Goal: Information Seeking & Learning: Learn about a topic

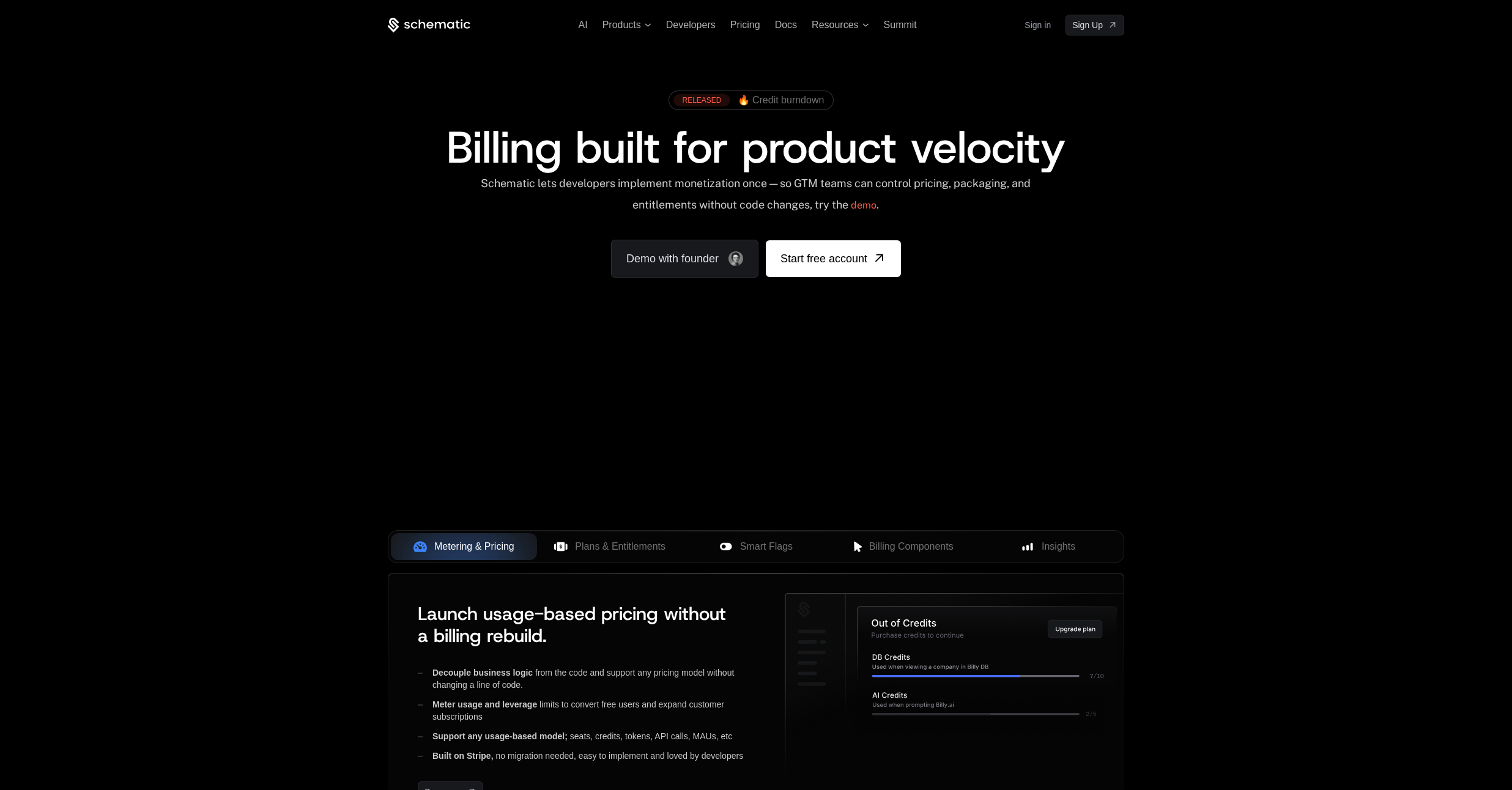
click at [1043, 30] on link "Sign in" at bounding box center [1037, 25] width 26 height 20
click at [619, 24] on span "Products" at bounding box center [622, 25] width 39 height 11
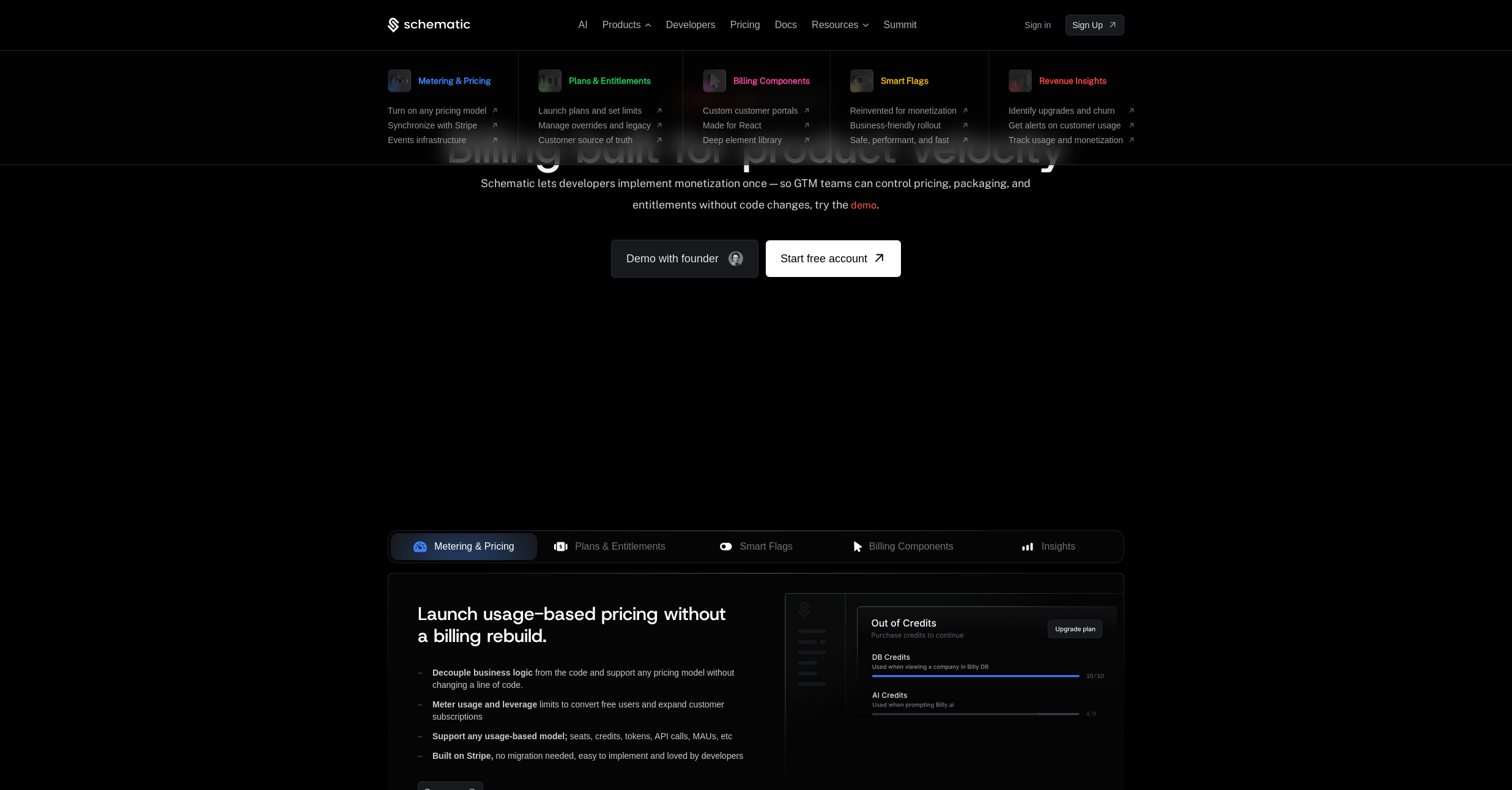
click at [588, 23] on ul "AI Products Metering & Pricing Turn on any pricing model Synchronize with Strip…" at bounding box center [748, 25] width 339 height 11
click at [416, 76] on link "Metering & Pricing" at bounding box center [439, 81] width 103 height 30
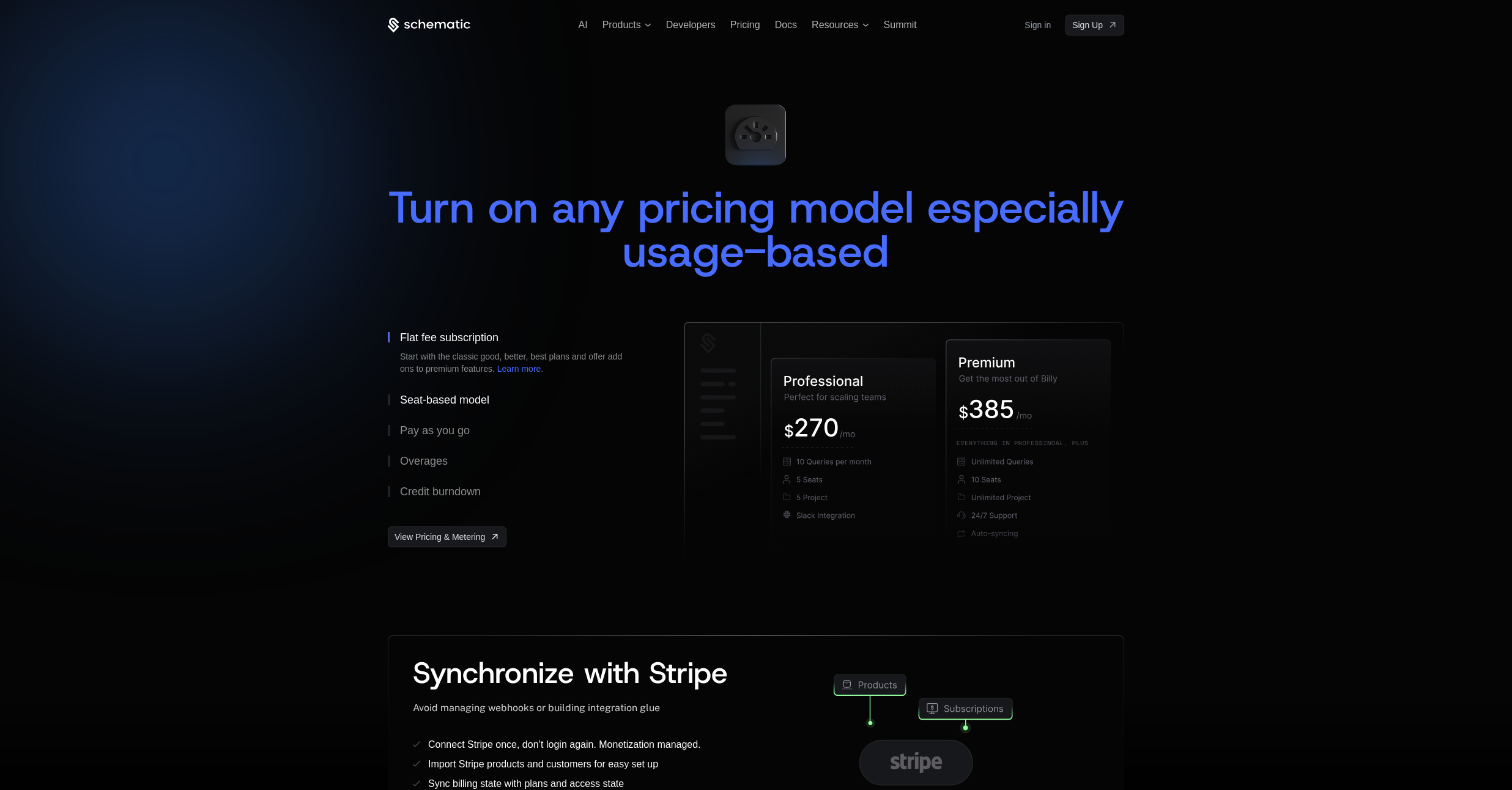
click at [460, 400] on div "Seat-based model" at bounding box center [445, 399] width 90 height 11
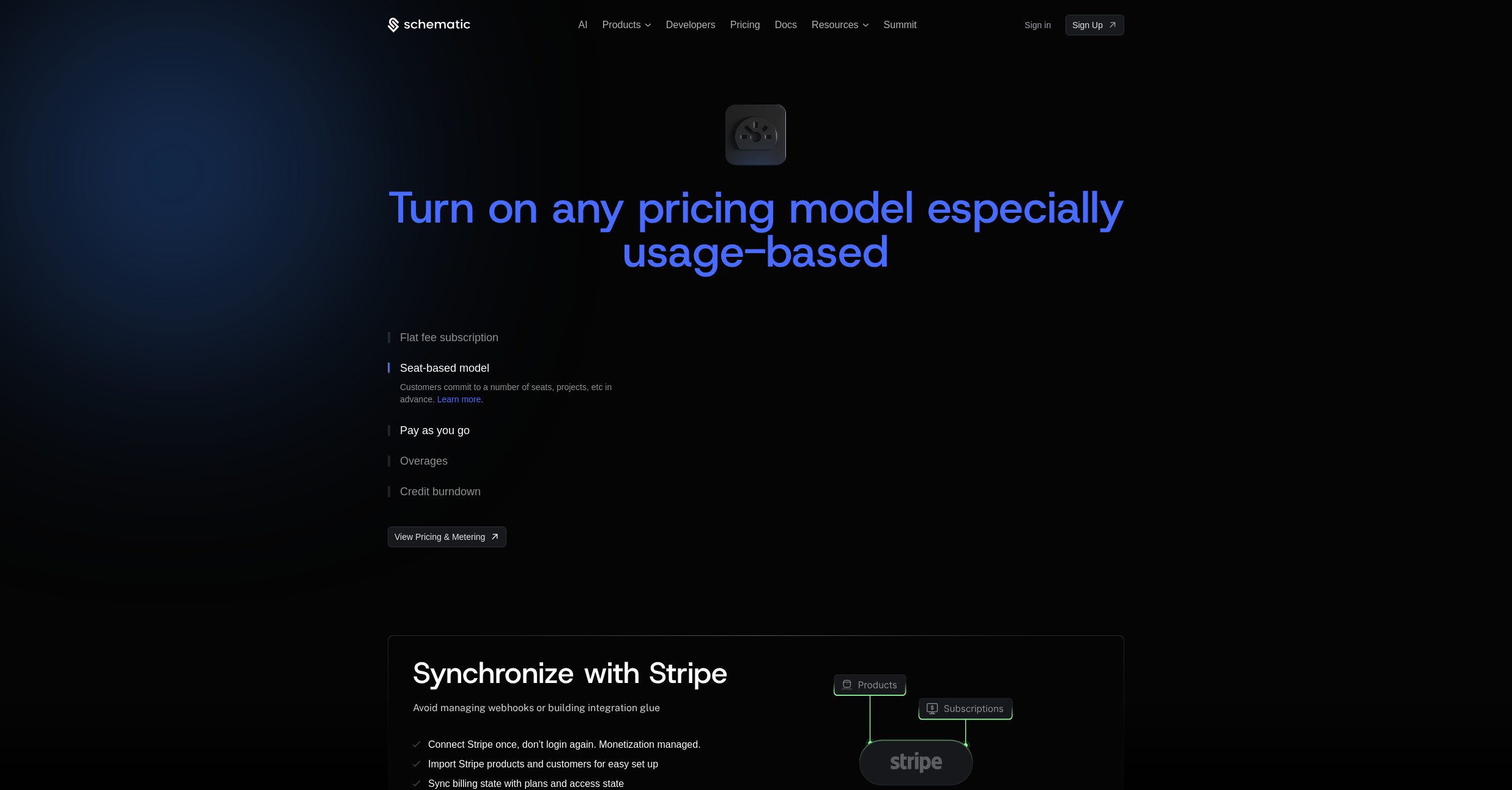
click at [442, 421] on button "Pay as you go" at bounding box center [516, 431] width 257 height 30
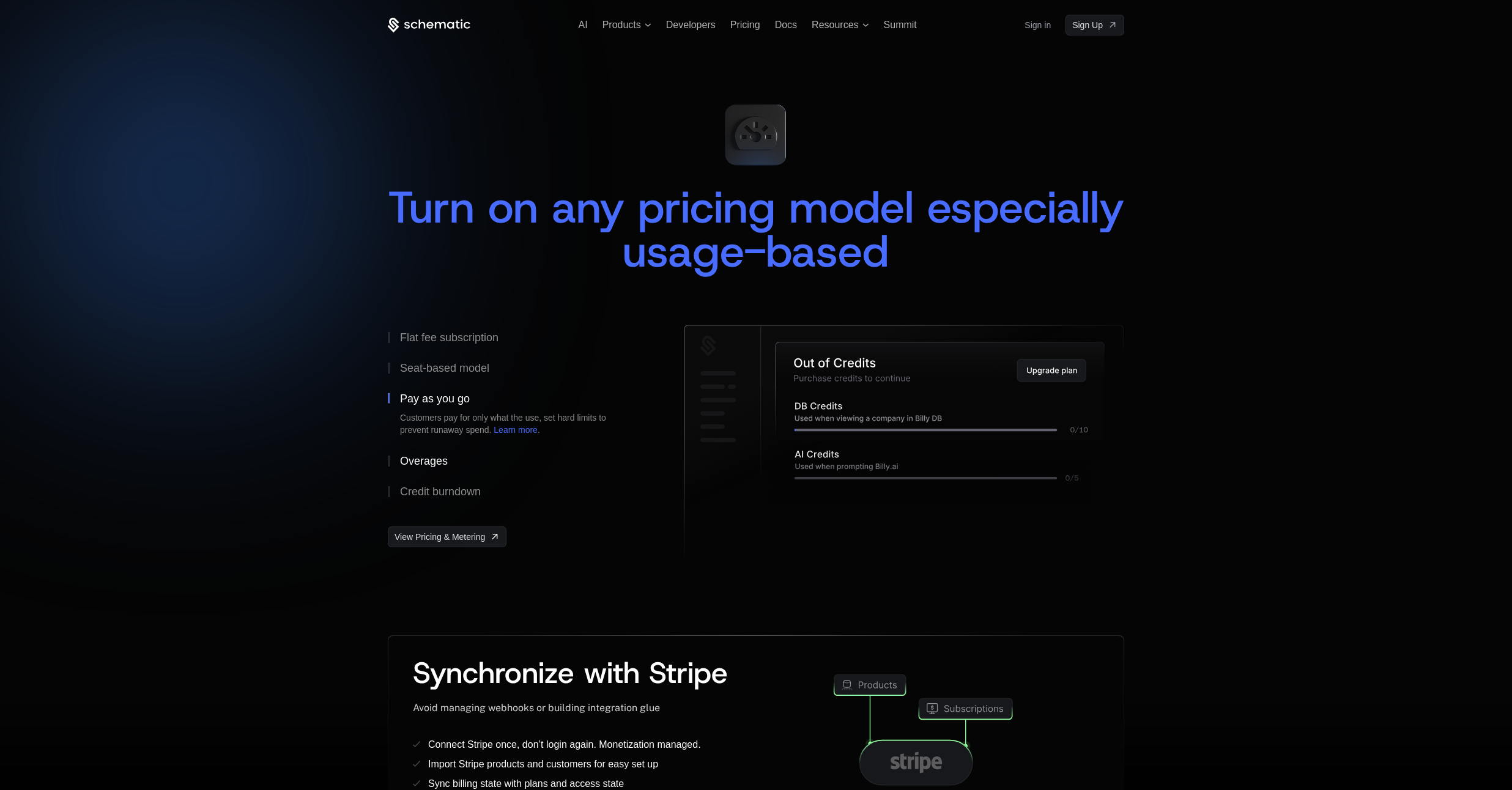
click at [429, 465] on div "Overages" at bounding box center [424, 461] width 47 height 11
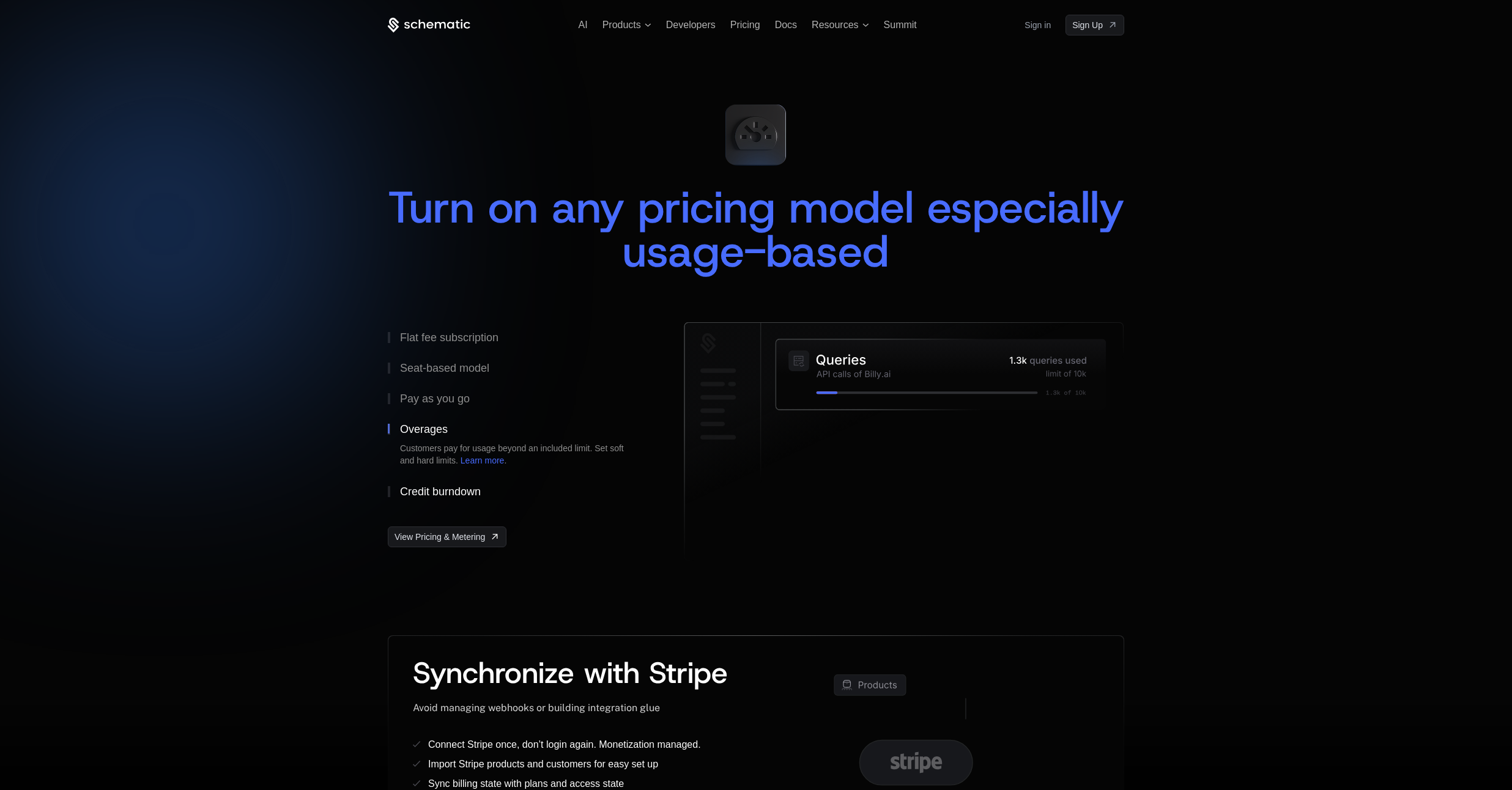
click at [435, 494] on div "Credit burndown" at bounding box center [441, 492] width 81 height 11
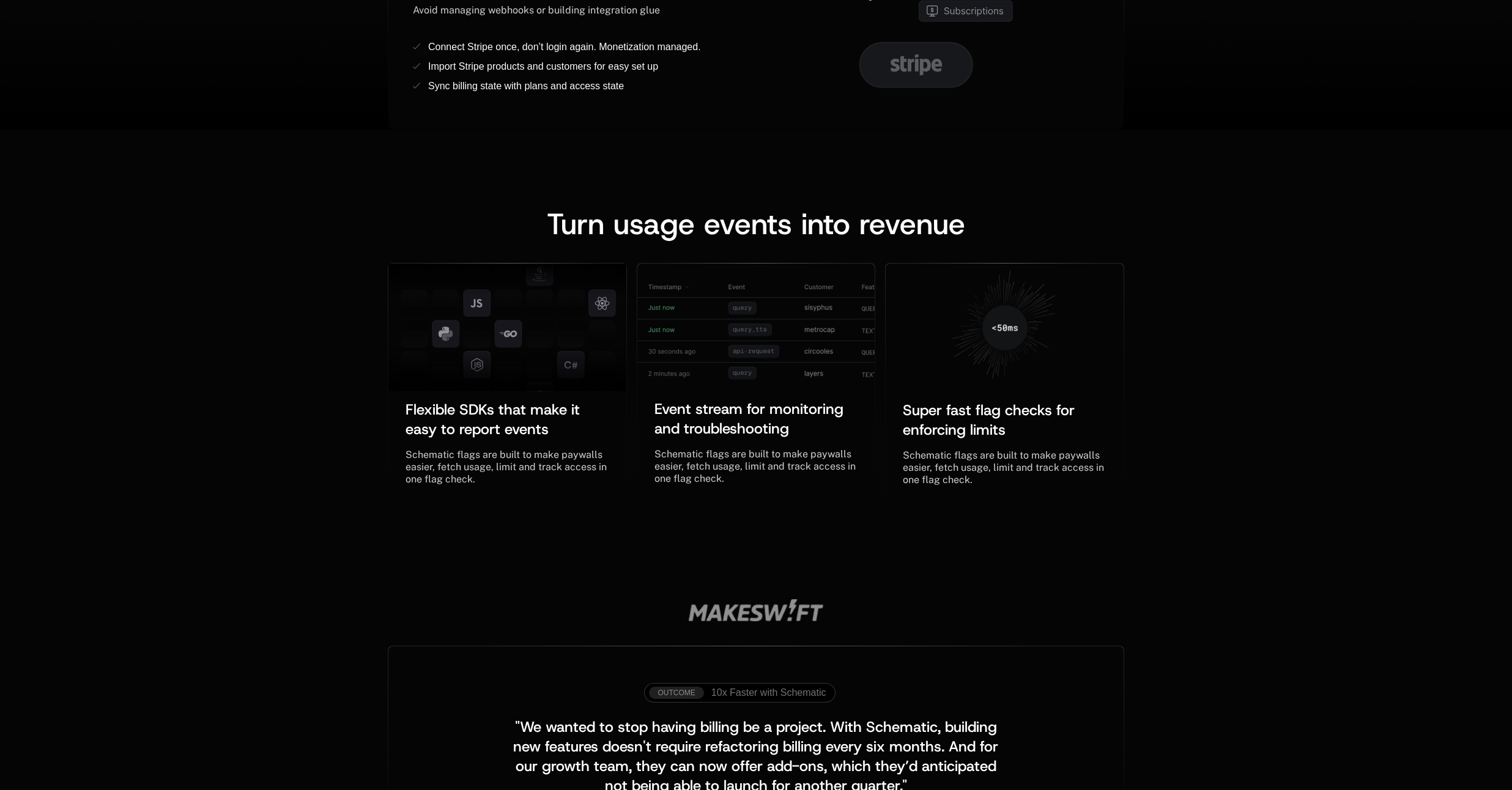
scroll to position [968, 0]
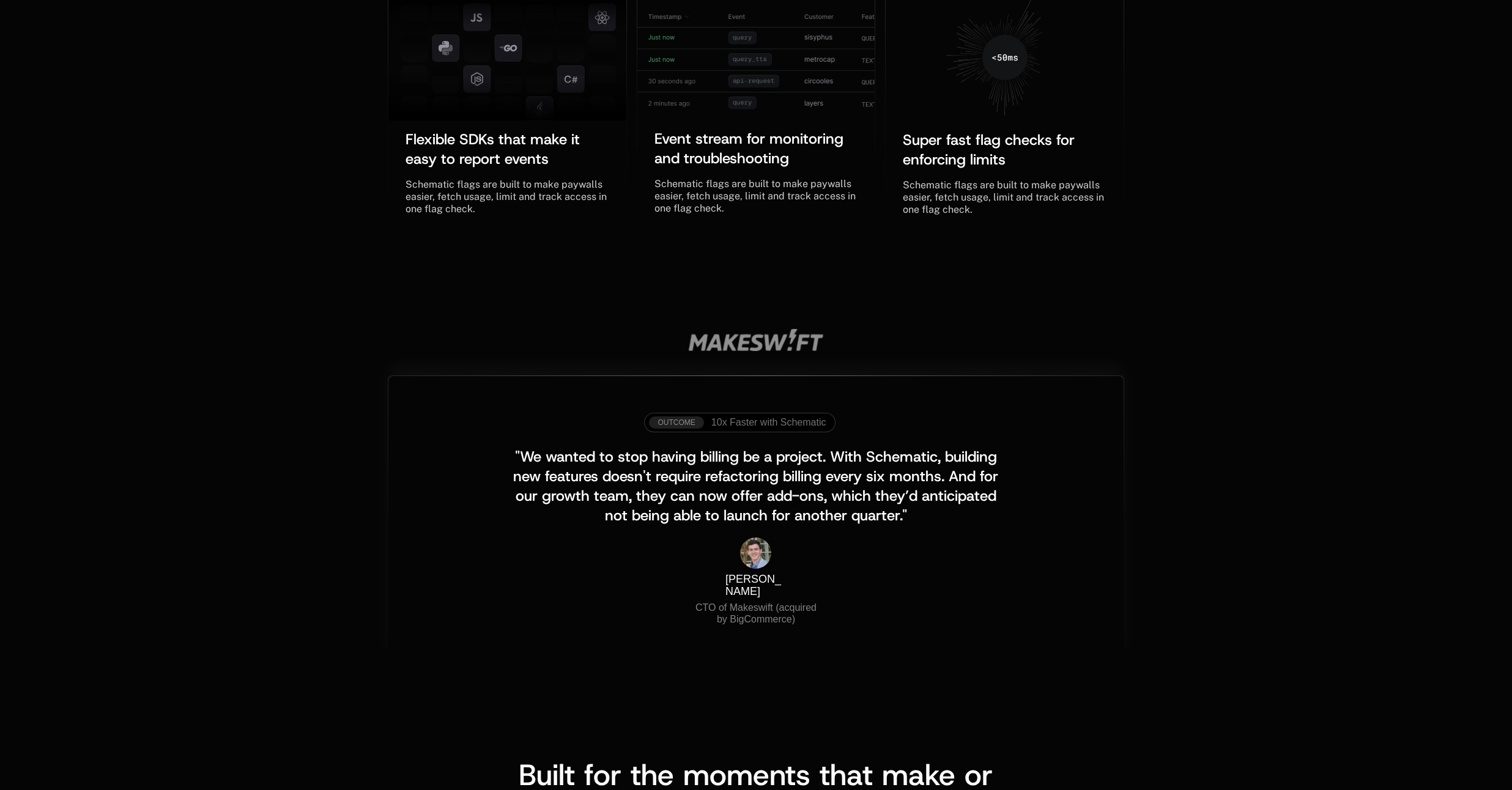
click at [560, 469] on span ""We wanted to stop having billing be a project. With Schematic, building new fe…" at bounding box center [758, 485] width 489 height 78
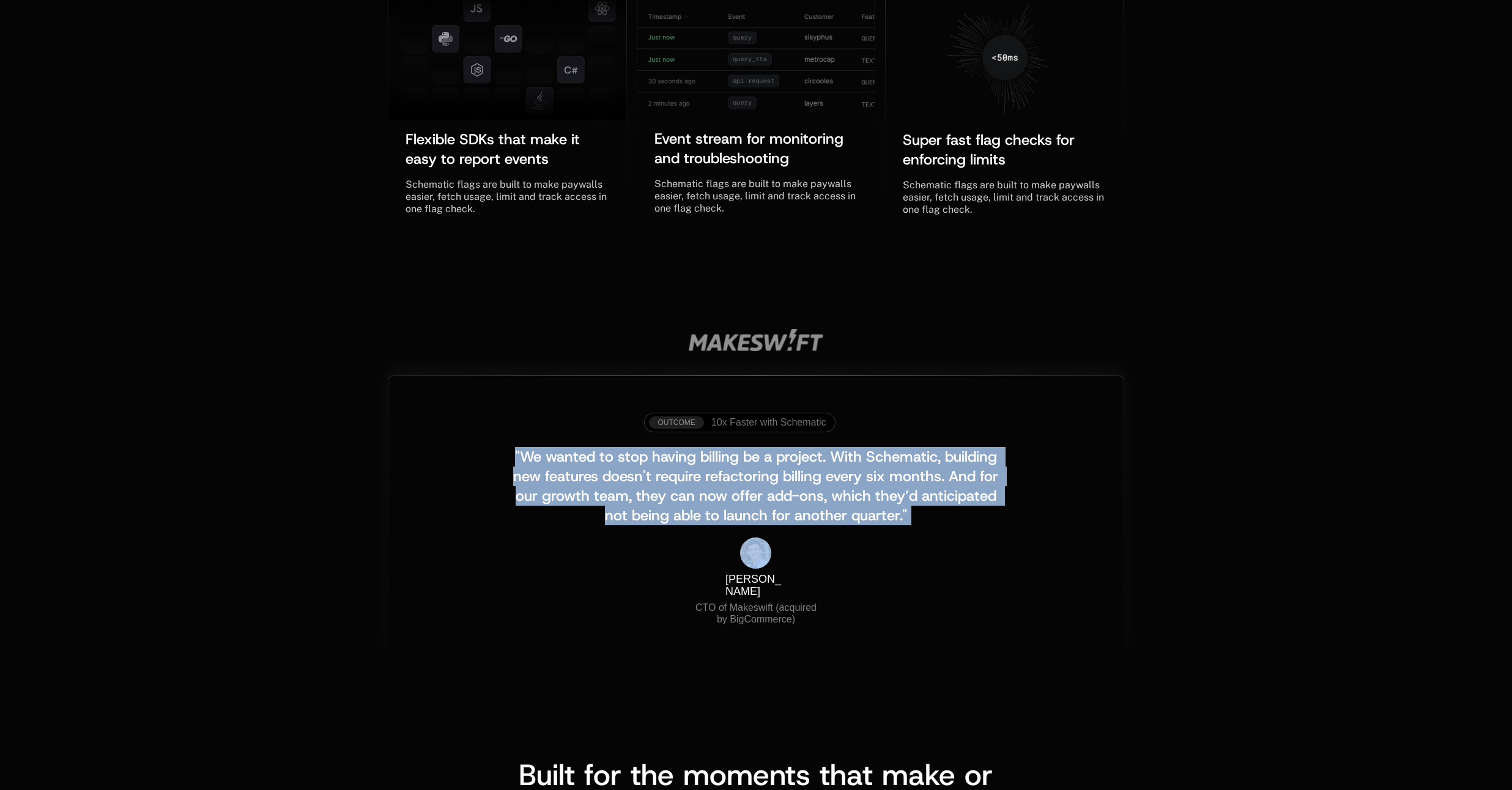
click at [560, 469] on span ""We wanted to stop having billing be a project. With Schematic, building new fe…" at bounding box center [758, 485] width 489 height 78
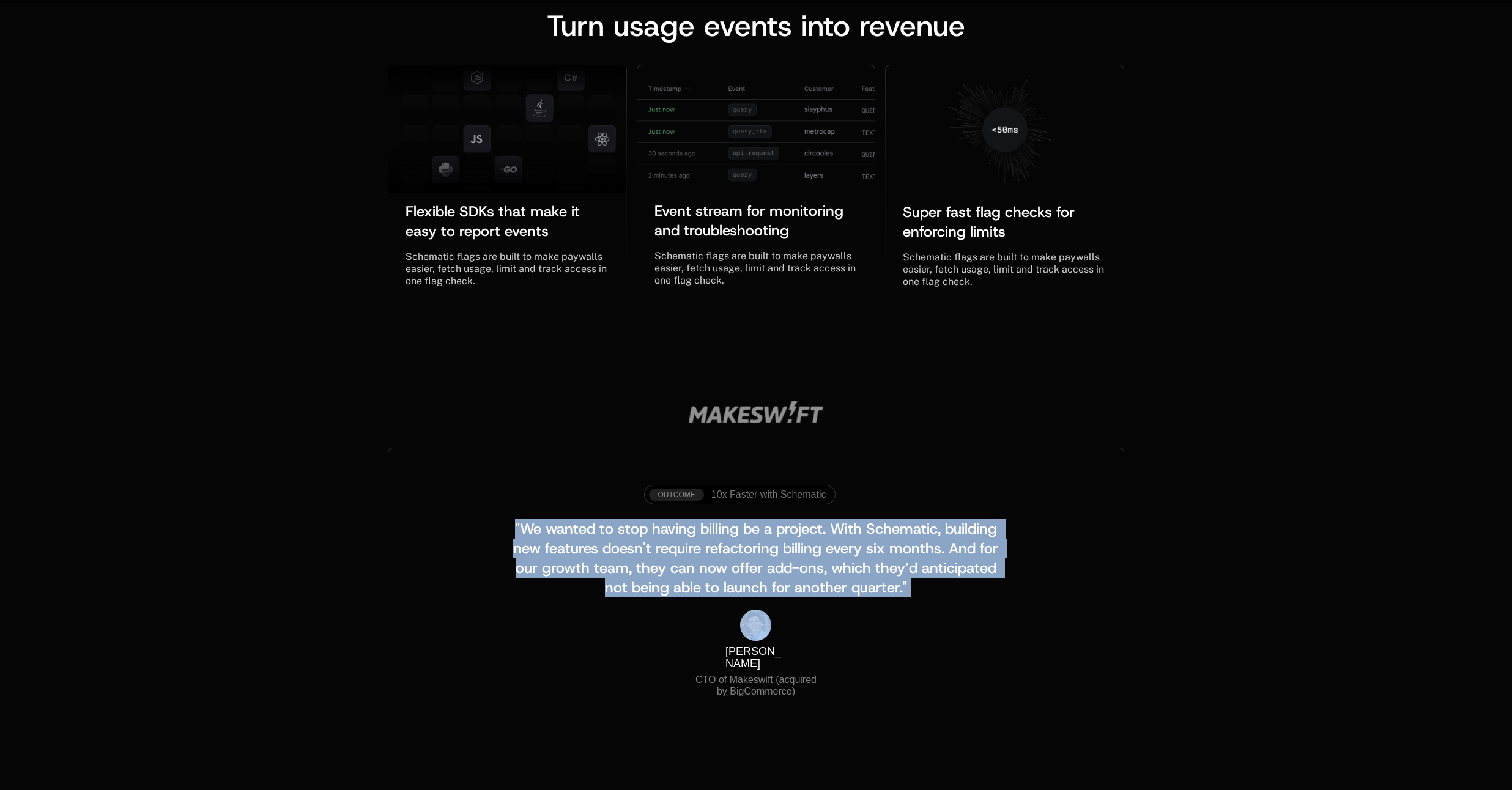
scroll to position [0, 0]
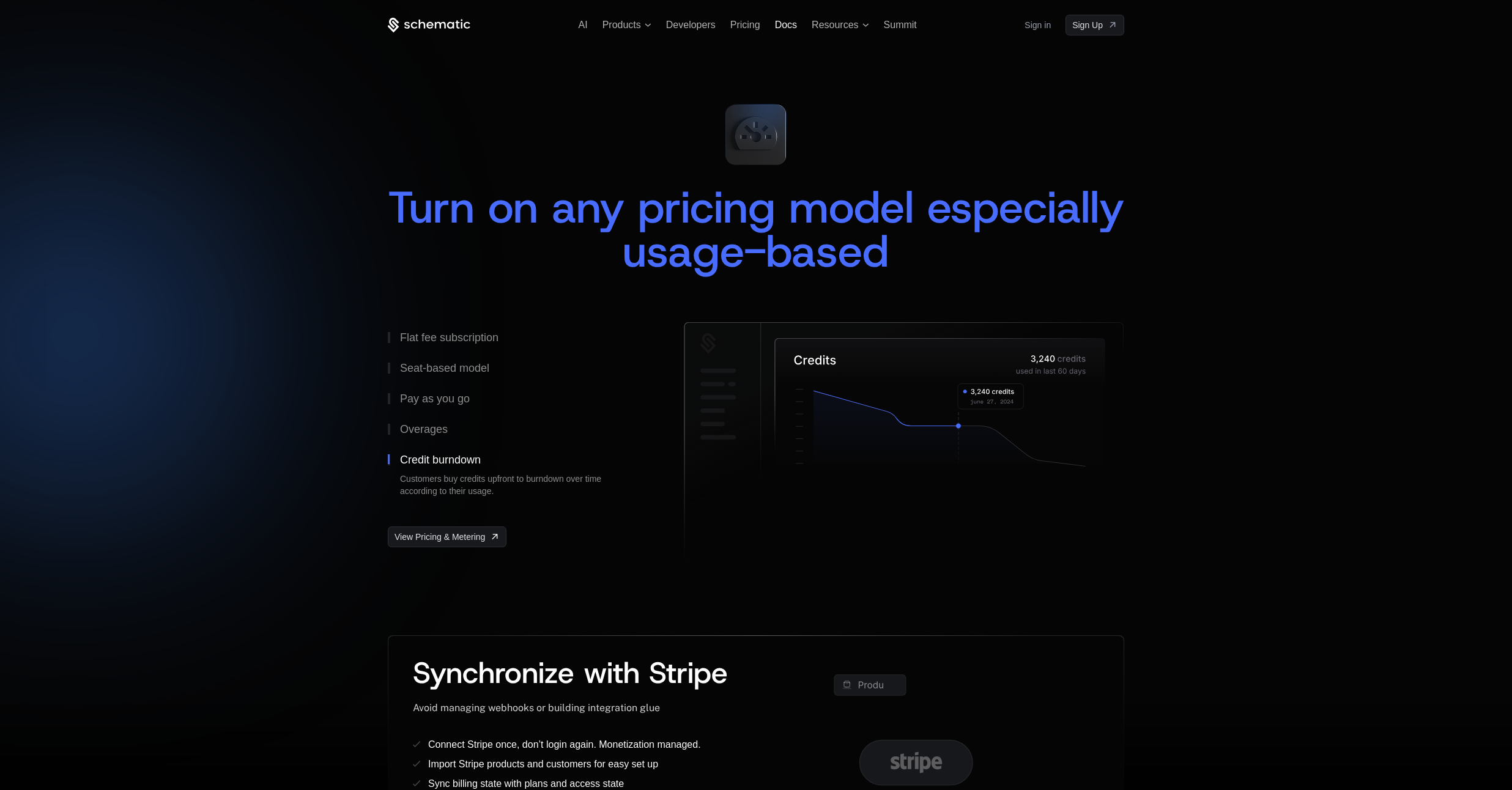
click at [785, 22] on span "Docs" at bounding box center [786, 25] width 22 height 11
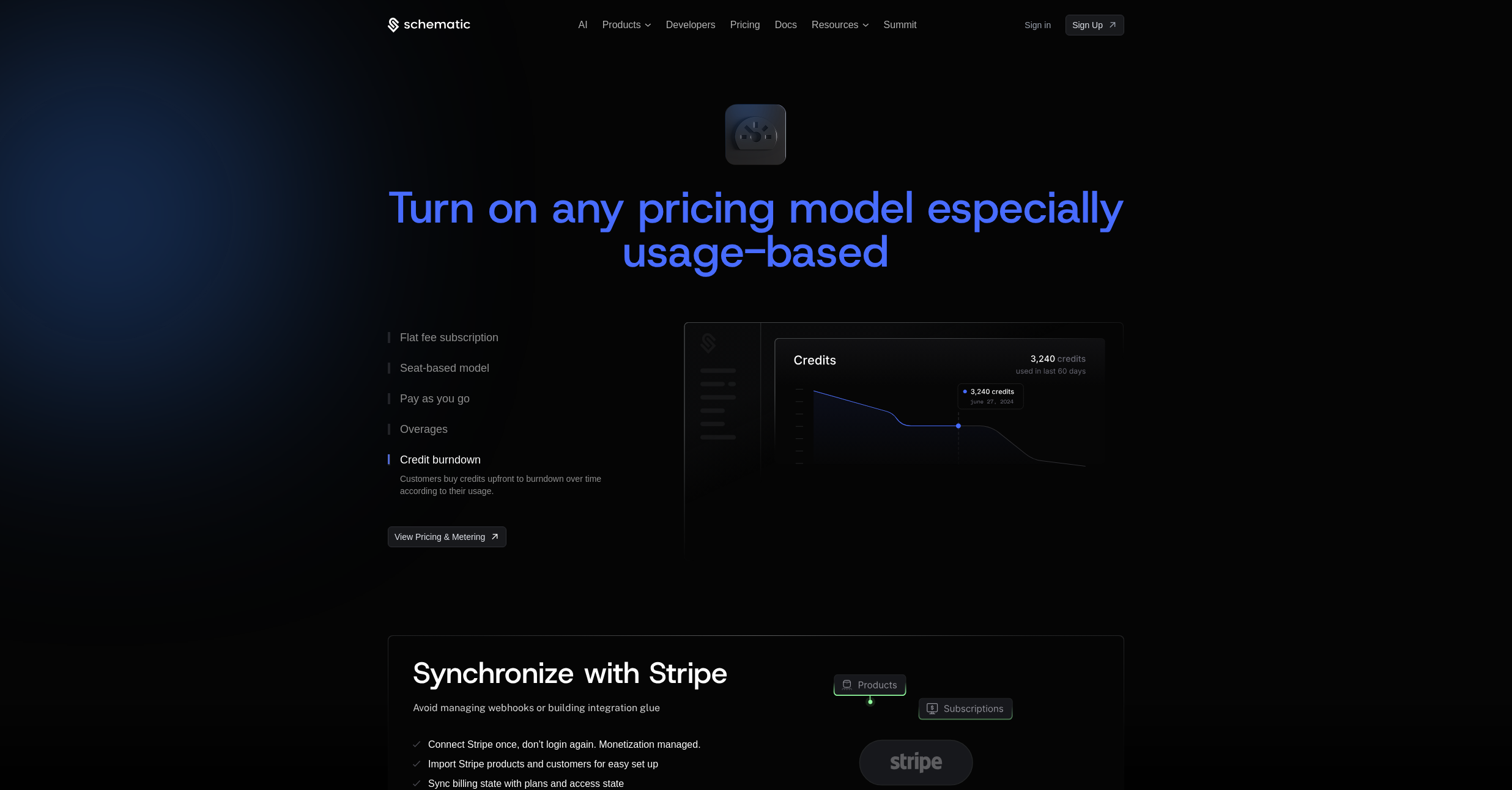
click at [623, 37] on div "Turn on any pricing model especially usage-based Flat fee subscription Seat-bas…" at bounding box center [756, 336] width 736 height 600
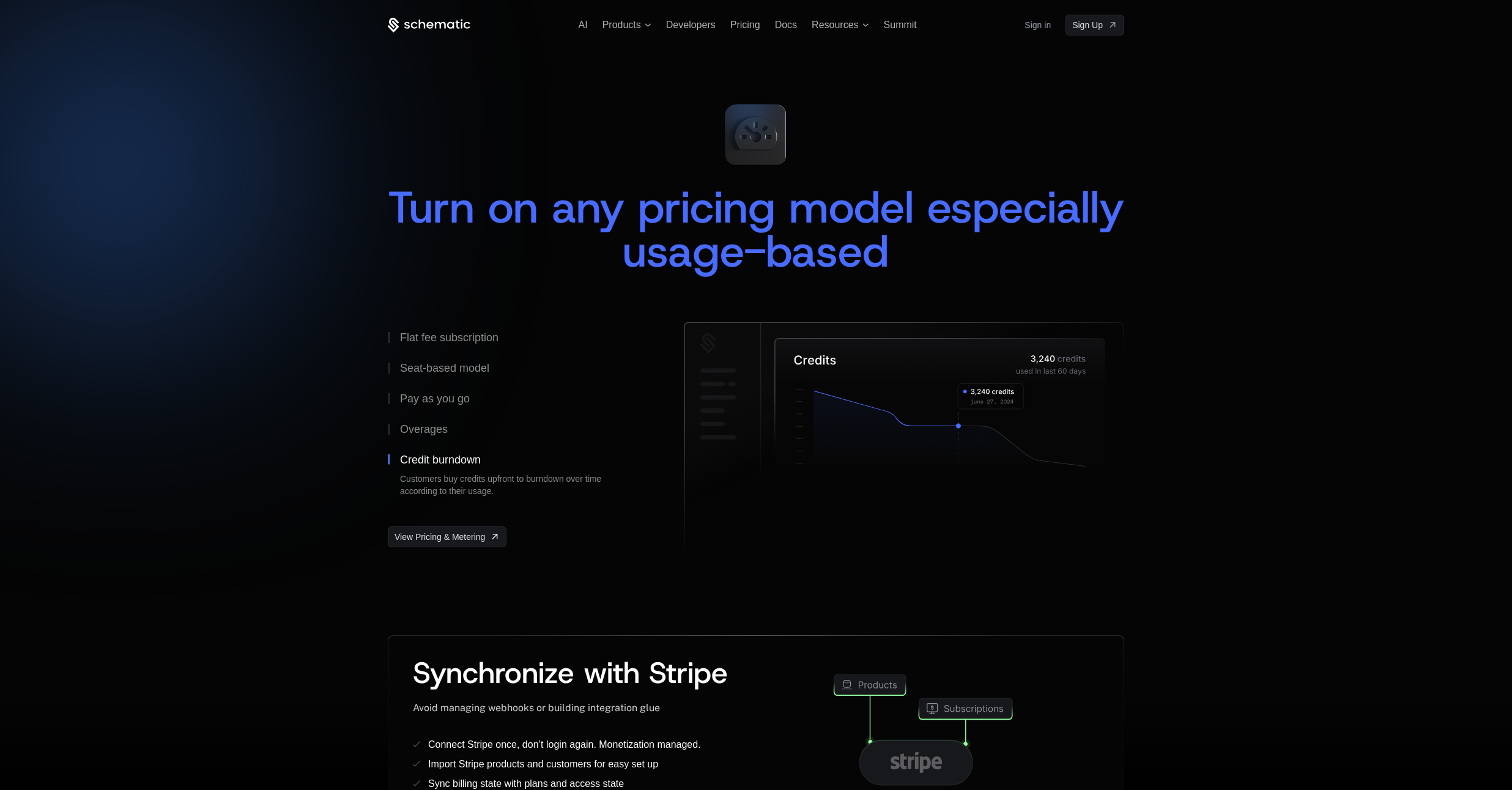
click at [620, 31] on div "AI Products Developers Pricing Docs Resources Summit Sign in Sign Up" at bounding box center [756, 24] width 736 height 21
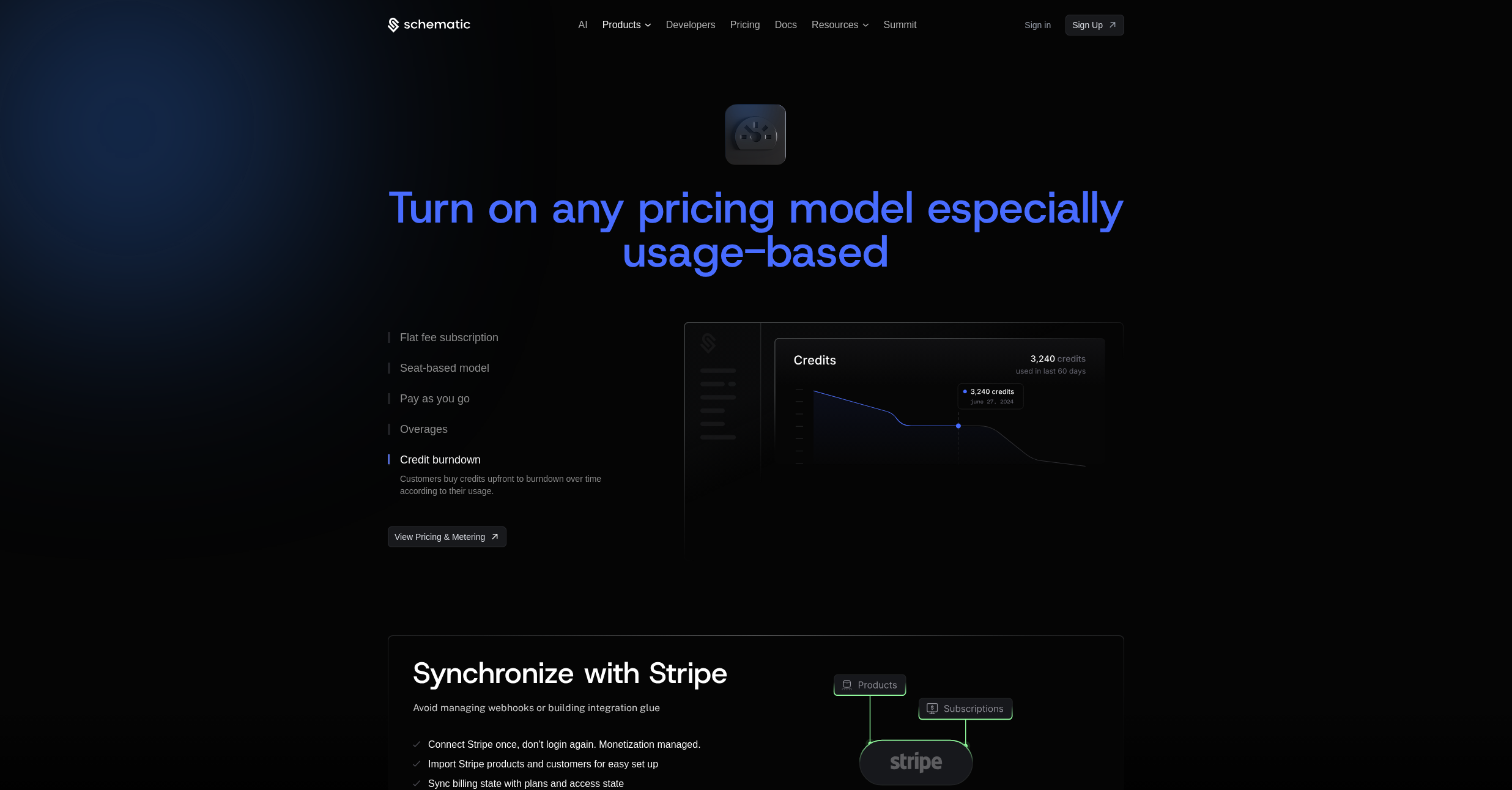
click at [616, 28] on span "Products" at bounding box center [622, 25] width 39 height 11
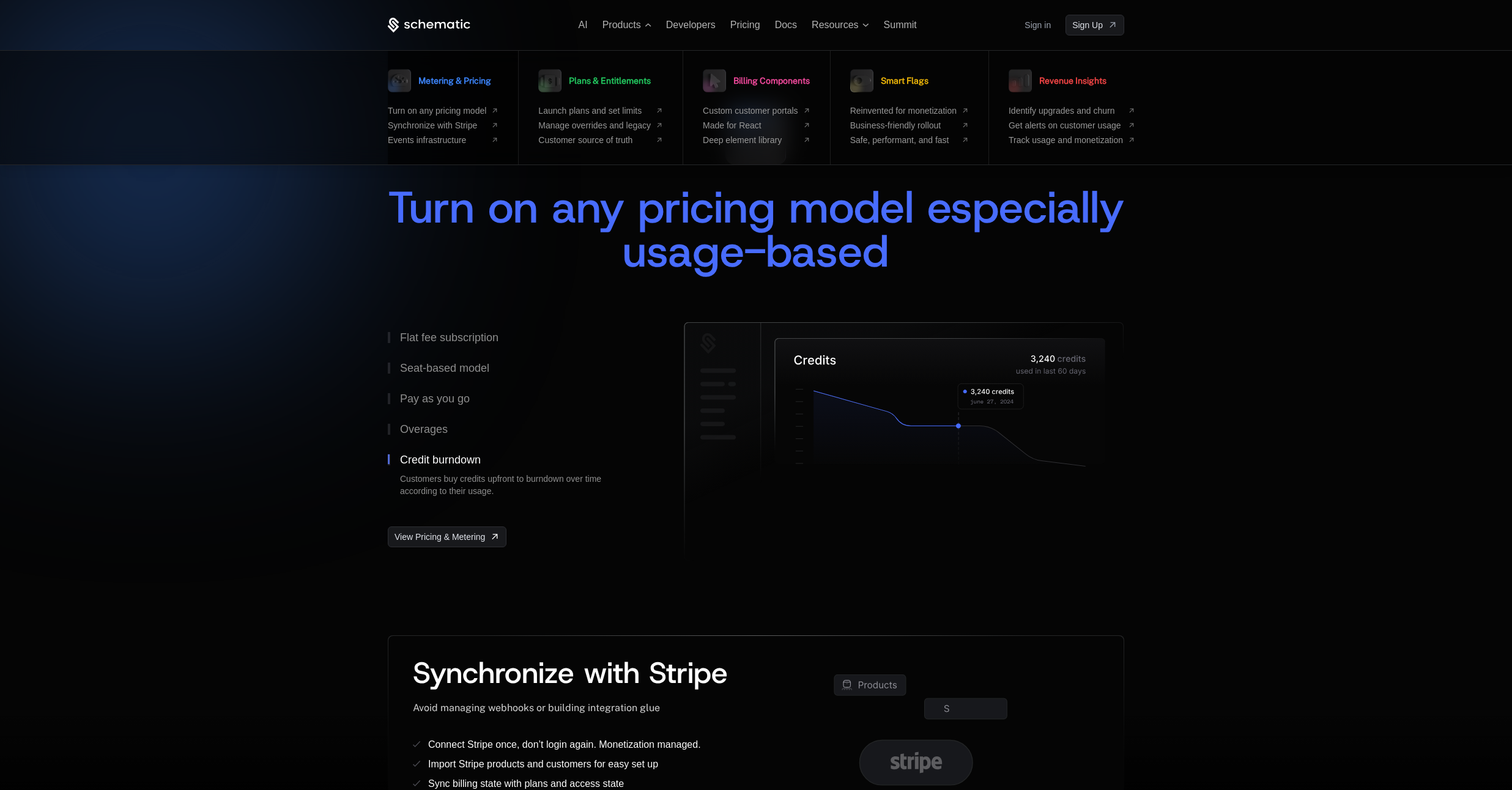
click at [467, 76] on span "Metering & Pricing" at bounding box center [454, 81] width 73 height 9
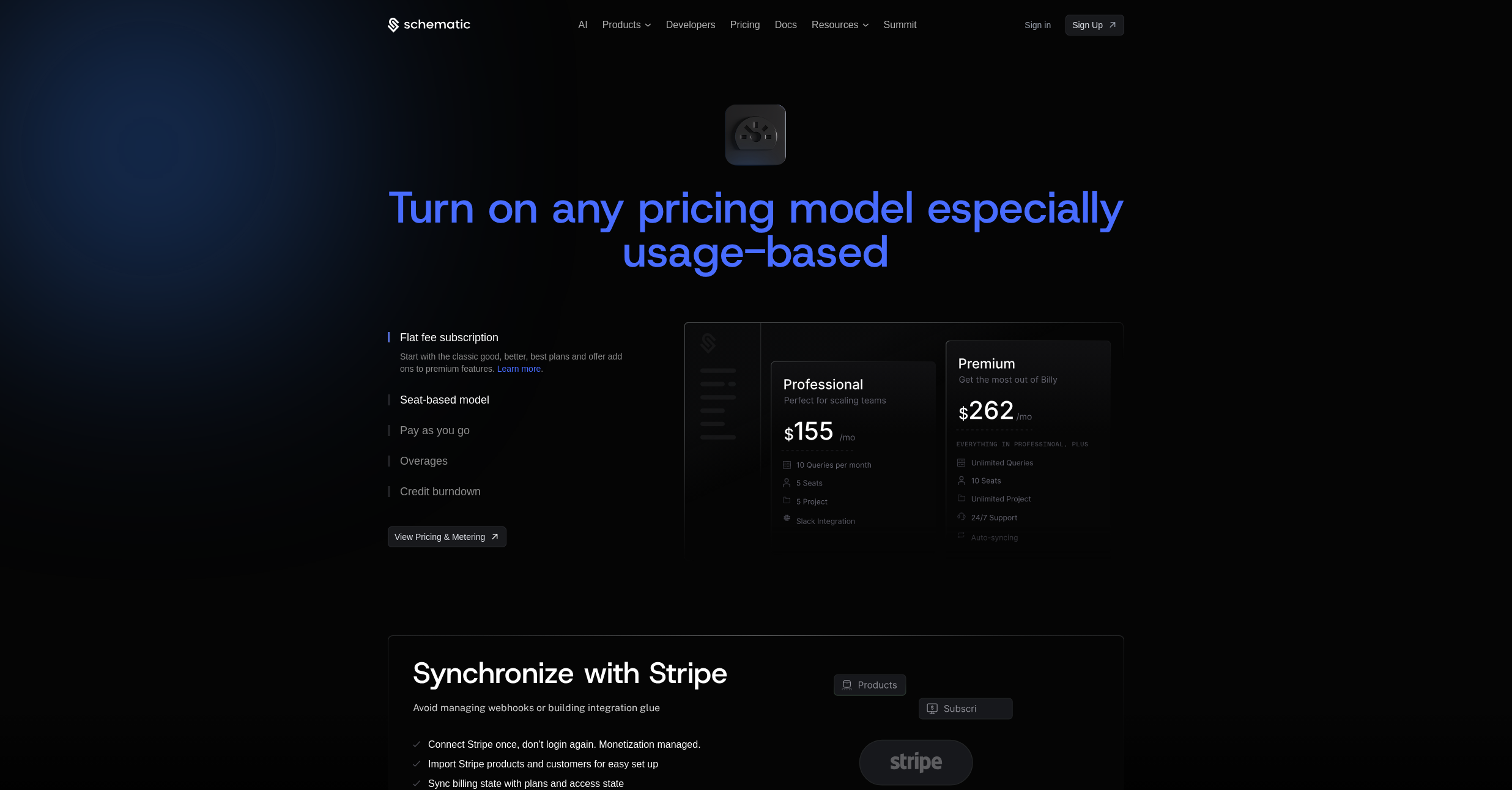
click at [460, 391] on button "Seat-based model" at bounding box center [516, 399] width 257 height 30
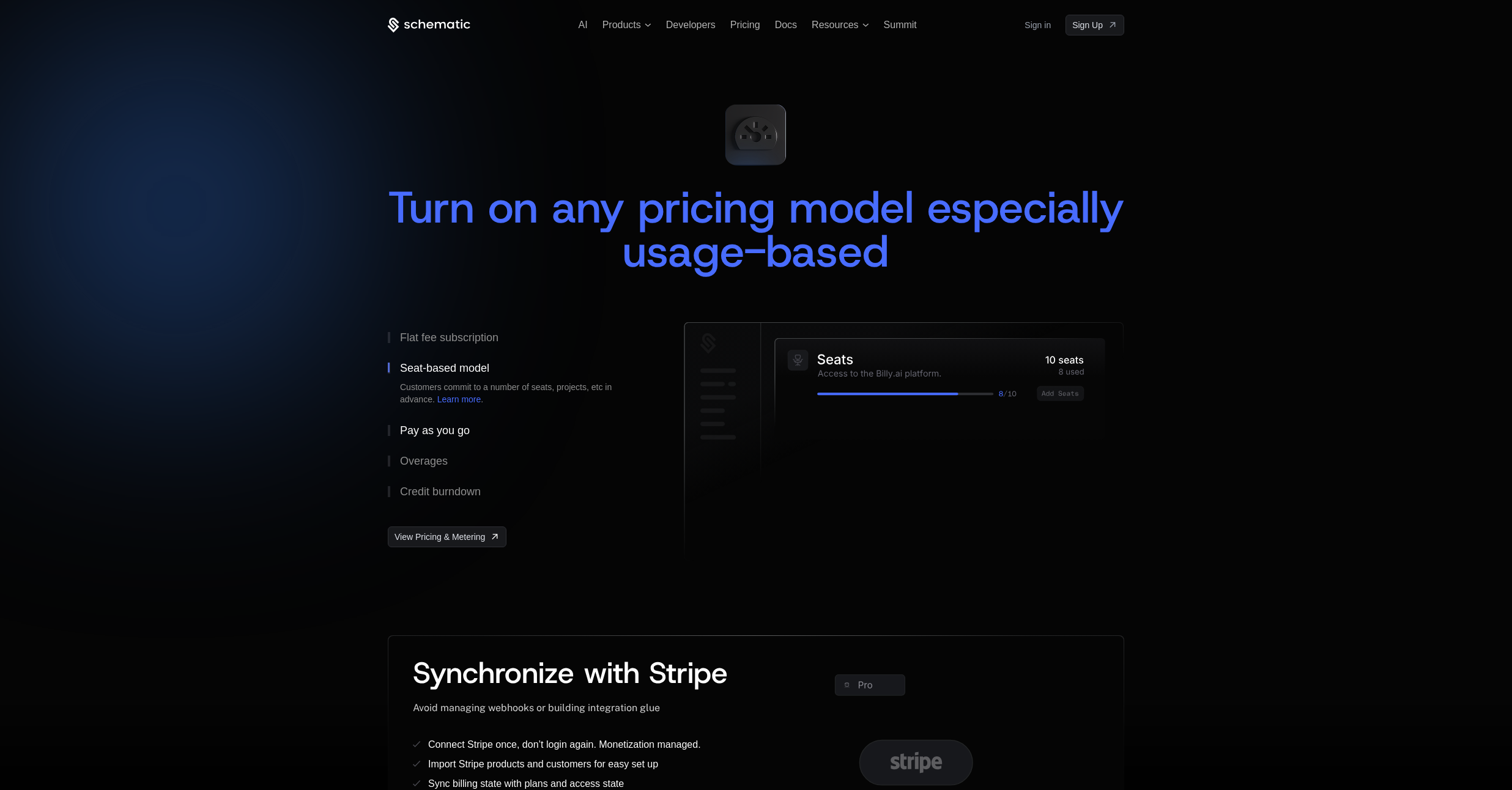
click at [438, 430] on div "Pay as you go" at bounding box center [435, 431] width 70 height 11
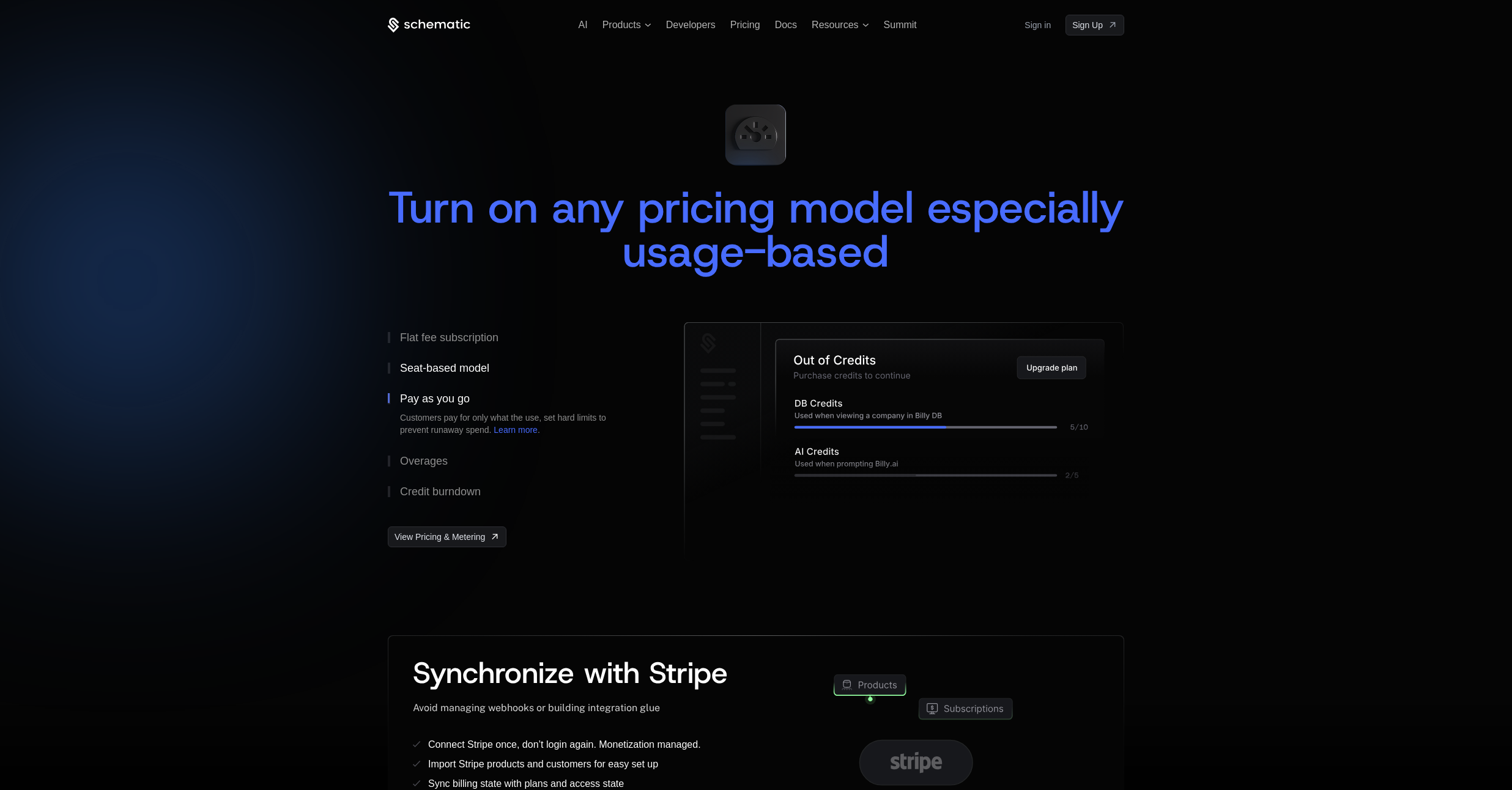
click at [452, 376] on button "Seat-based model" at bounding box center [516, 368] width 257 height 30
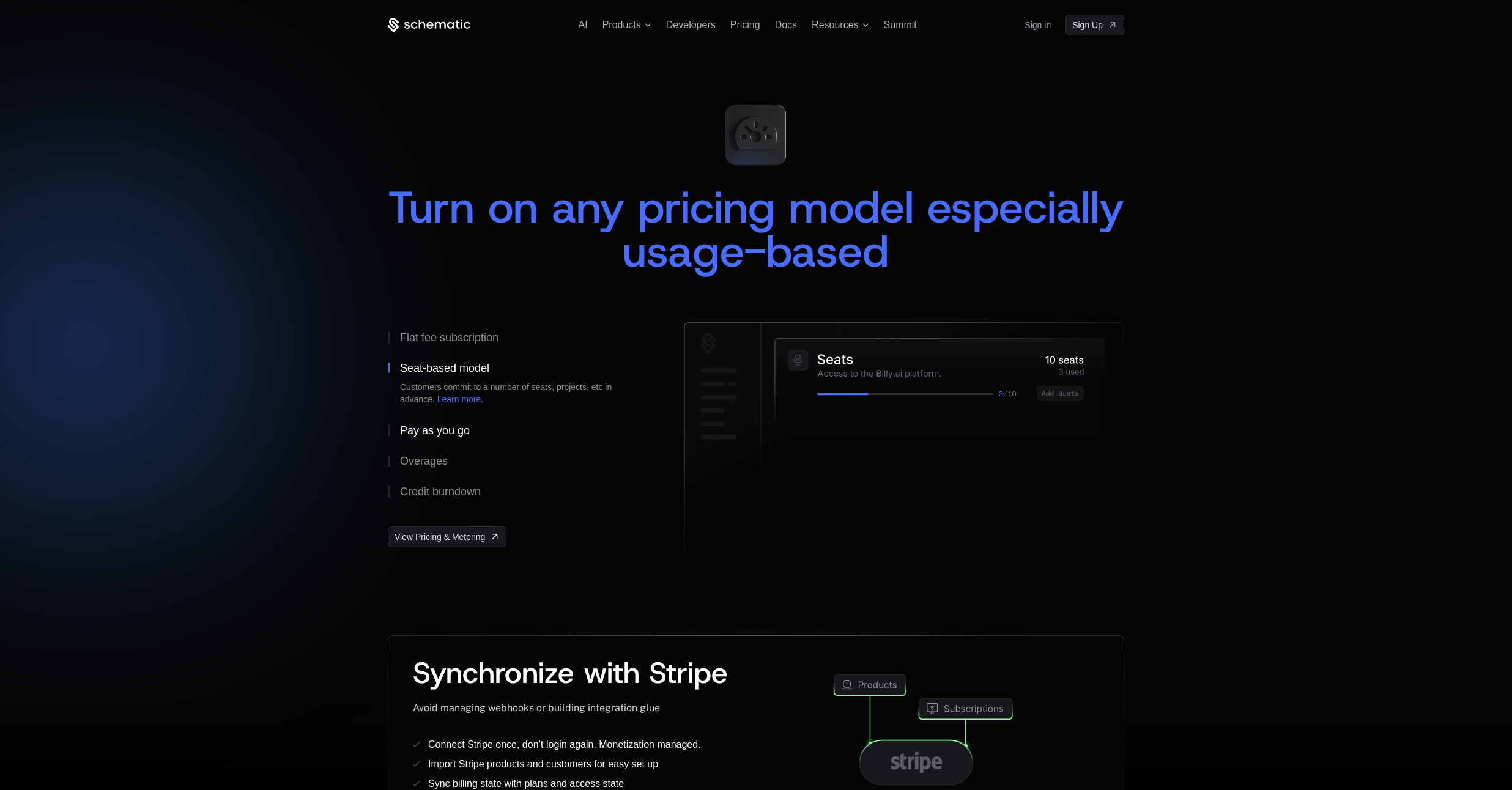
click at [440, 425] on div "Pay as you go" at bounding box center [435, 431] width 70 height 11
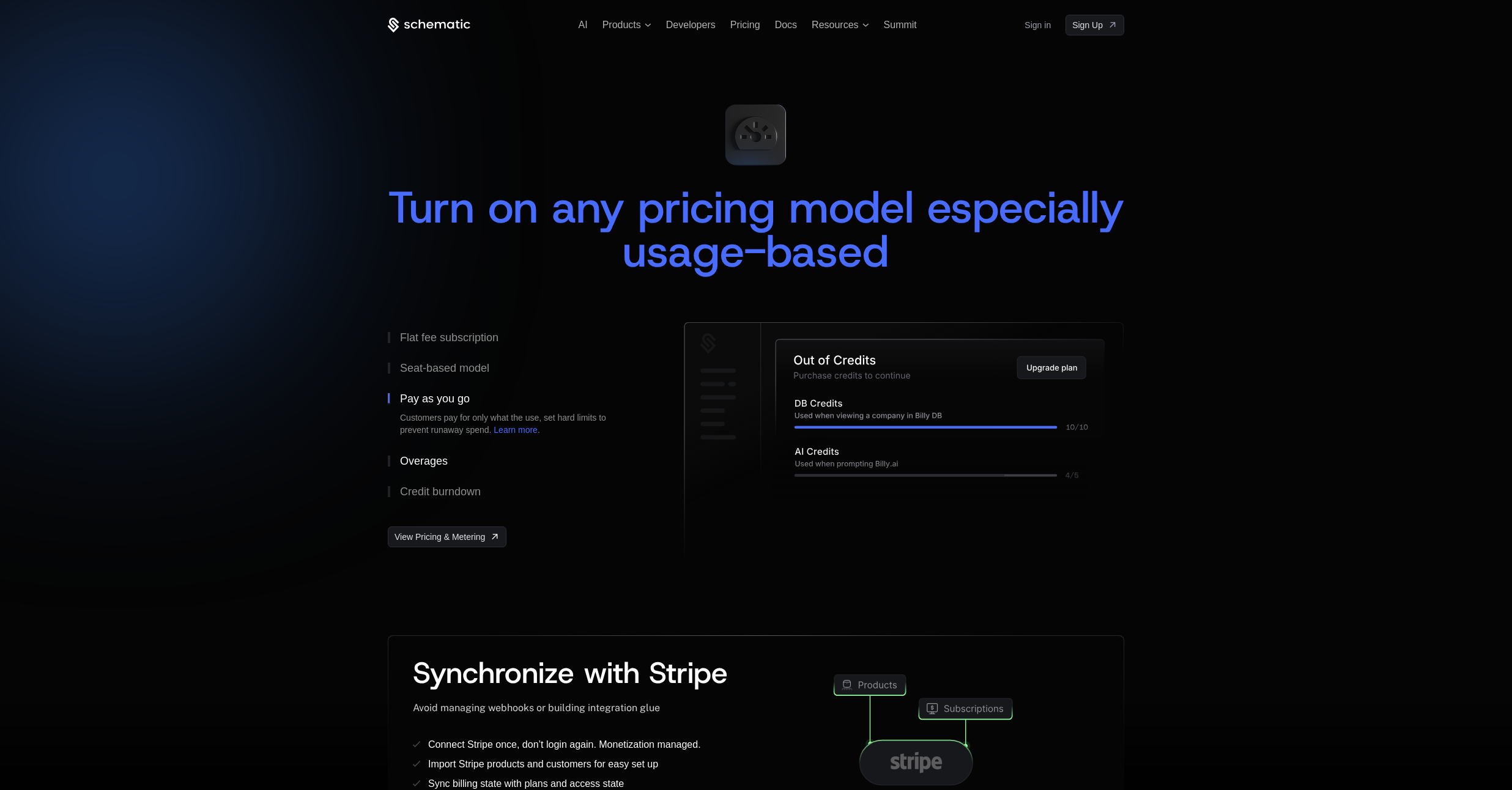
click at [429, 451] on button "Overages" at bounding box center [516, 461] width 257 height 30
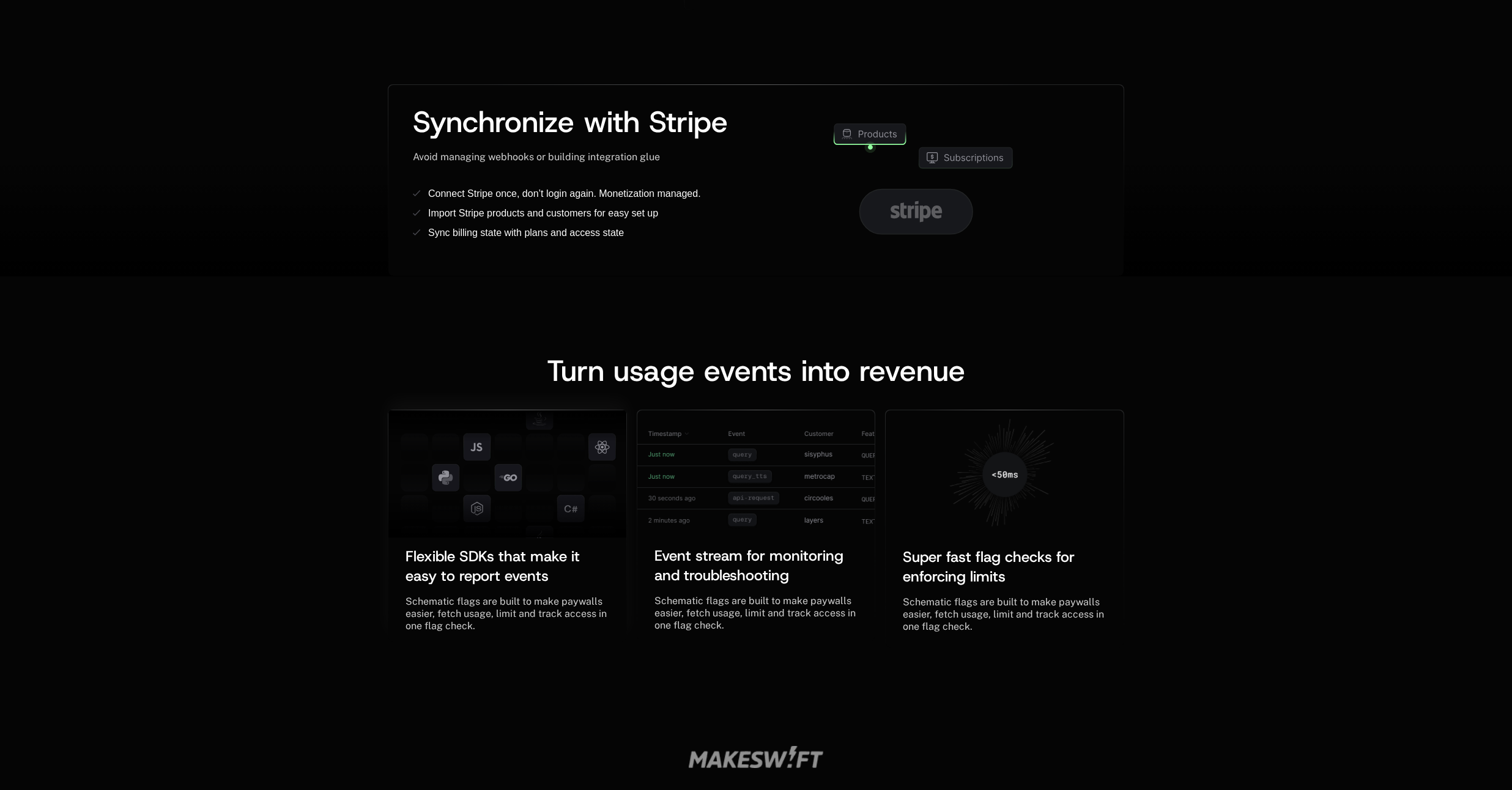
scroll to position [1075, 0]
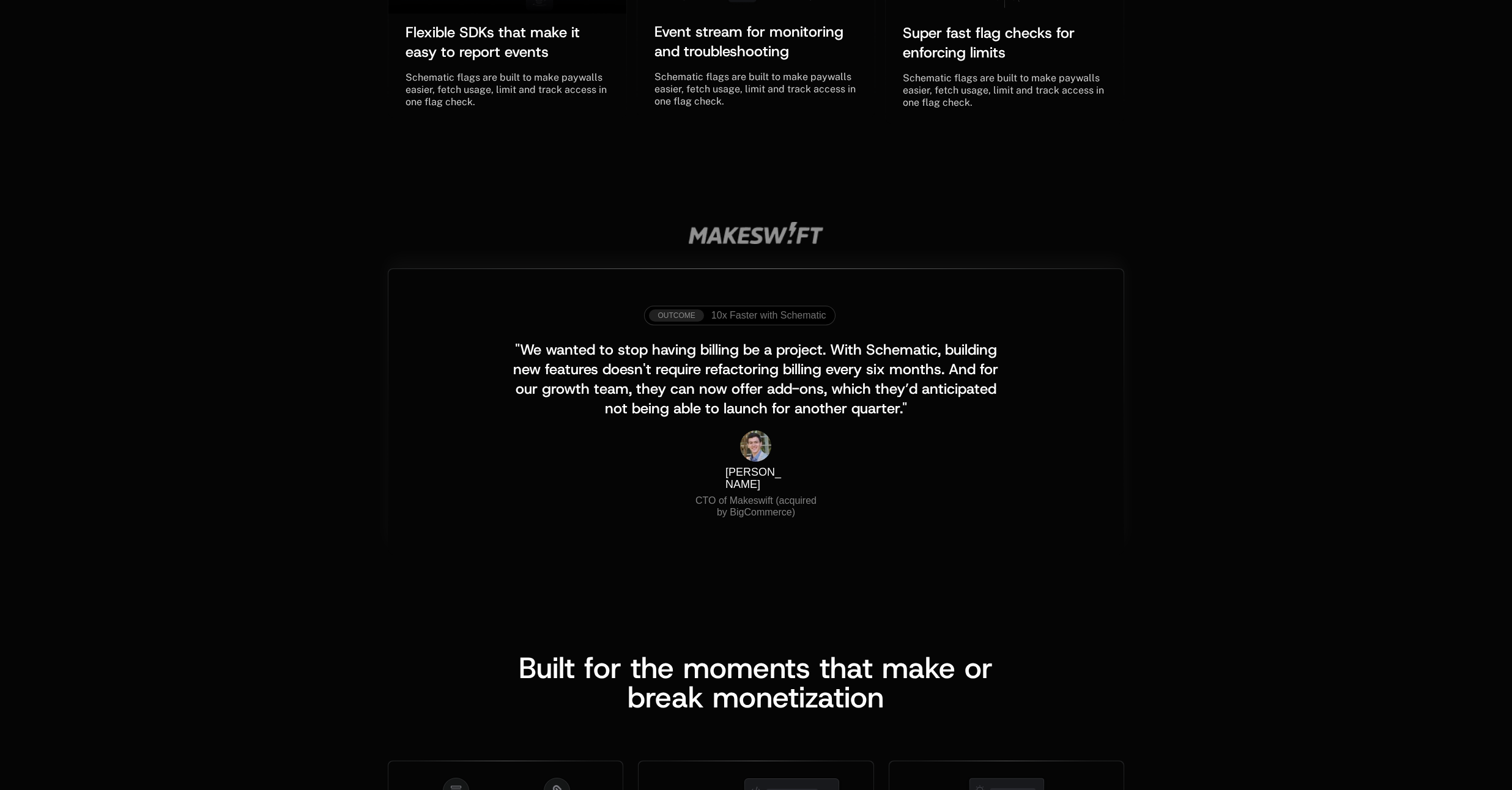
click at [668, 354] on span ""We wanted to stop having billing be a project. With Schematic, building new fe…" at bounding box center [758, 379] width 489 height 78
click at [763, 315] on span "10x Faster with Schematic" at bounding box center [769, 315] width 115 height 11
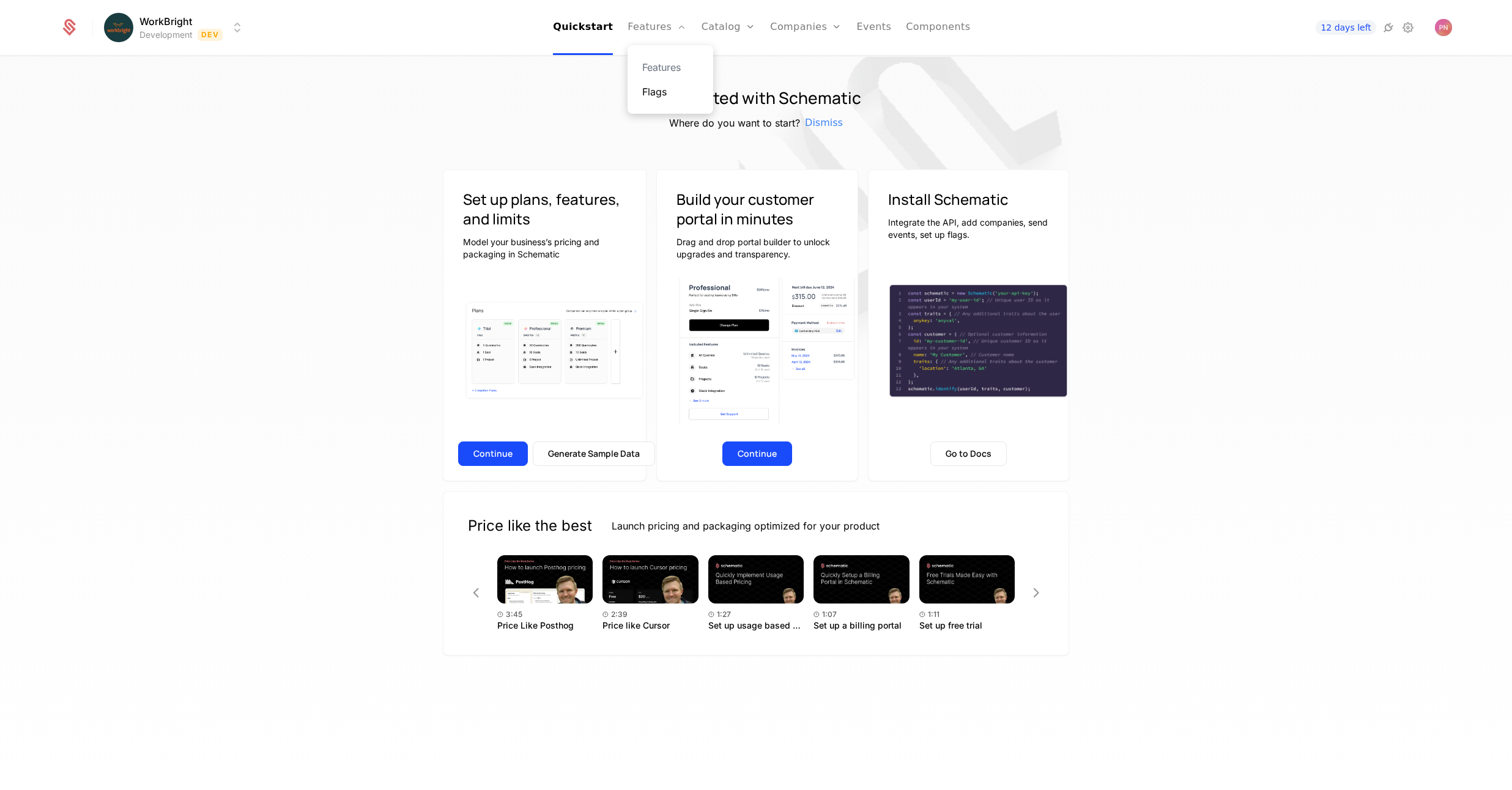
click at [655, 95] on link "Flags" at bounding box center [670, 91] width 56 height 14
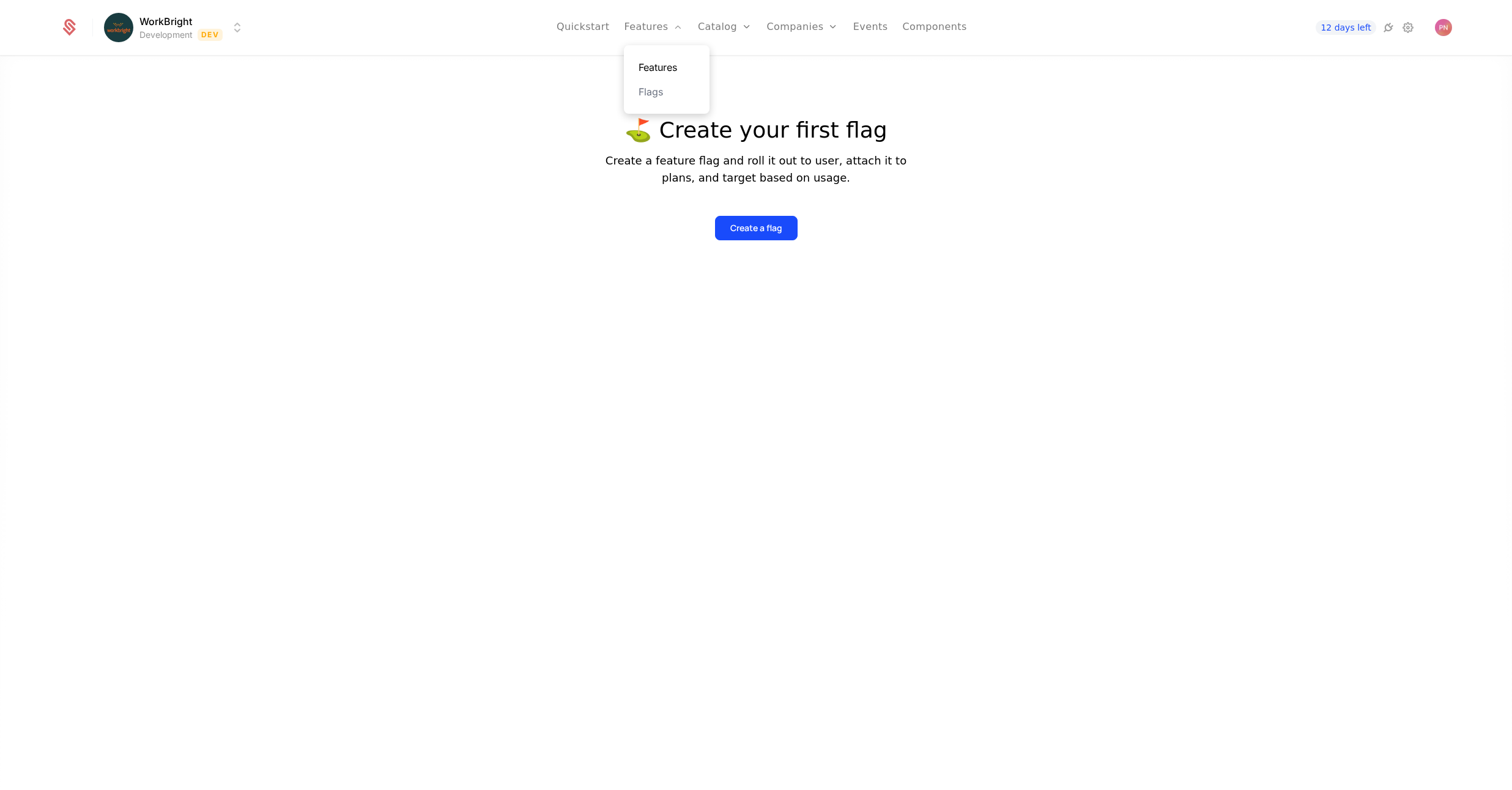
click at [658, 63] on link "Features" at bounding box center [666, 67] width 56 height 14
click at [724, 26] on link "Catalog" at bounding box center [727, 27] width 55 height 55
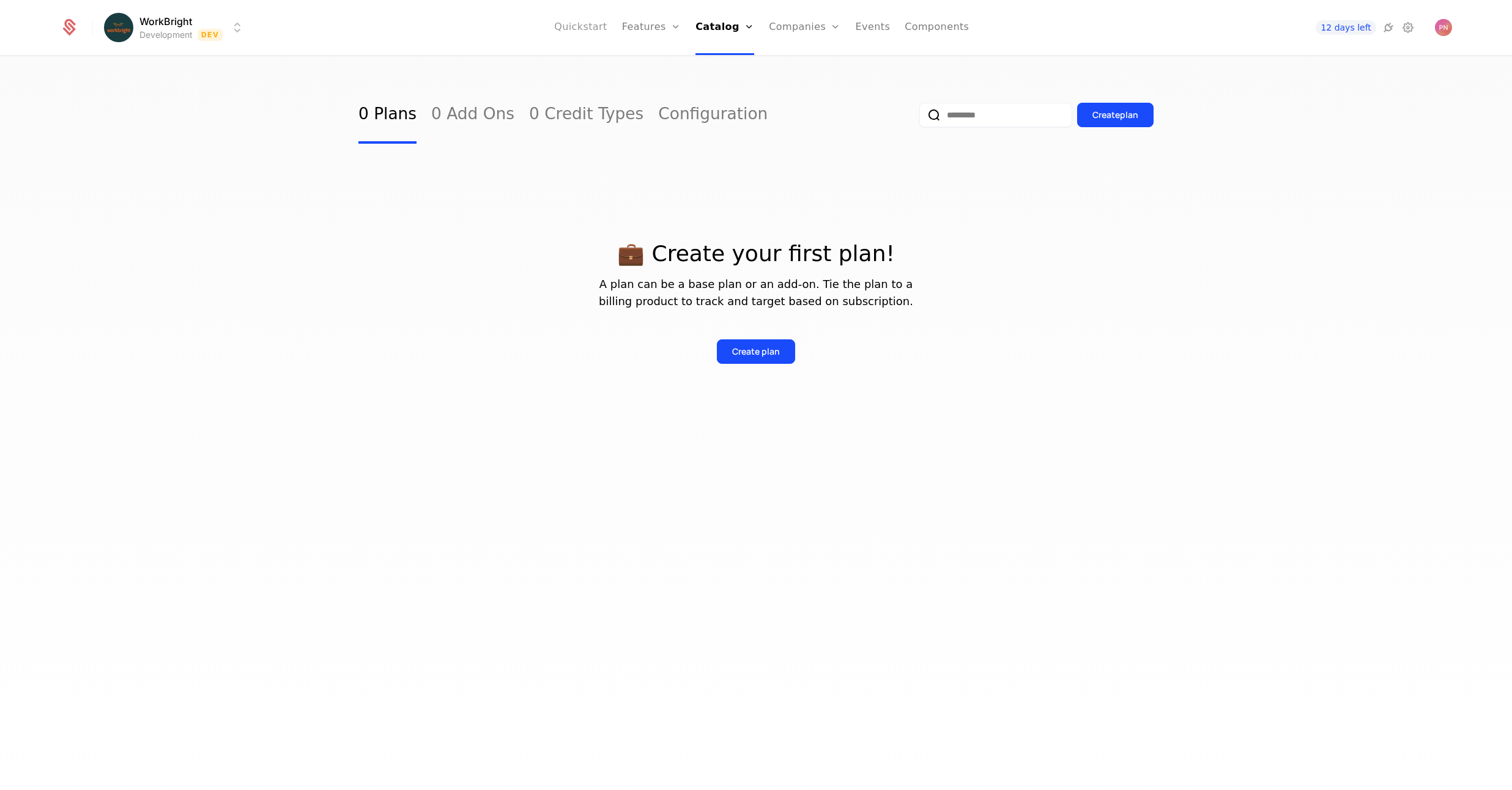
click at [568, 24] on link "Quickstart" at bounding box center [580, 27] width 53 height 55
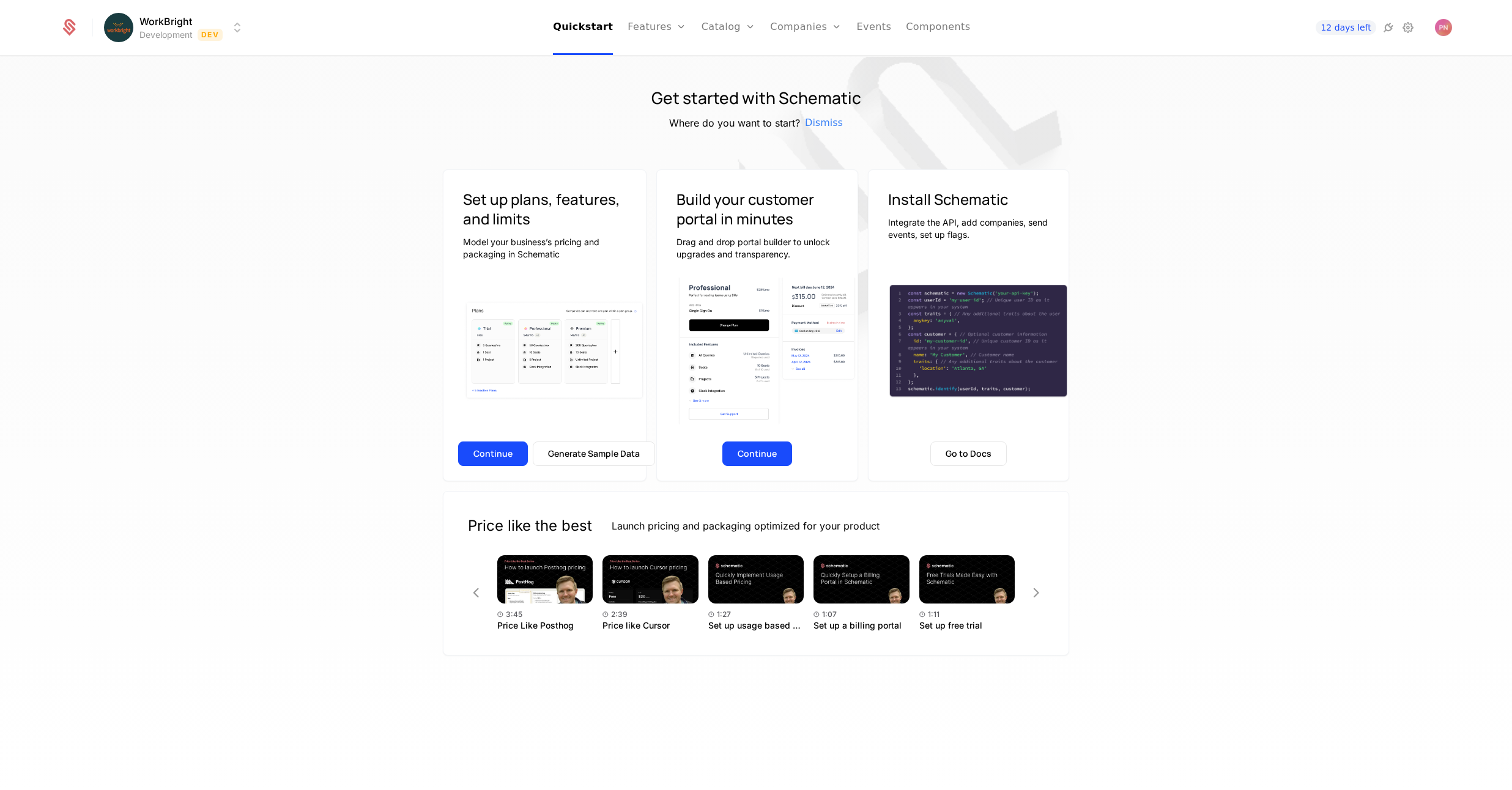
click at [150, 25] on html "WorkBright Development Dev Quickstart Features Features Flags Catalog Plans Add…" at bounding box center [756, 395] width 1512 height 790
click at [243, 91] on button "Manage" at bounding box center [262, 91] width 96 height 22
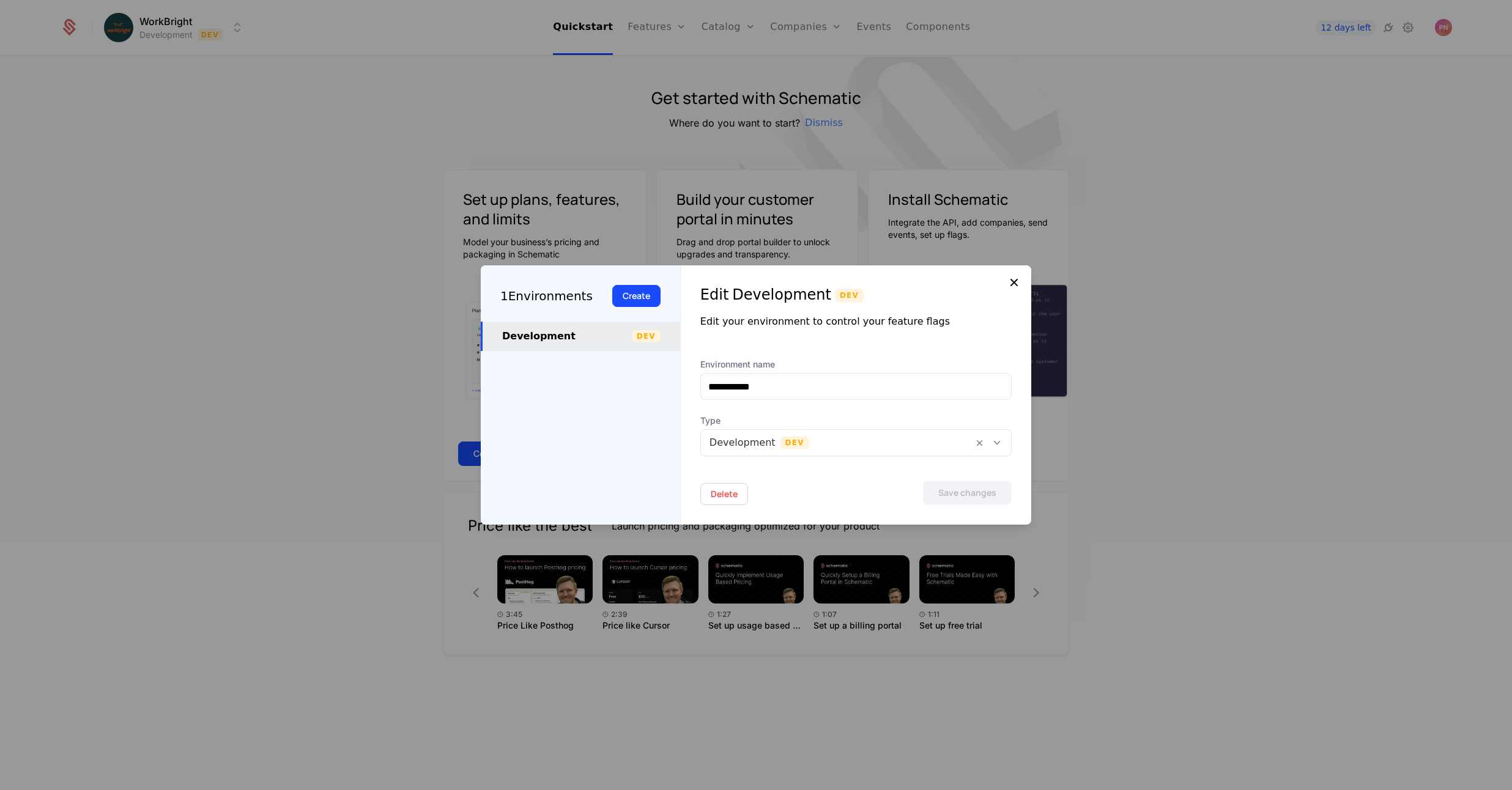
click at [1019, 282] on icon at bounding box center [1014, 282] width 14 height 14
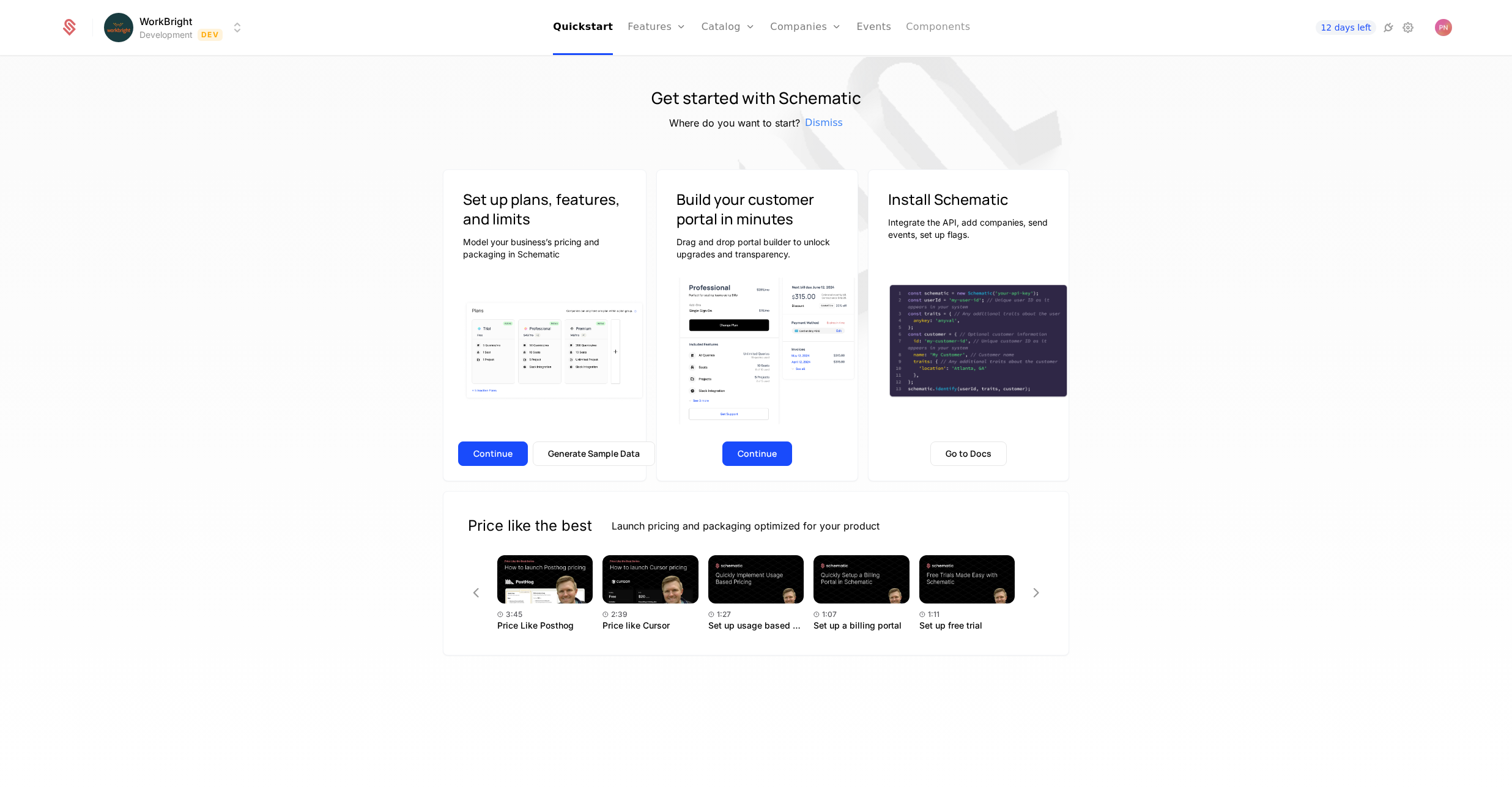
click at [908, 21] on link "Components" at bounding box center [938, 27] width 64 height 55
click at [803, 28] on link "Companies" at bounding box center [806, 27] width 72 height 55
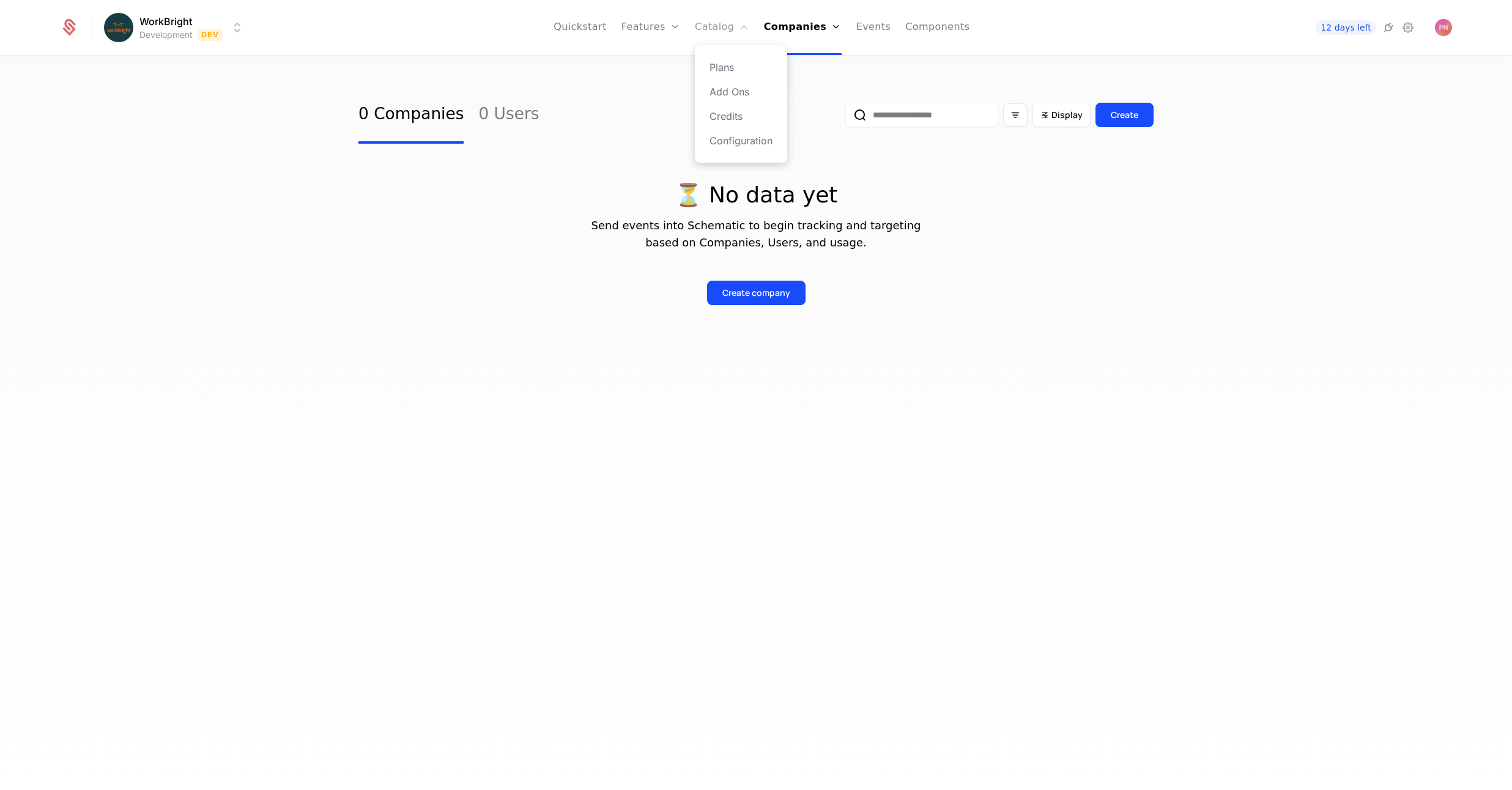
click at [707, 26] on link "Catalog" at bounding box center [722, 27] width 55 height 55
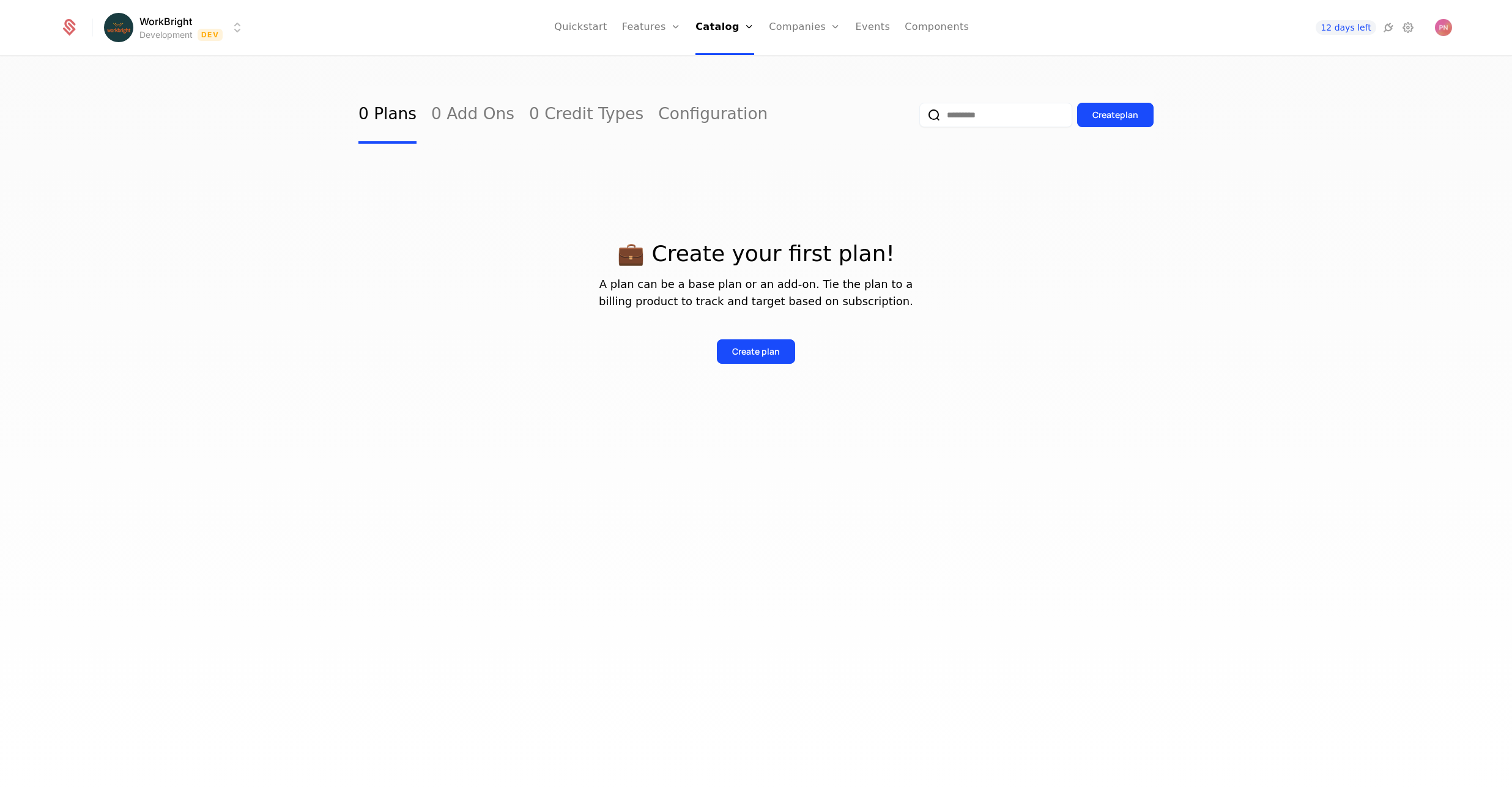
click at [1021, 261] on p "💼 Create your first plan!" at bounding box center [756, 253] width 795 height 24
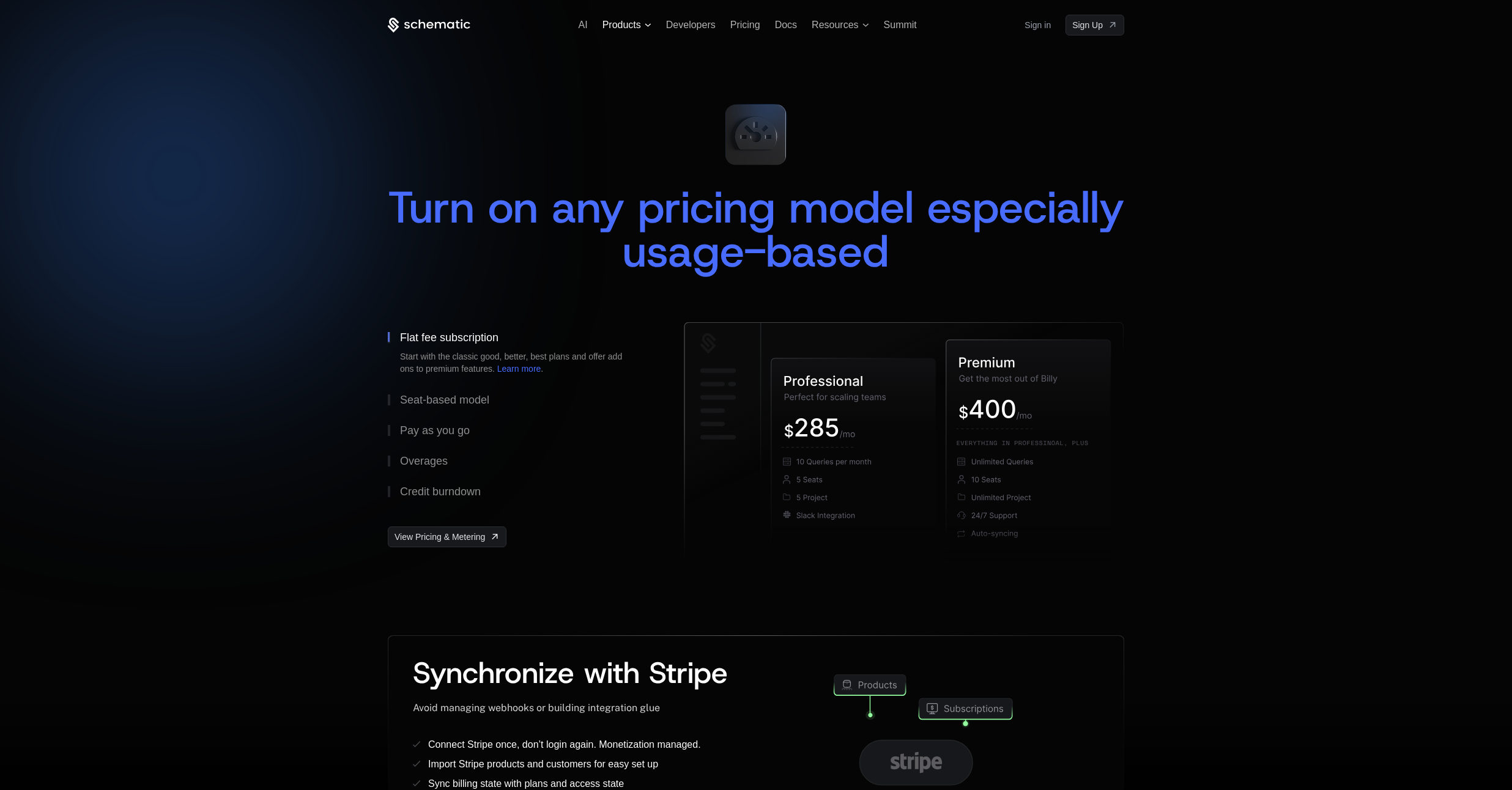
click at [633, 20] on span "Products" at bounding box center [622, 25] width 39 height 11
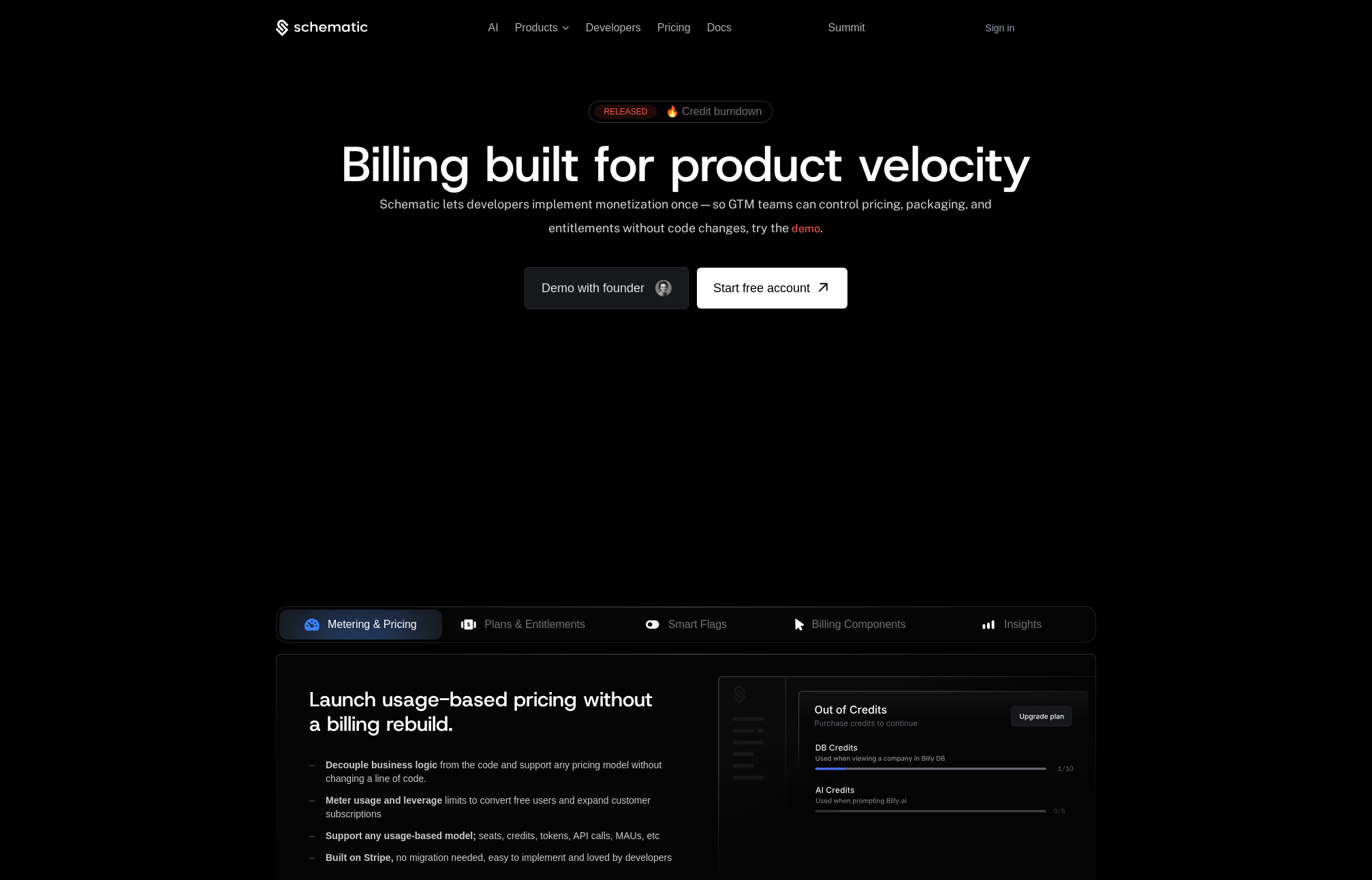
click at [1000, 29] on link "Sign in" at bounding box center [999, 28] width 29 height 22
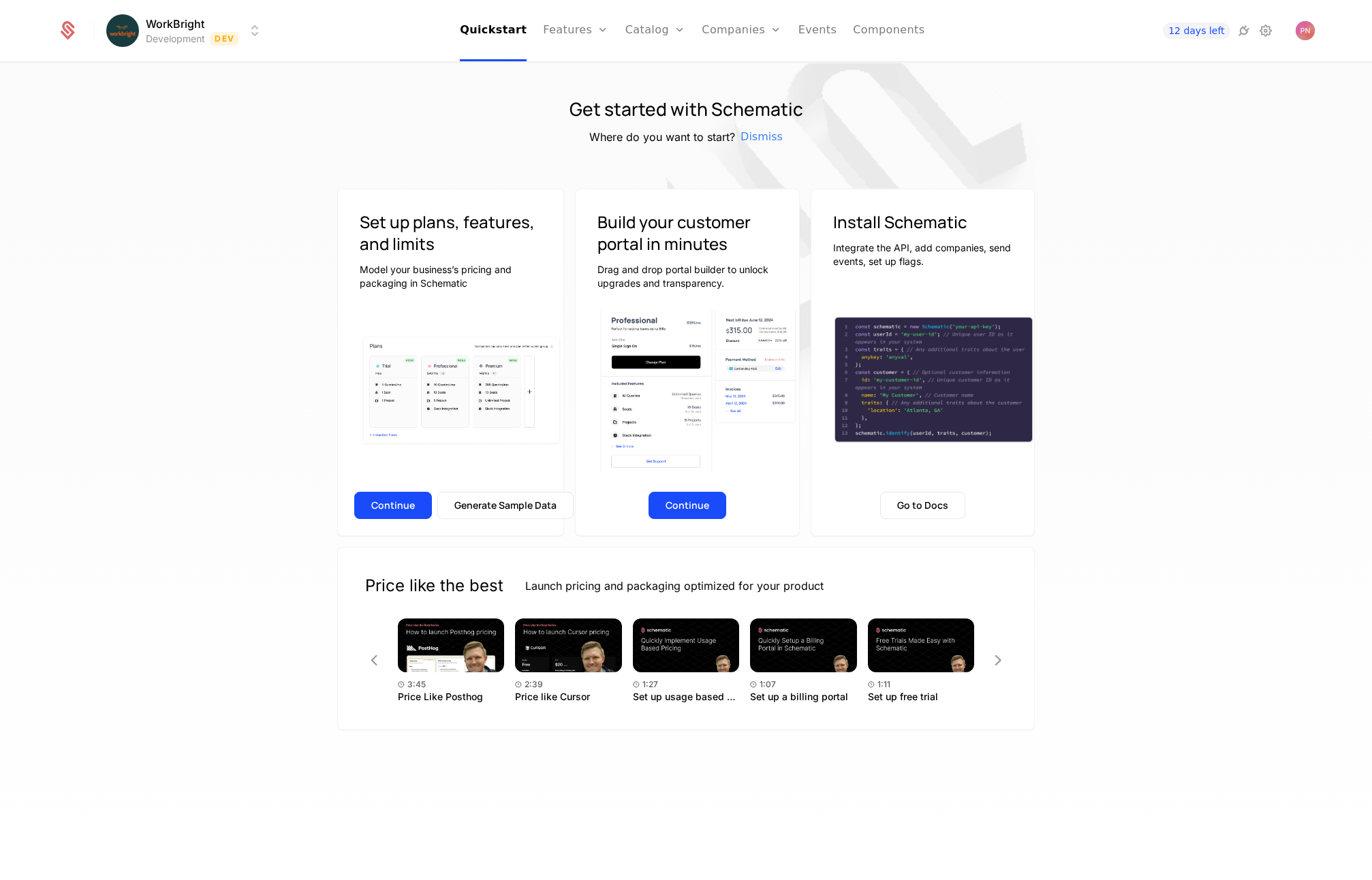
click at [388, 482] on div "Set up plans, features, and limits Model your business’s pricing and packaging …" at bounding box center [450, 362] width 227 height 347
click at [388, 506] on button "Continue" at bounding box center [393, 505] width 78 height 27
click at [570, 30] on link "Features" at bounding box center [576, 30] width 66 height 61
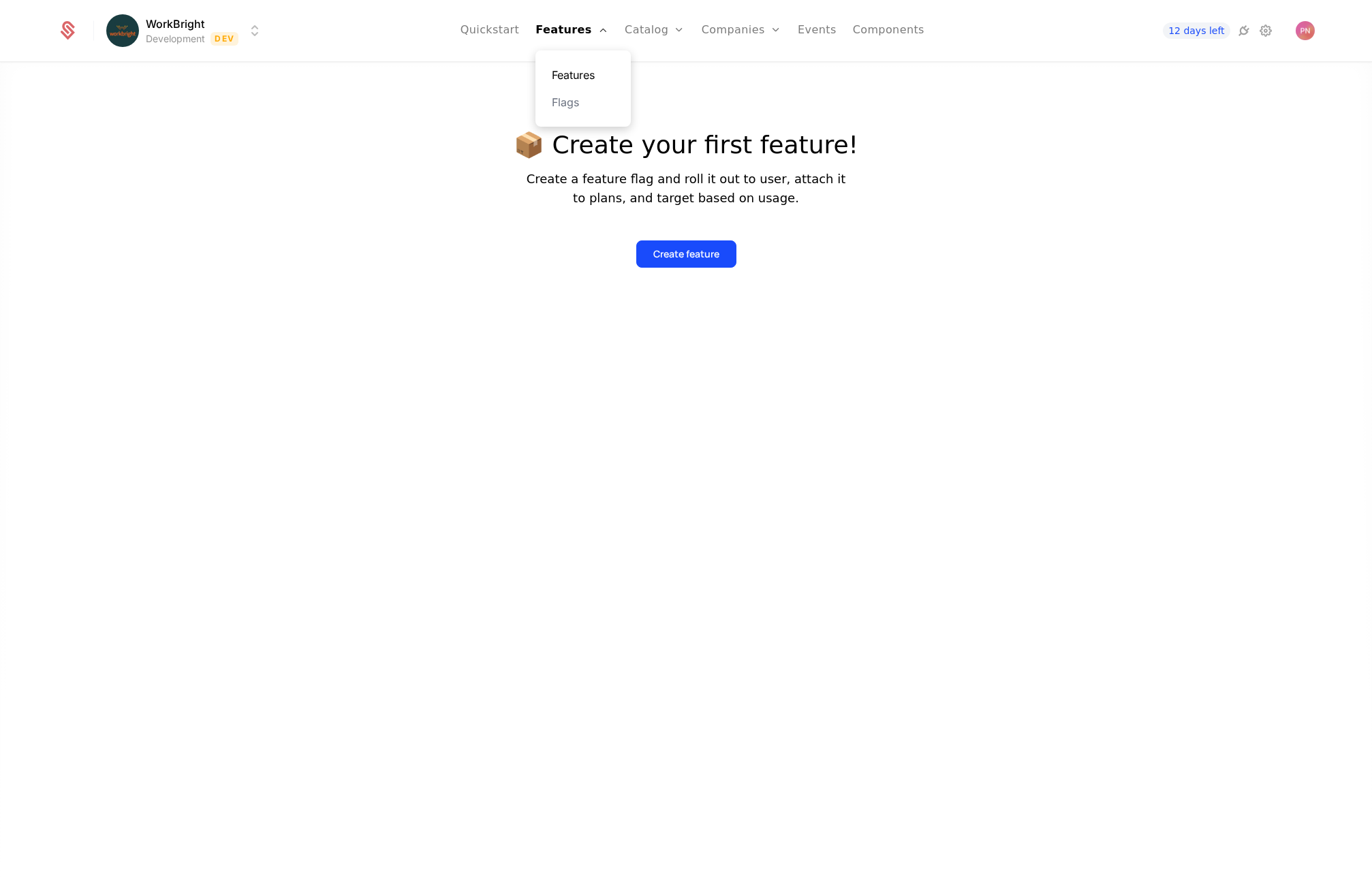
click at [580, 79] on link "Features" at bounding box center [583, 75] width 63 height 16
click at [733, 32] on link "Companies" at bounding box center [741, 30] width 80 height 61
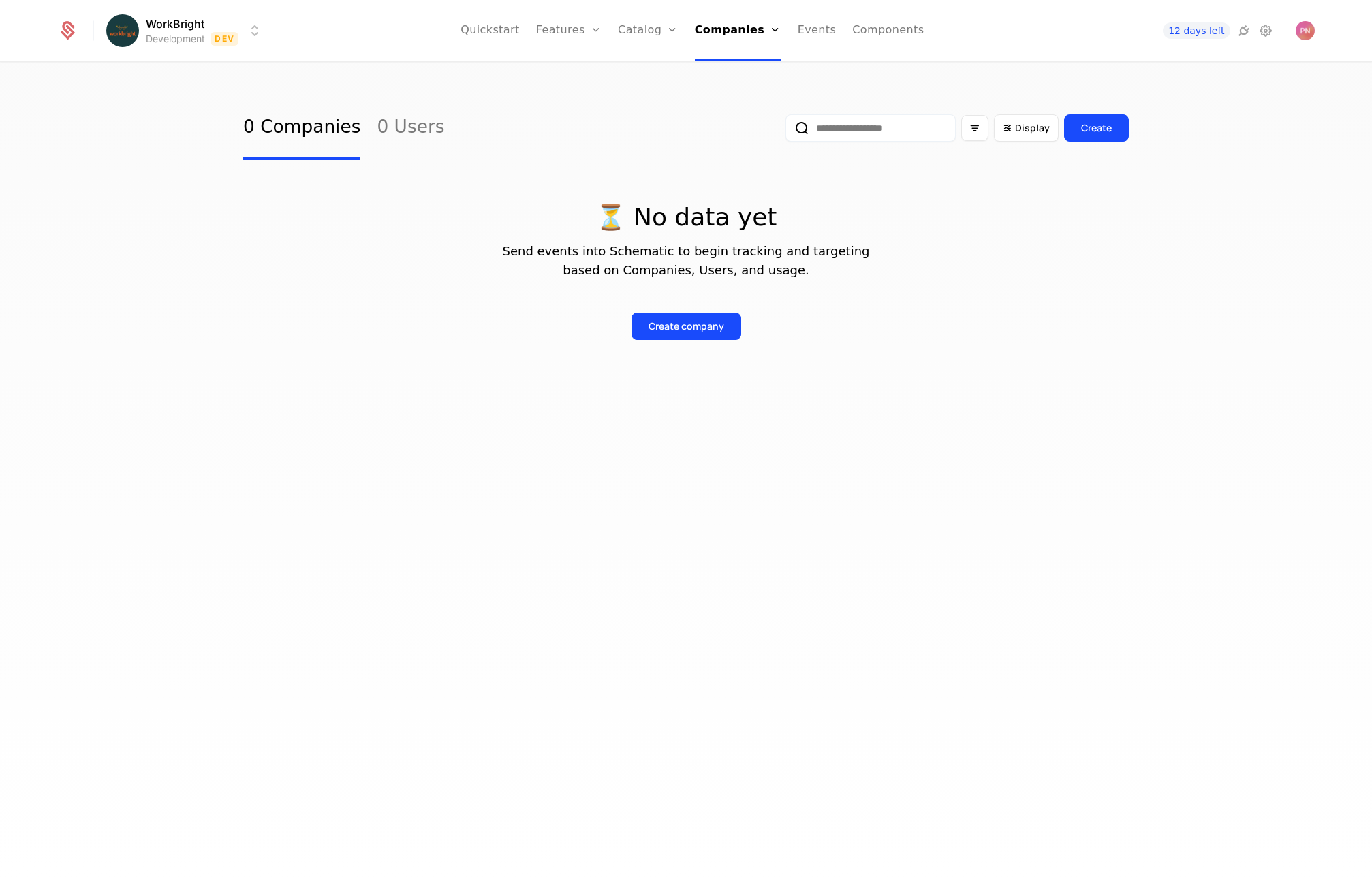
click at [560, 190] on div "⏳ No data yet Send events into Schematic to begin tracking and targeting based …" at bounding box center [686, 254] width 886 height 169
click at [520, 59] on link "Quickstart" at bounding box center [490, 30] width 59 height 61
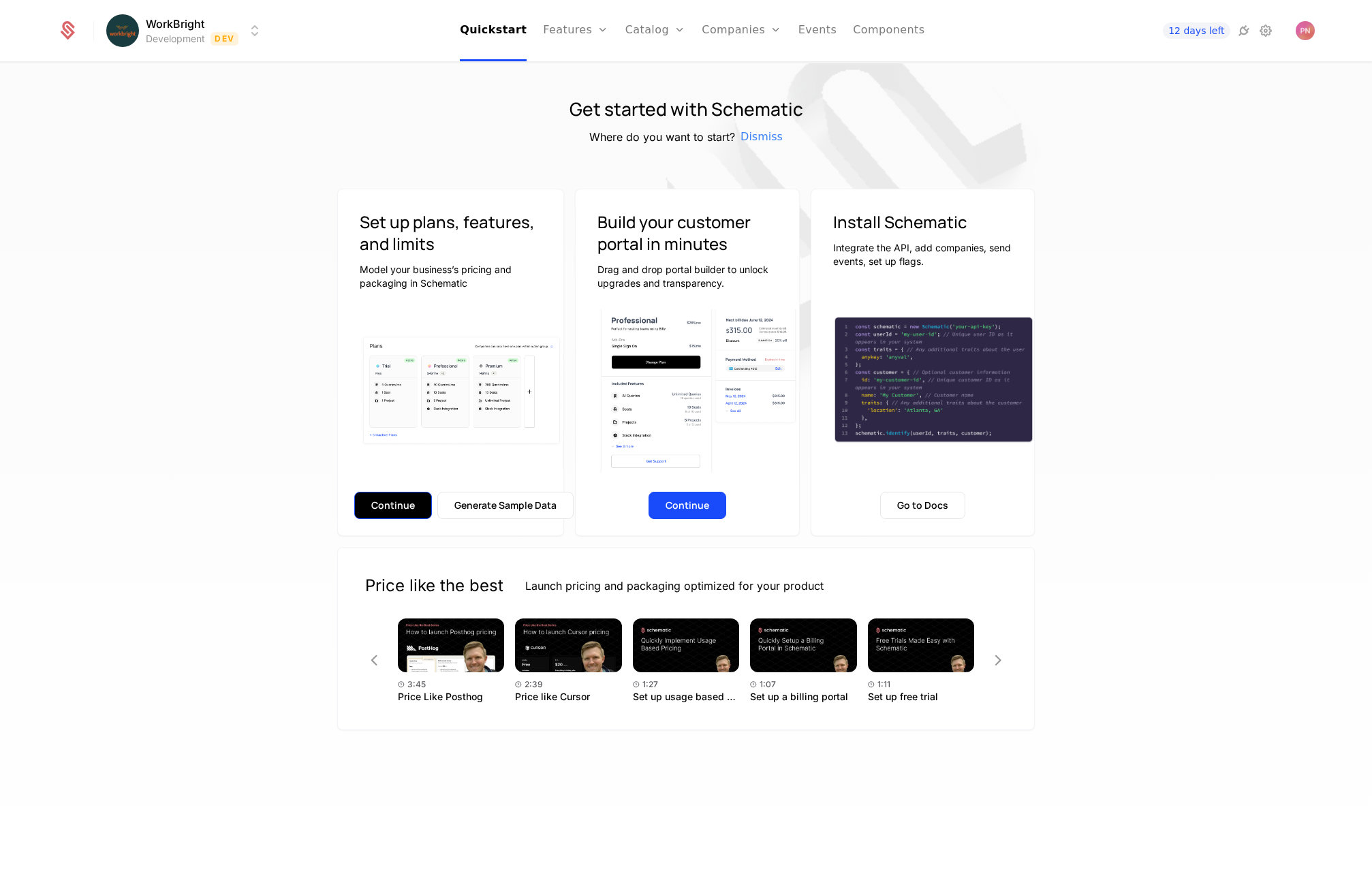
click at [389, 502] on button "Continue" at bounding box center [393, 505] width 78 height 27
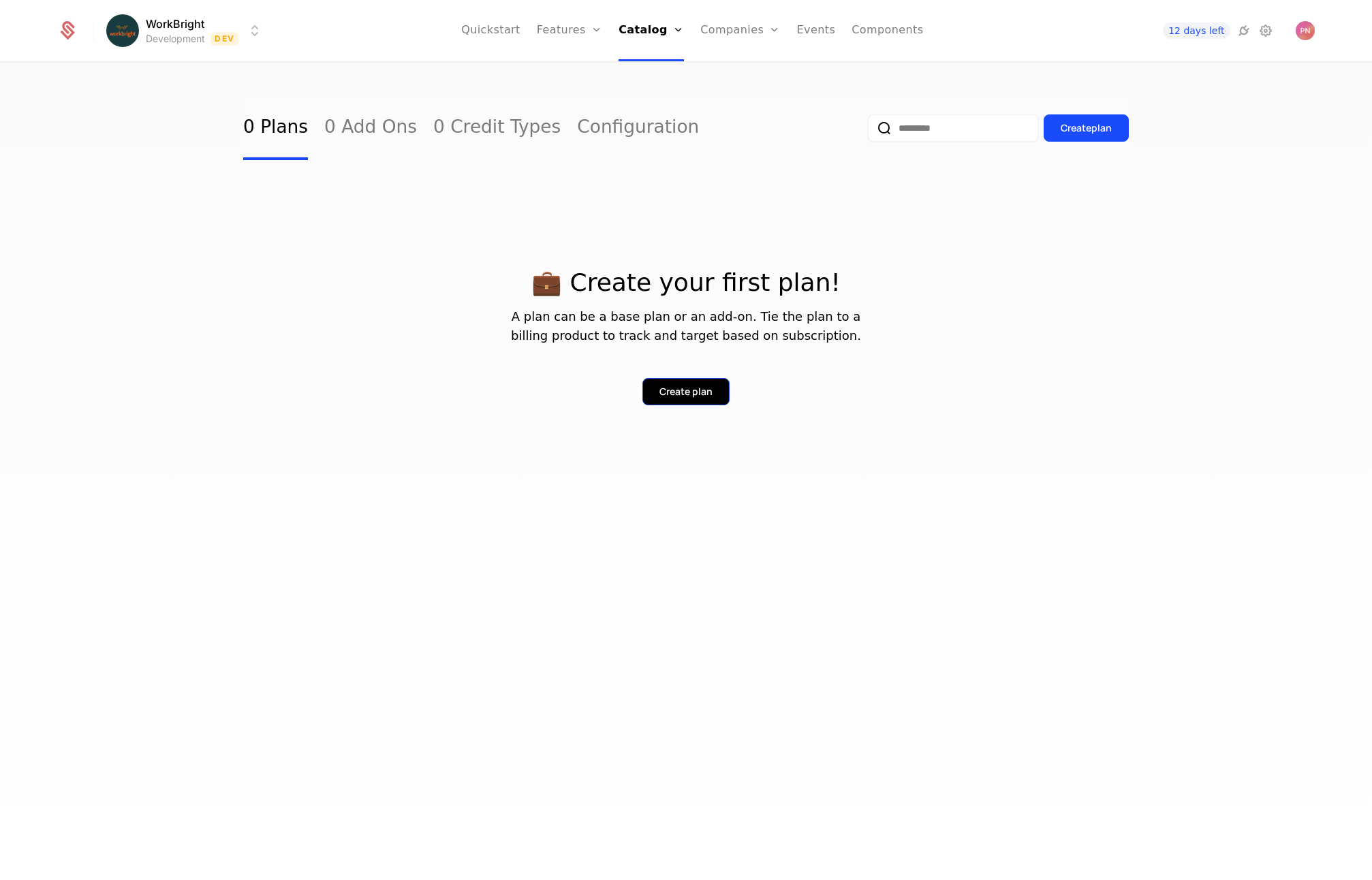
click at [692, 386] on div "Create plan" at bounding box center [686, 392] width 53 height 14
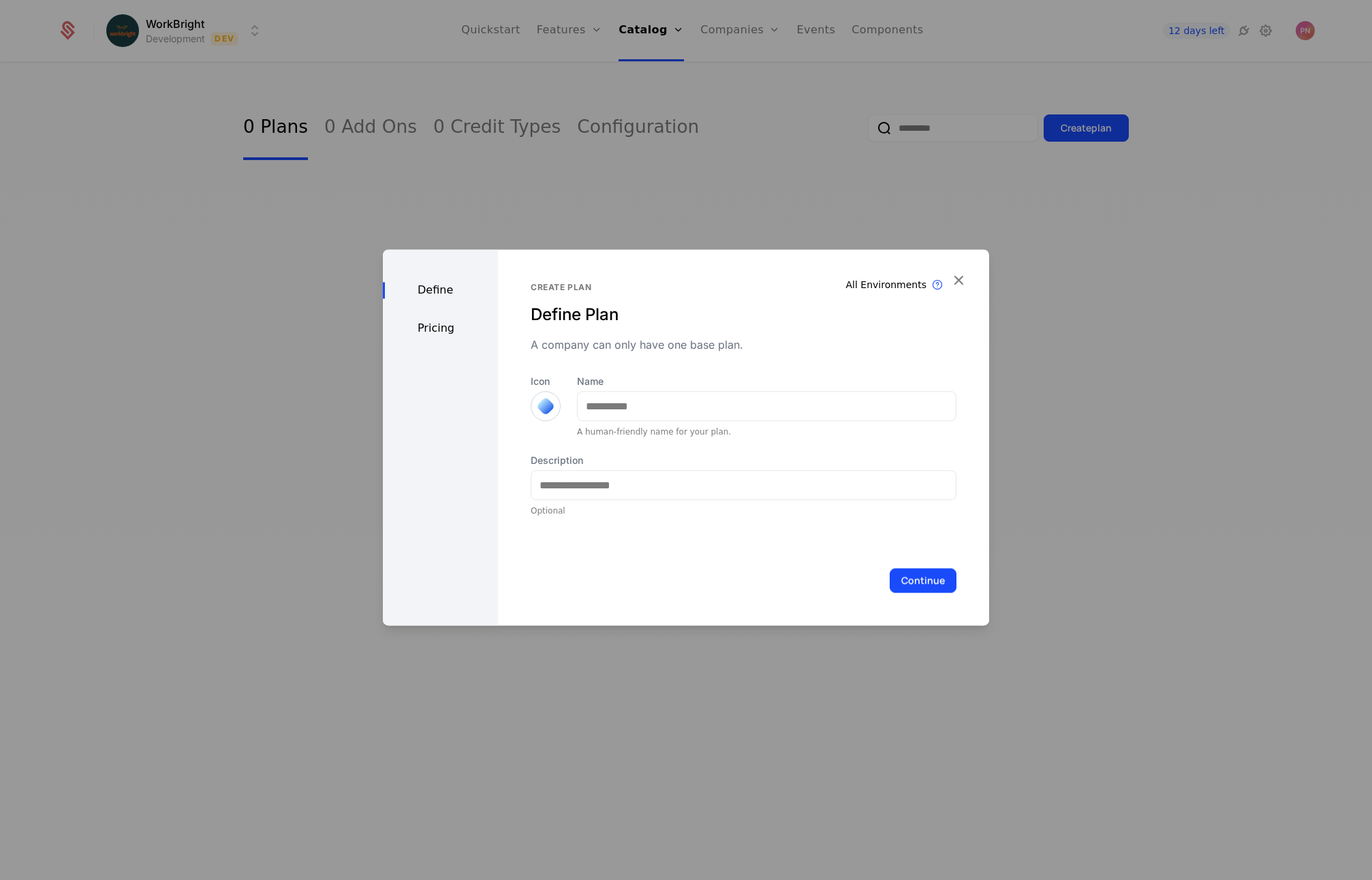
click at [448, 324] on div "Pricing" at bounding box center [440, 328] width 115 height 16
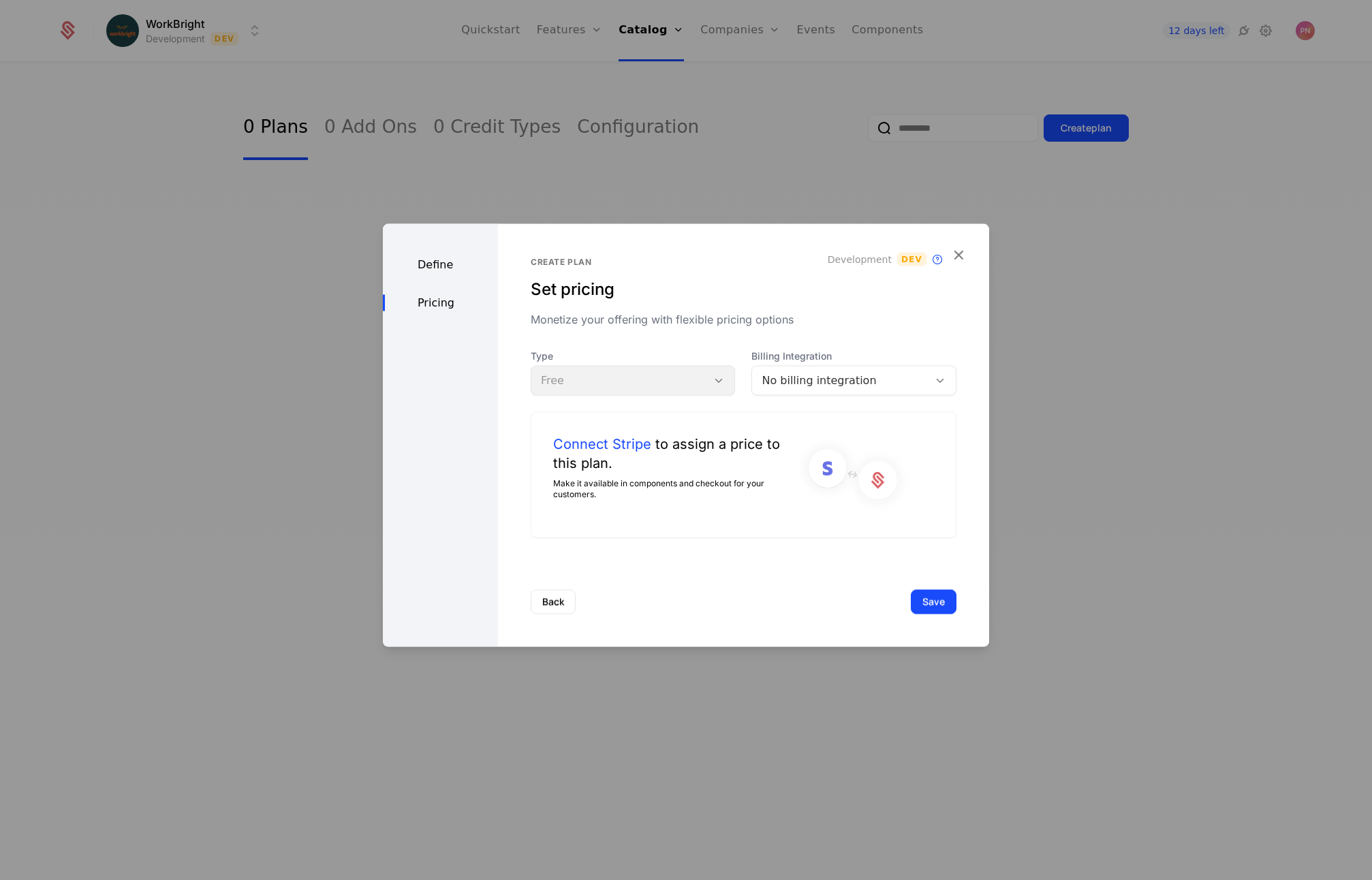
click at [733, 379] on div "Type Free" at bounding box center [634, 372] width 206 height 46
click at [832, 390] on div "No billing integration" at bounding box center [854, 381] width 206 height 30
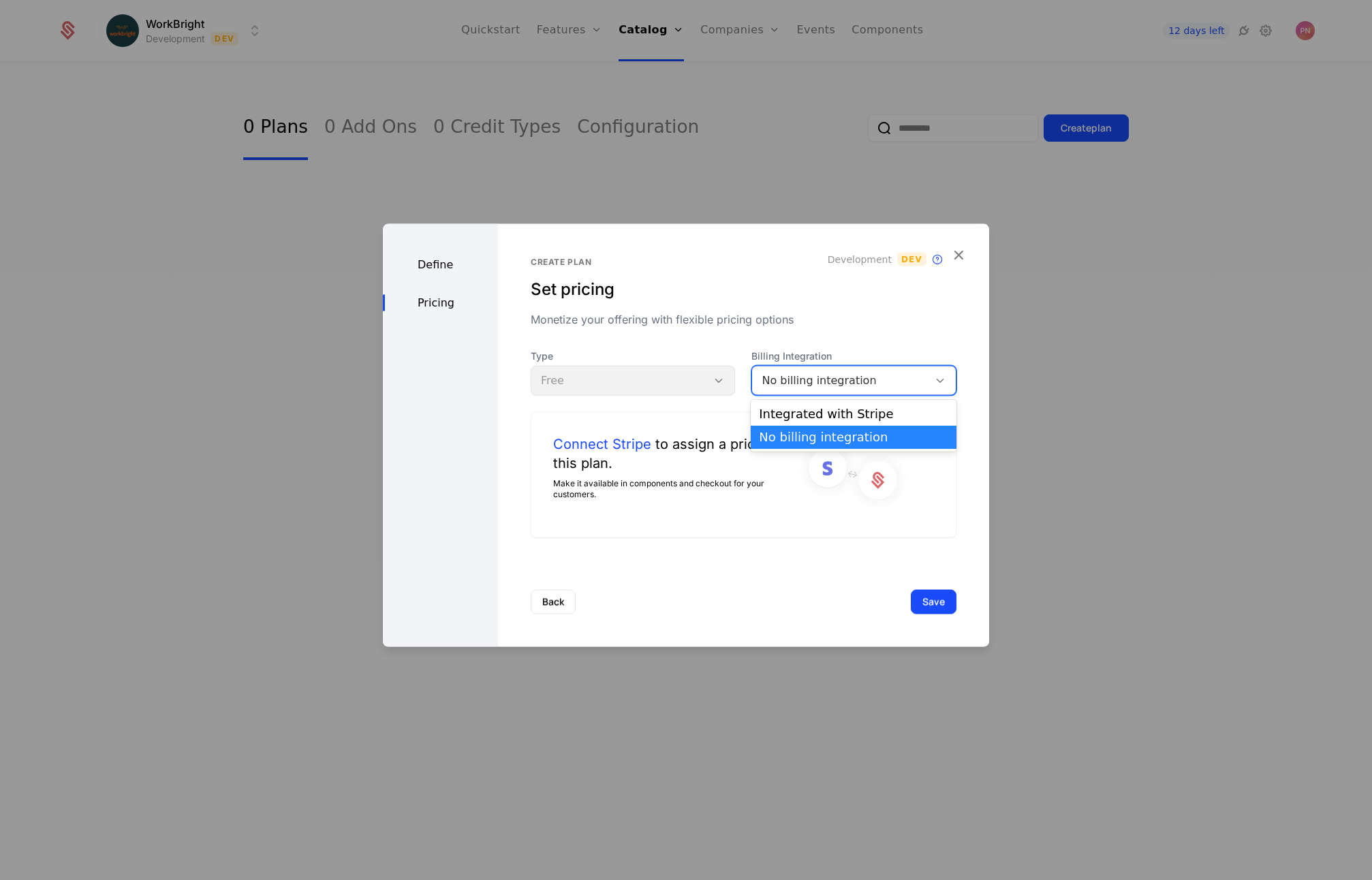
click at [985, 284] on div "Create plan Set pricing Monetize your offering with flexible pricing options De…" at bounding box center [743, 436] width 491 height 423
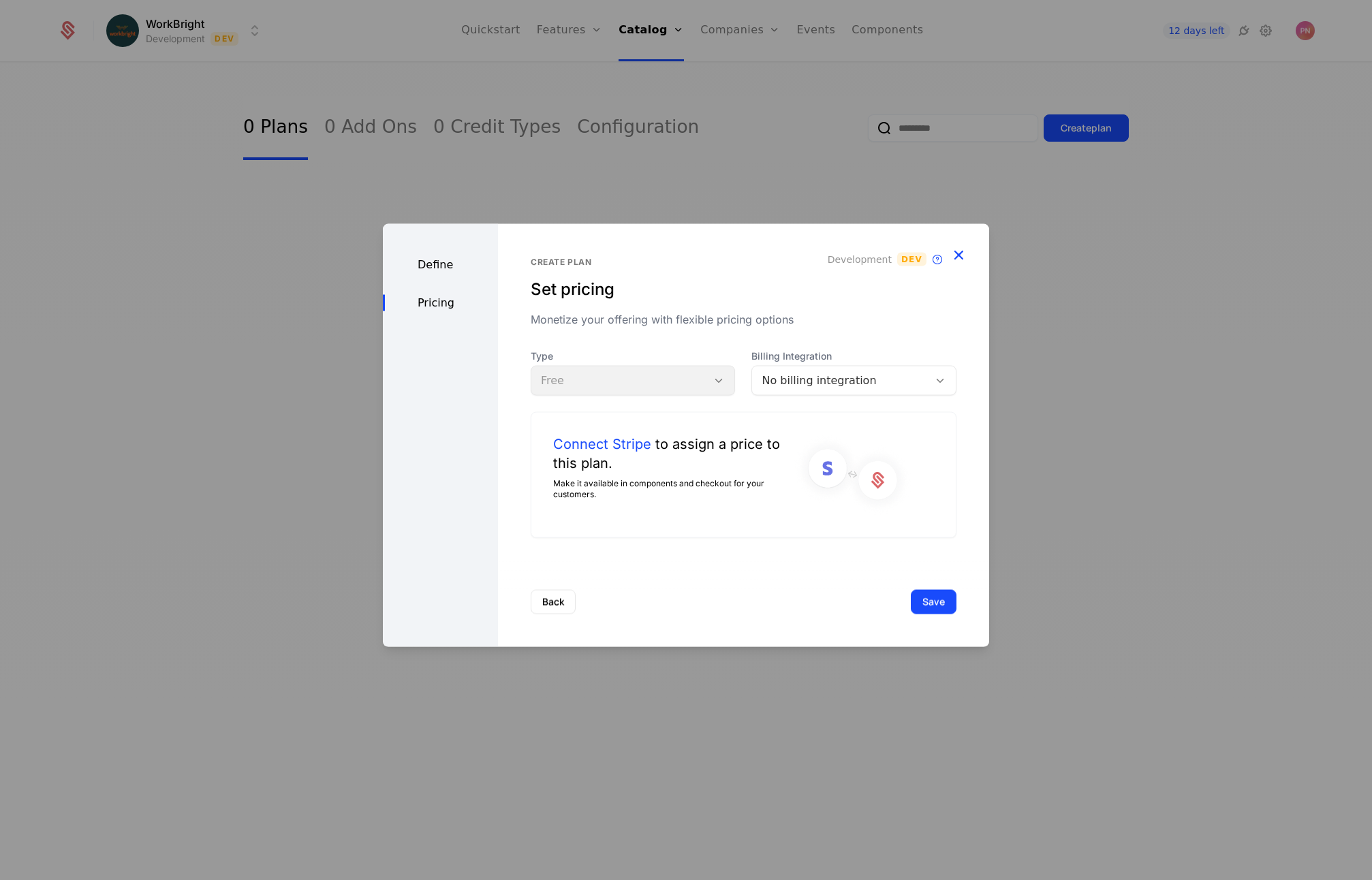
click at [961, 251] on icon "button" at bounding box center [959, 254] width 18 height 18
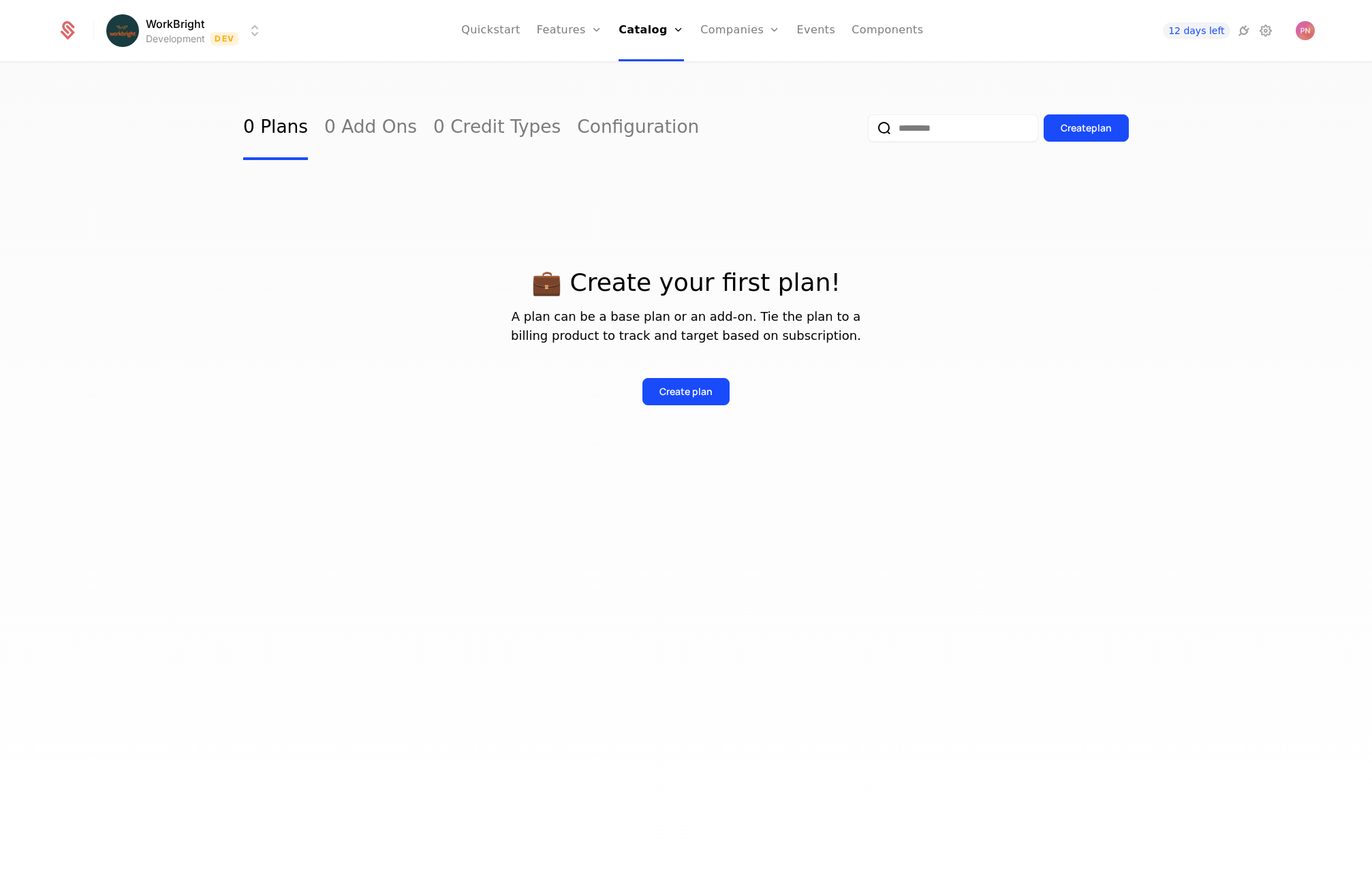
click at [696, 30] on ul "Quickstart Features Features Flags Catalog Plans Add Ons Credits Configuration …" at bounding box center [691, 30] width 462 height 61
click at [812, 30] on link "Events" at bounding box center [816, 30] width 39 height 61
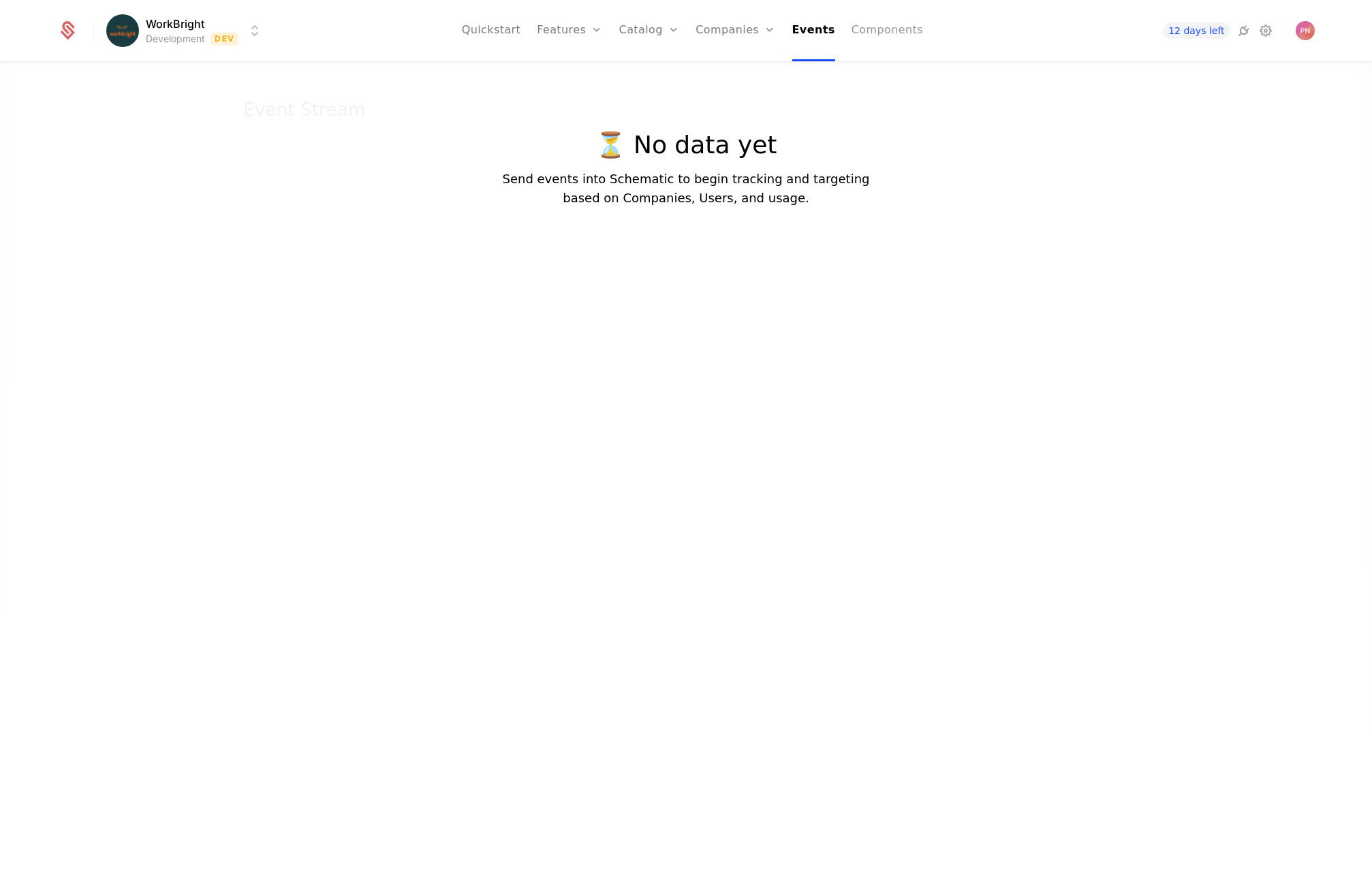
click at [869, 30] on link "Components" at bounding box center [887, 30] width 72 height 61
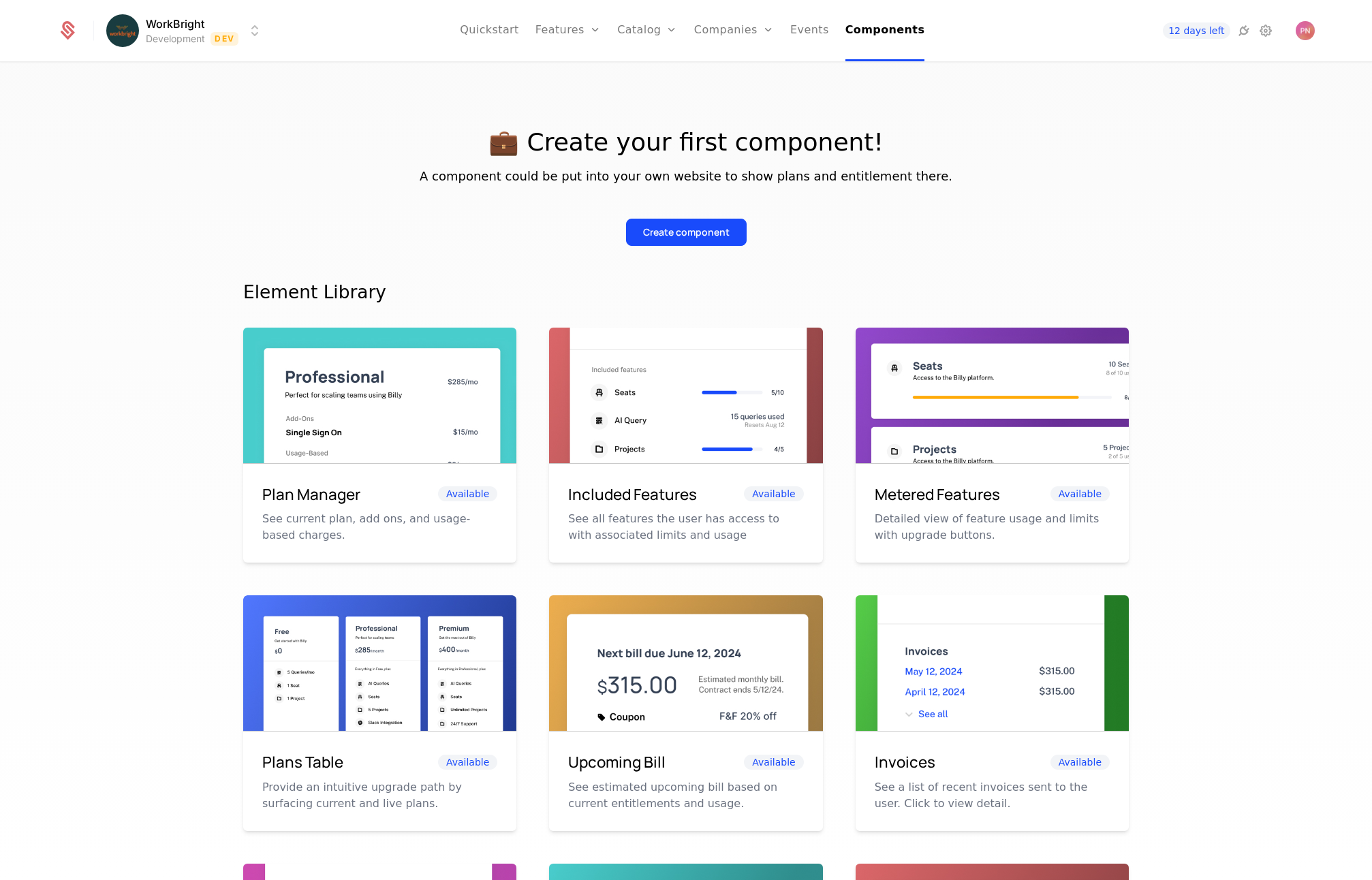
click at [658, 245] on div "💼 Create your first component! A component could be put into your own website t…" at bounding box center [686, 619] width 886 height 1047
click at [664, 227] on div "Create component" at bounding box center [686, 232] width 87 height 14
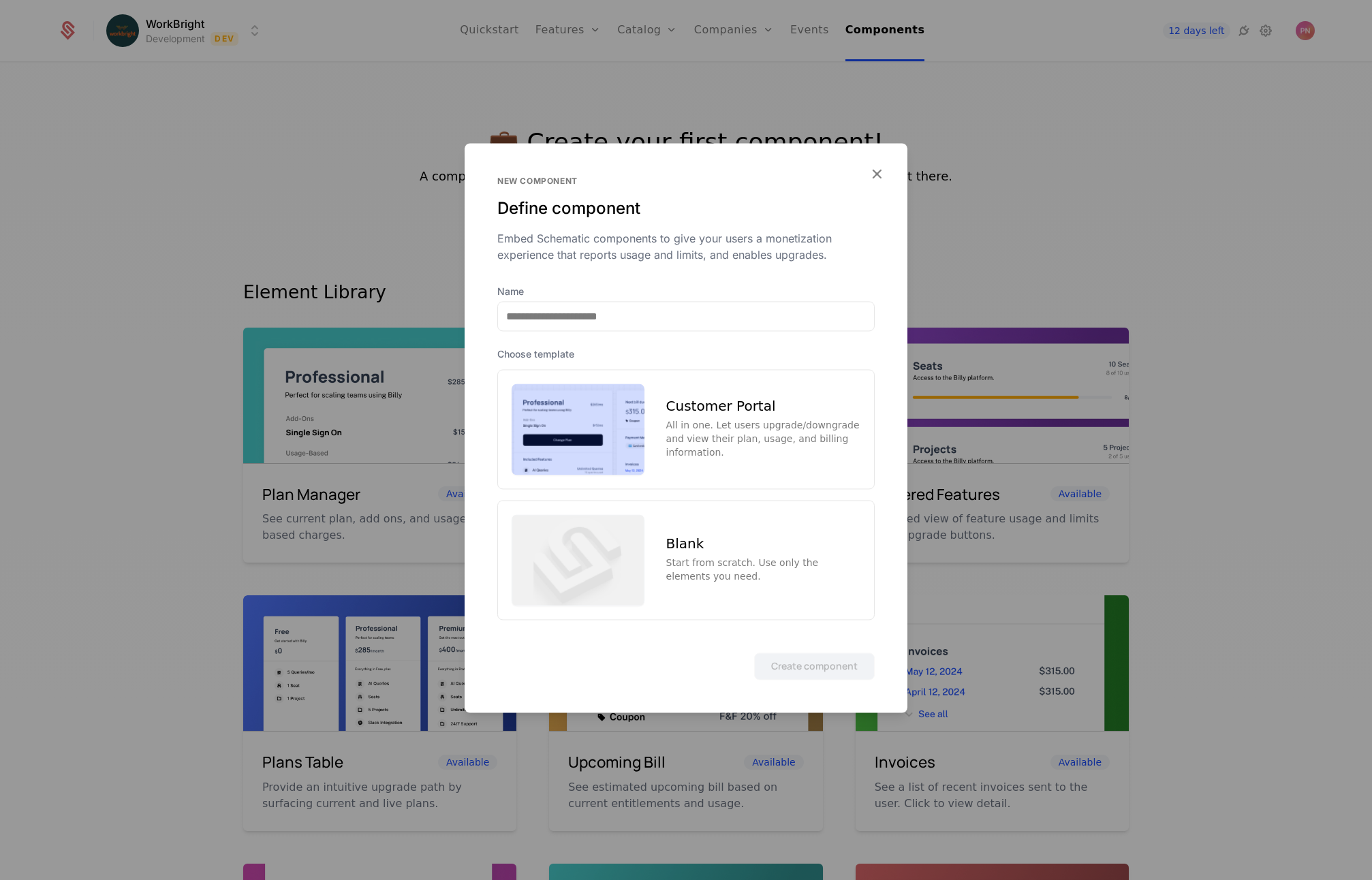
click at [813, 88] on div at bounding box center [686, 440] width 1372 height 880
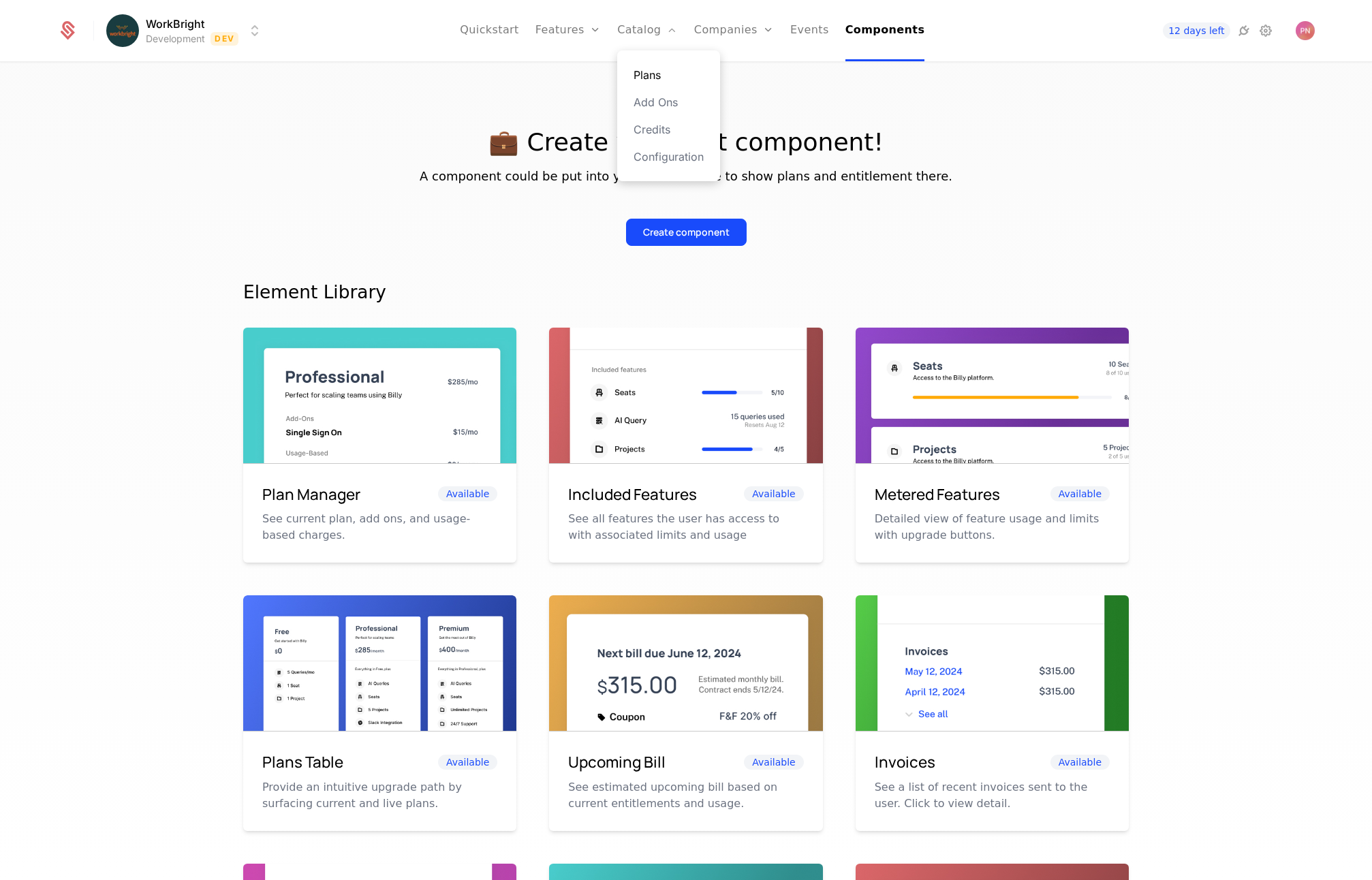
click at [653, 76] on link "Plans" at bounding box center [669, 75] width 70 height 16
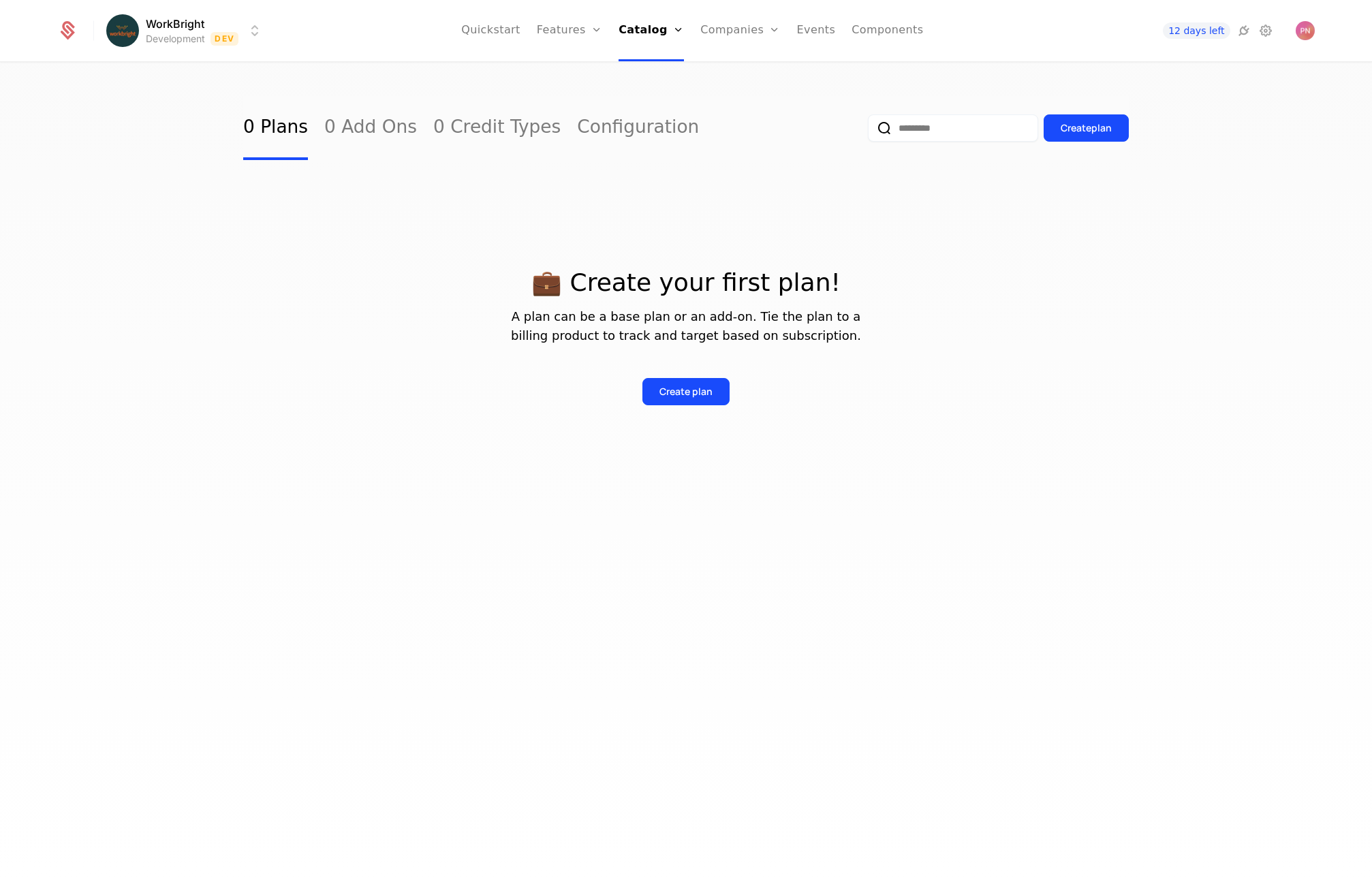
click at [709, 354] on div "💼 Create your first plan! A plan can be a base plan or an add-on. Tie the plan …" at bounding box center [686, 337] width 886 height 137
click at [691, 403] on button "Create plan" at bounding box center [686, 391] width 87 height 27
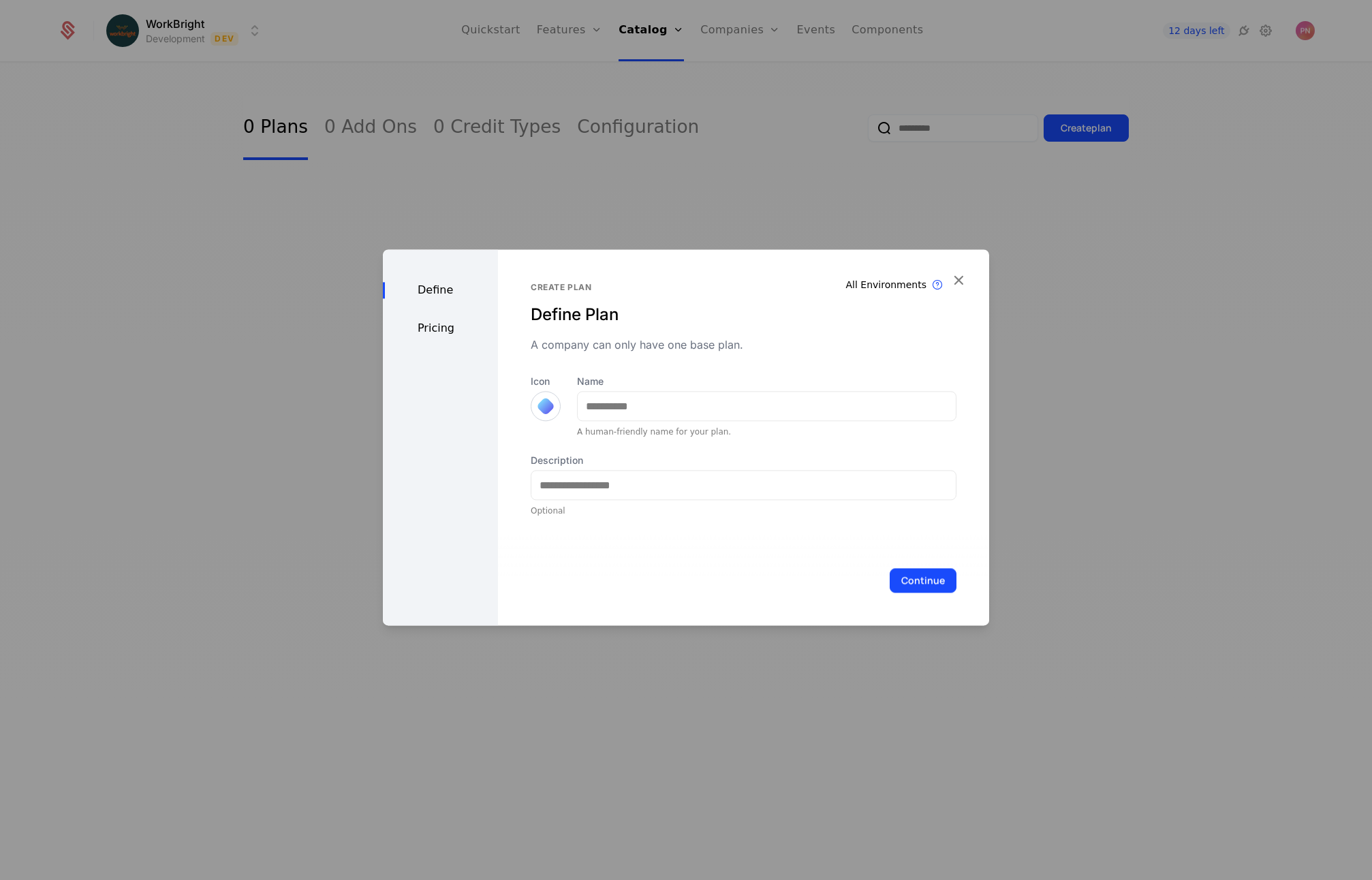
click at [731, 184] on div at bounding box center [686, 440] width 1372 height 880
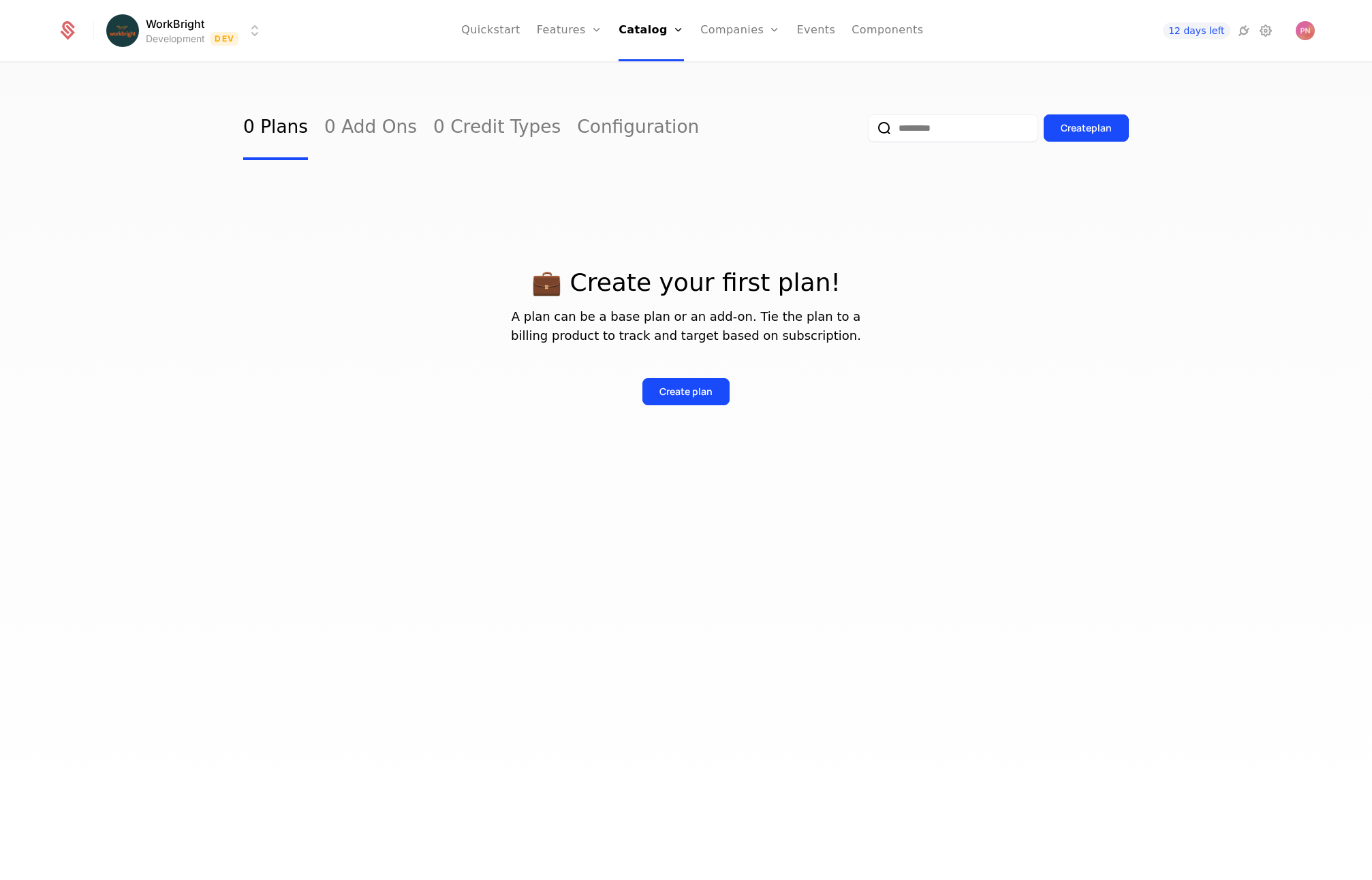
click at [863, 236] on div "💼 Create your first plan! A plan can be a base plan or an add-on. Tie the plan …" at bounding box center [686, 320] width 886 height 169
click at [1241, 27] on icon at bounding box center [1244, 31] width 16 height 16
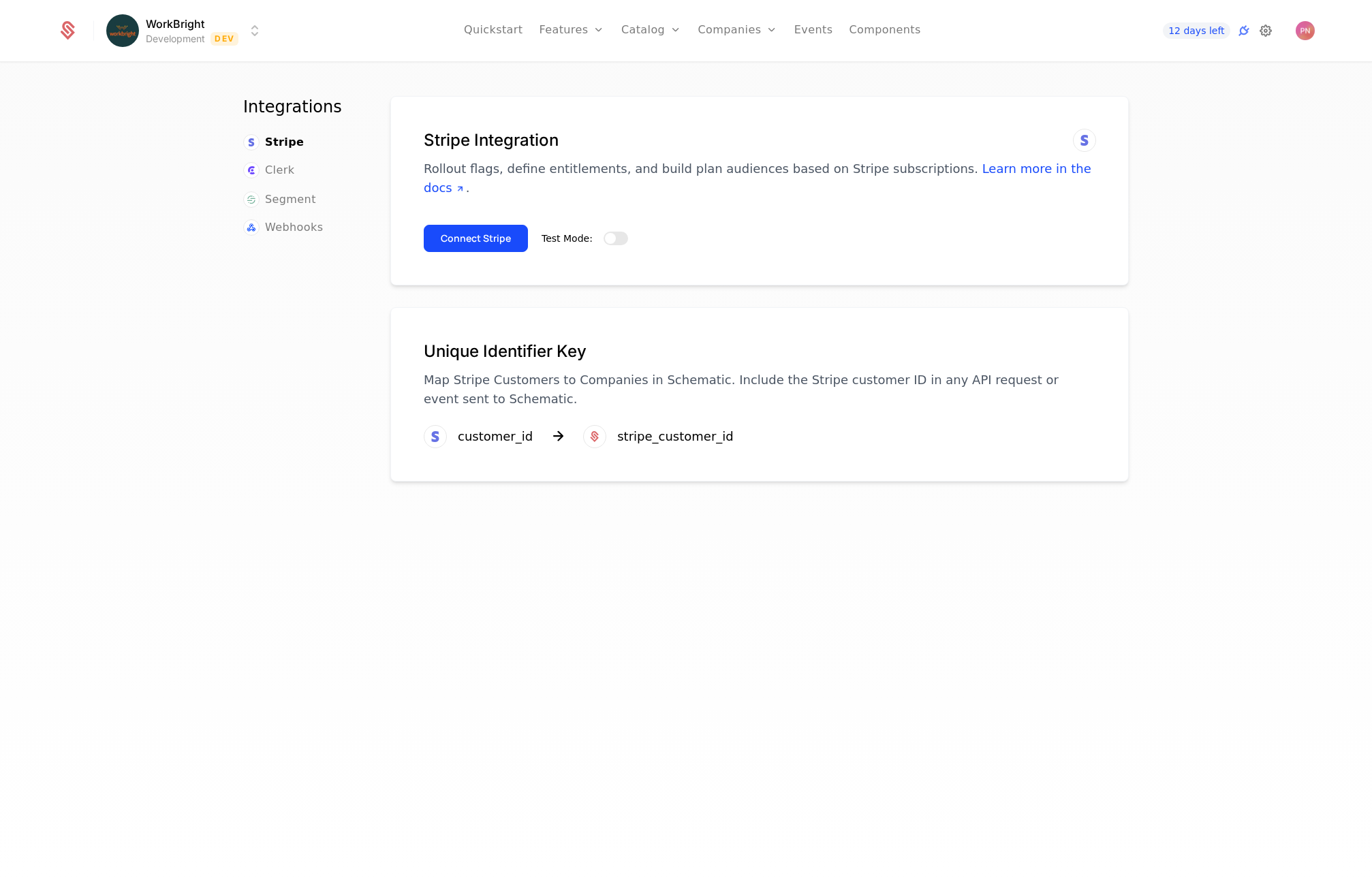
click at [1259, 29] on icon at bounding box center [1265, 31] width 16 height 16
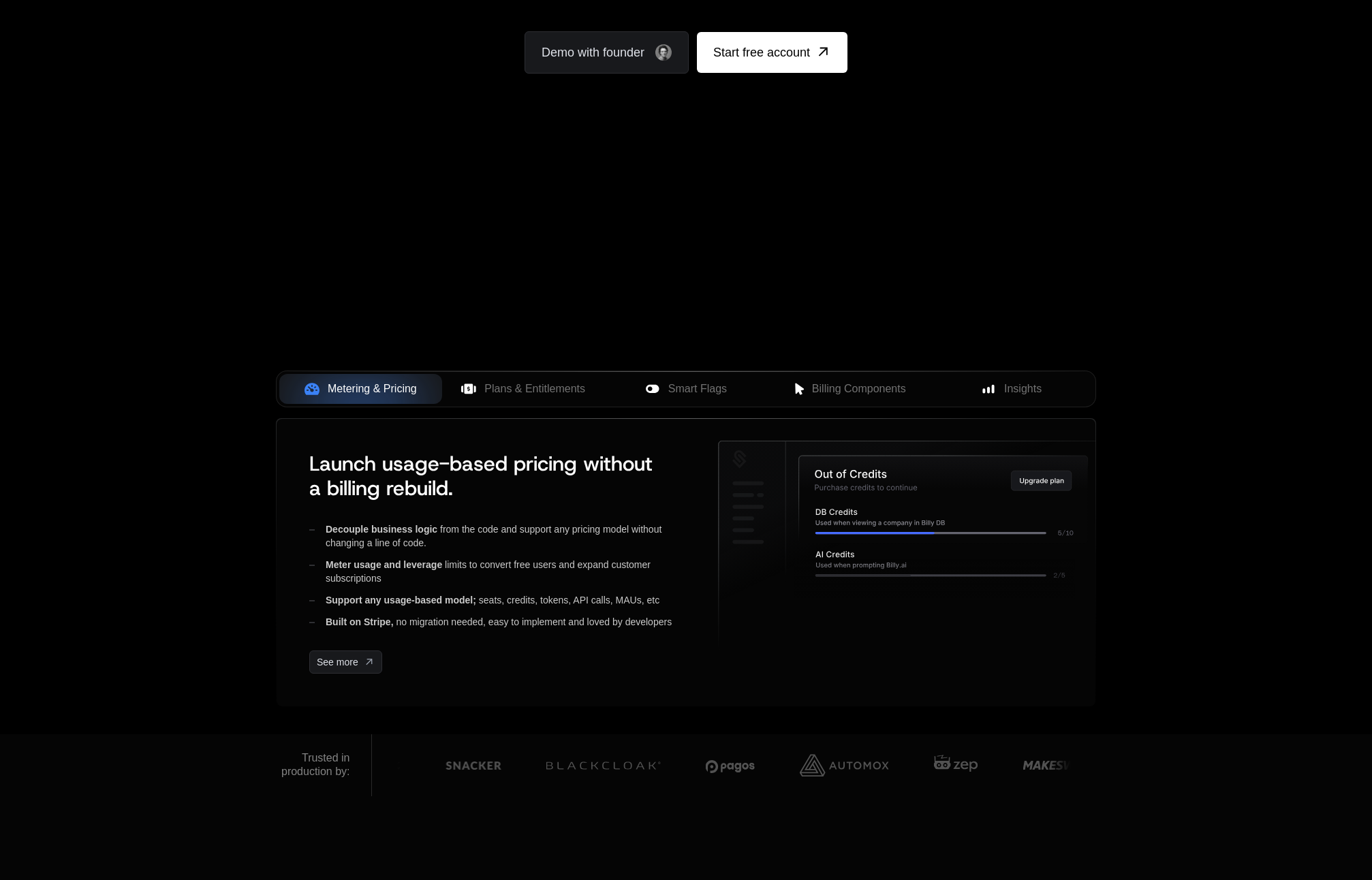
scroll to position [253, 0]
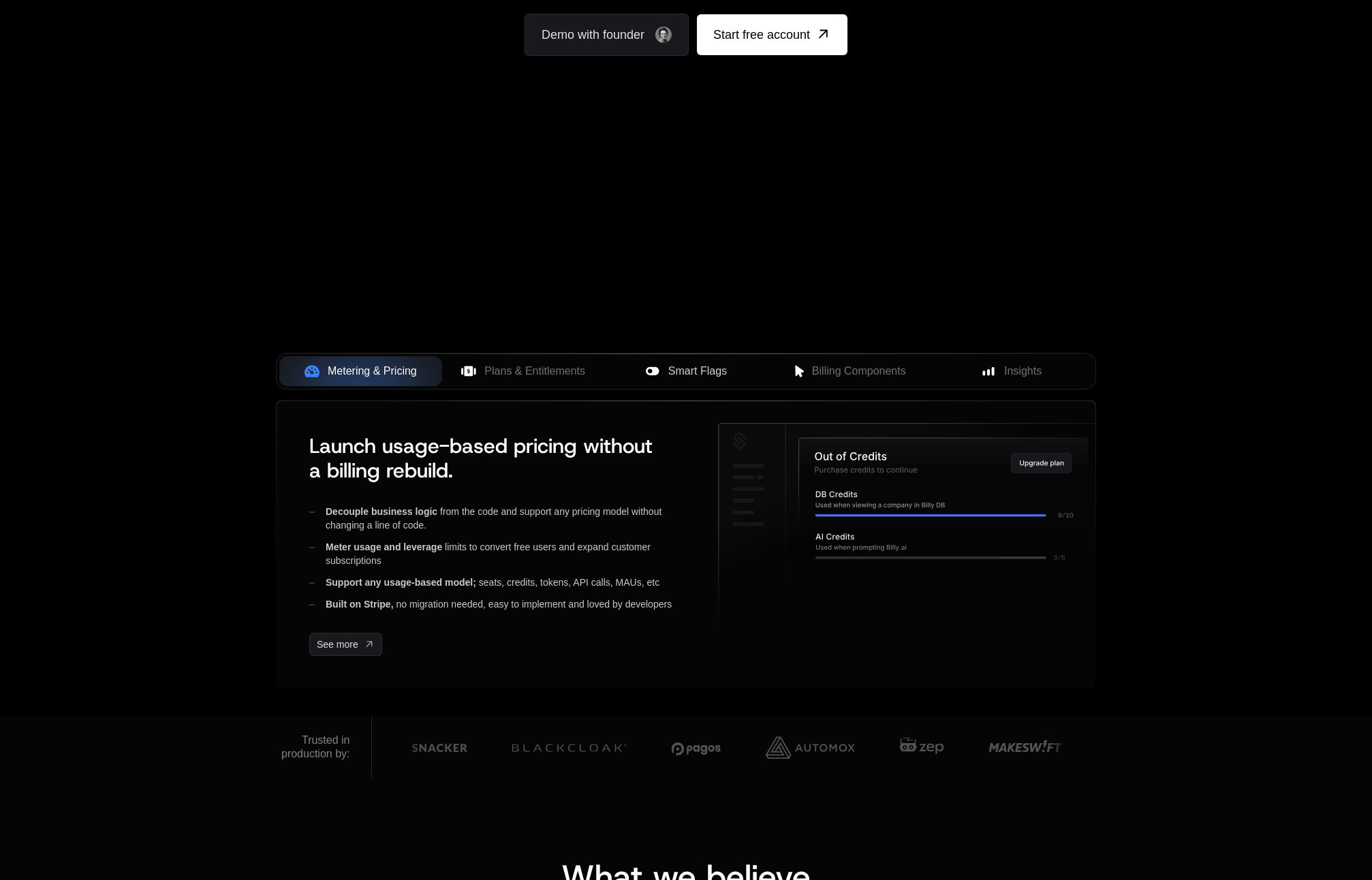
click at [648, 375] on icon at bounding box center [653, 371] width 15 height 15
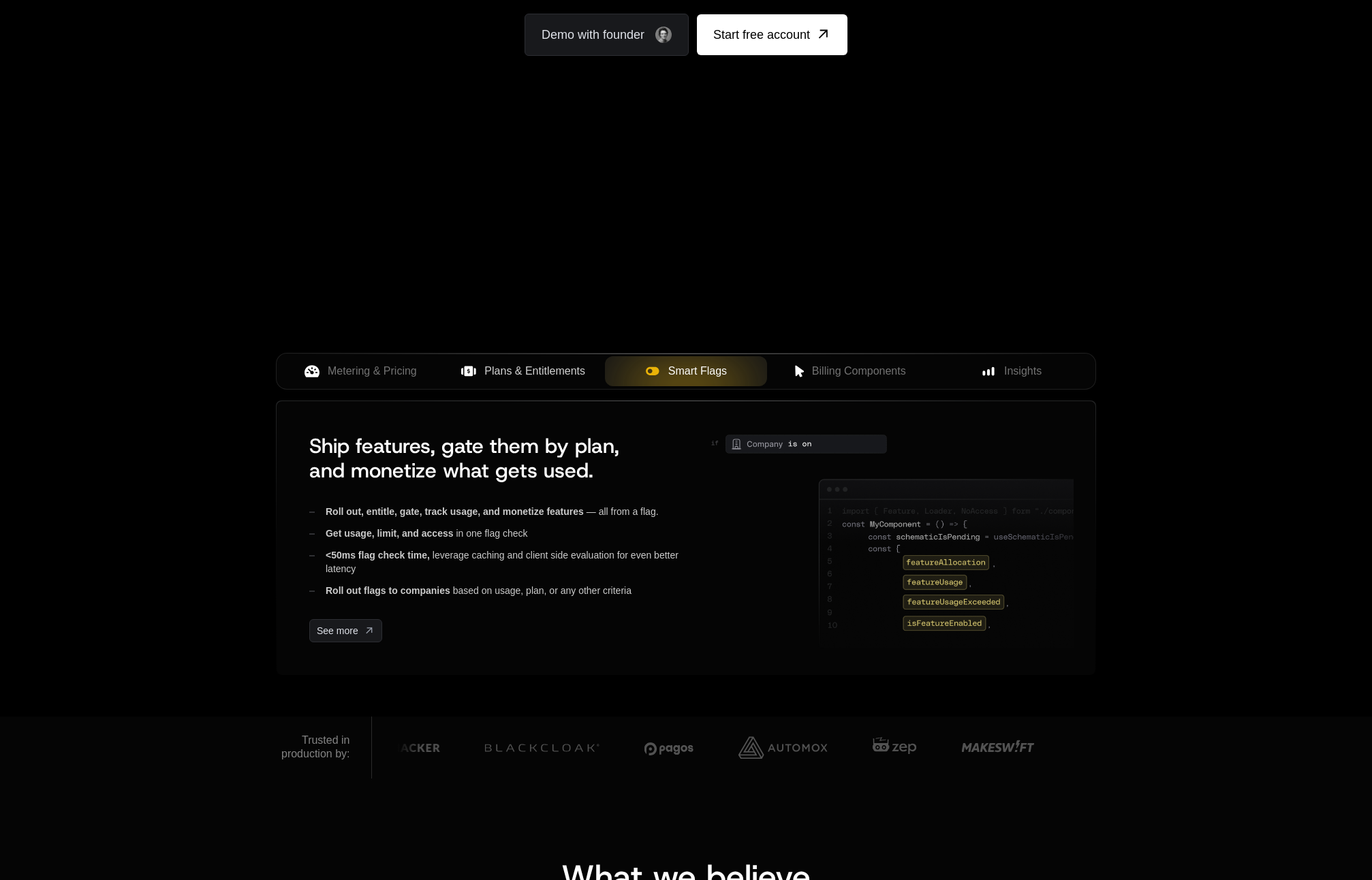
click at [548, 368] on span "Plans & Entitlements" at bounding box center [534, 371] width 101 height 16
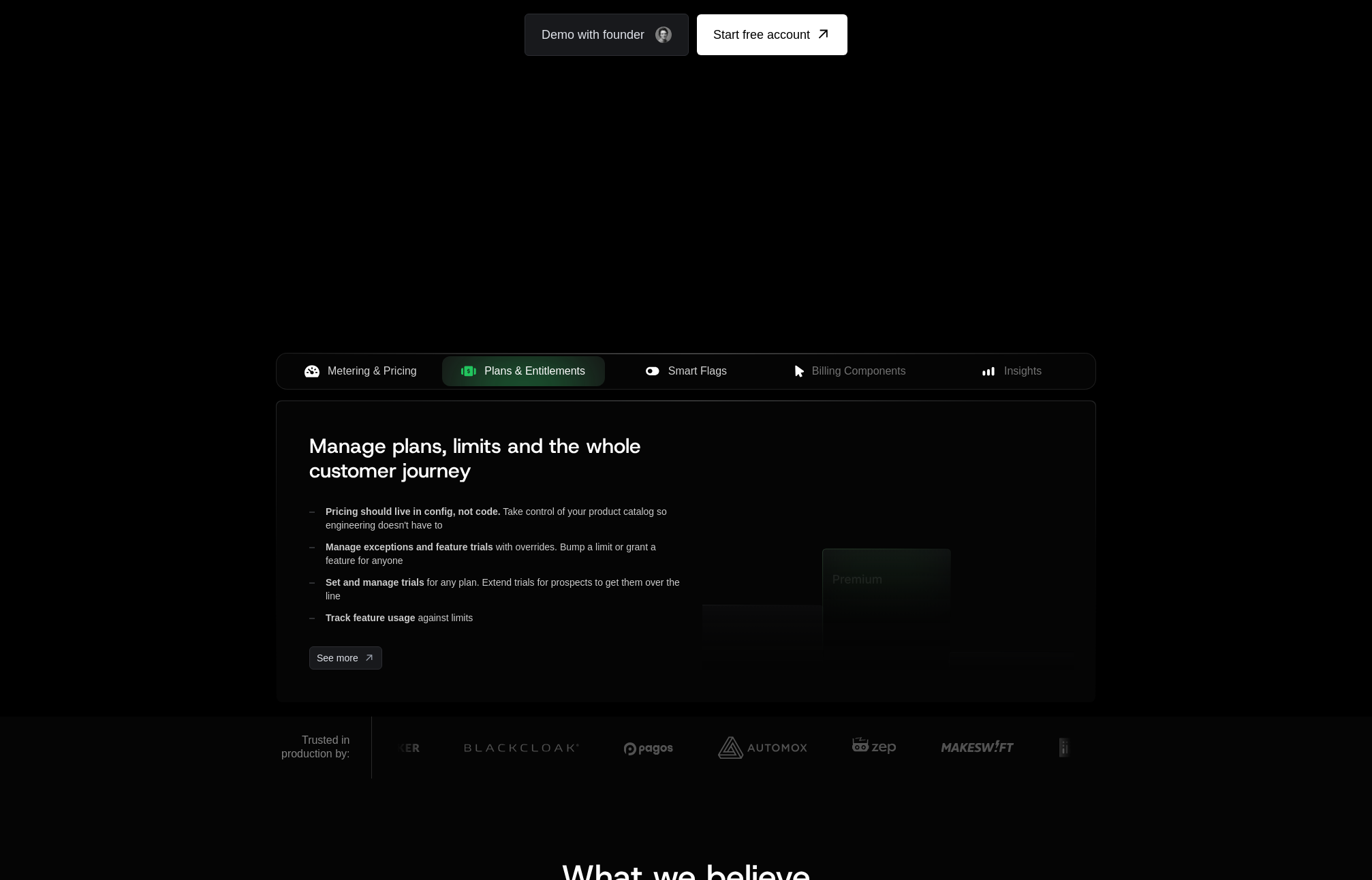
click at [398, 370] on span "Metering & Pricing" at bounding box center [371, 371] width 89 height 16
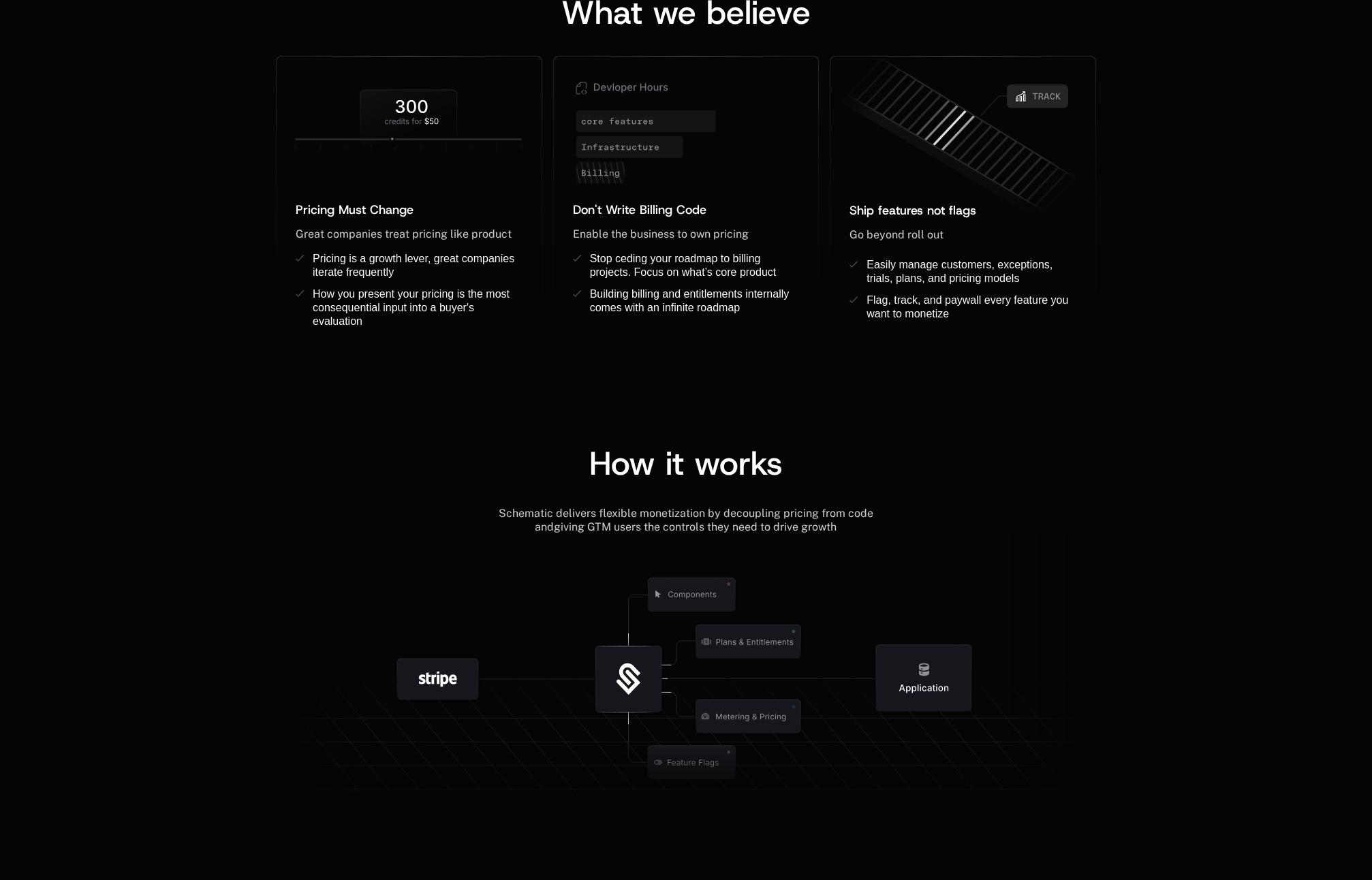
scroll to position [1891, 0]
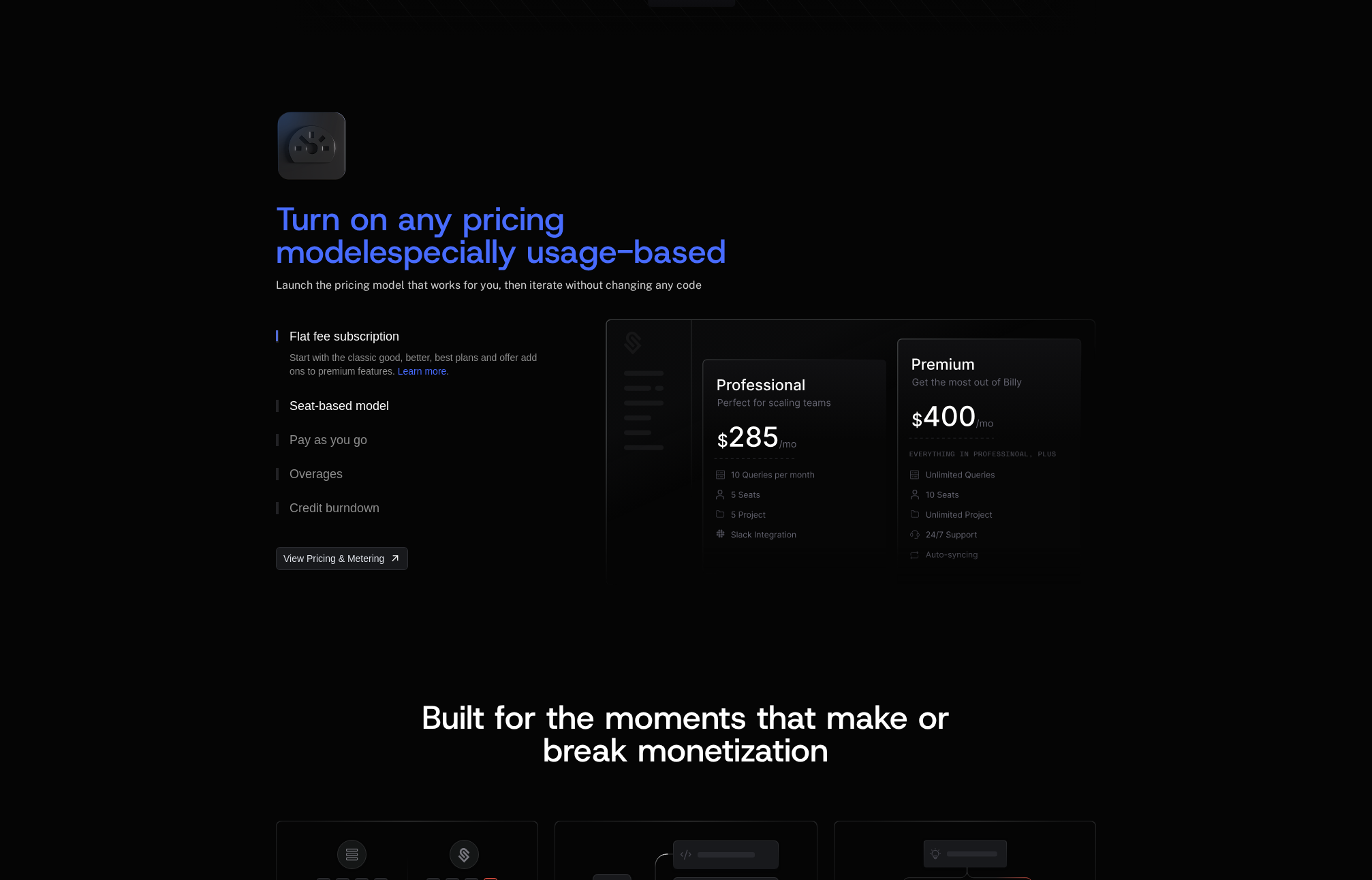
click at [304, 400] on div "Seat-based model" at bounding box center [339, 406] width 100 height 12
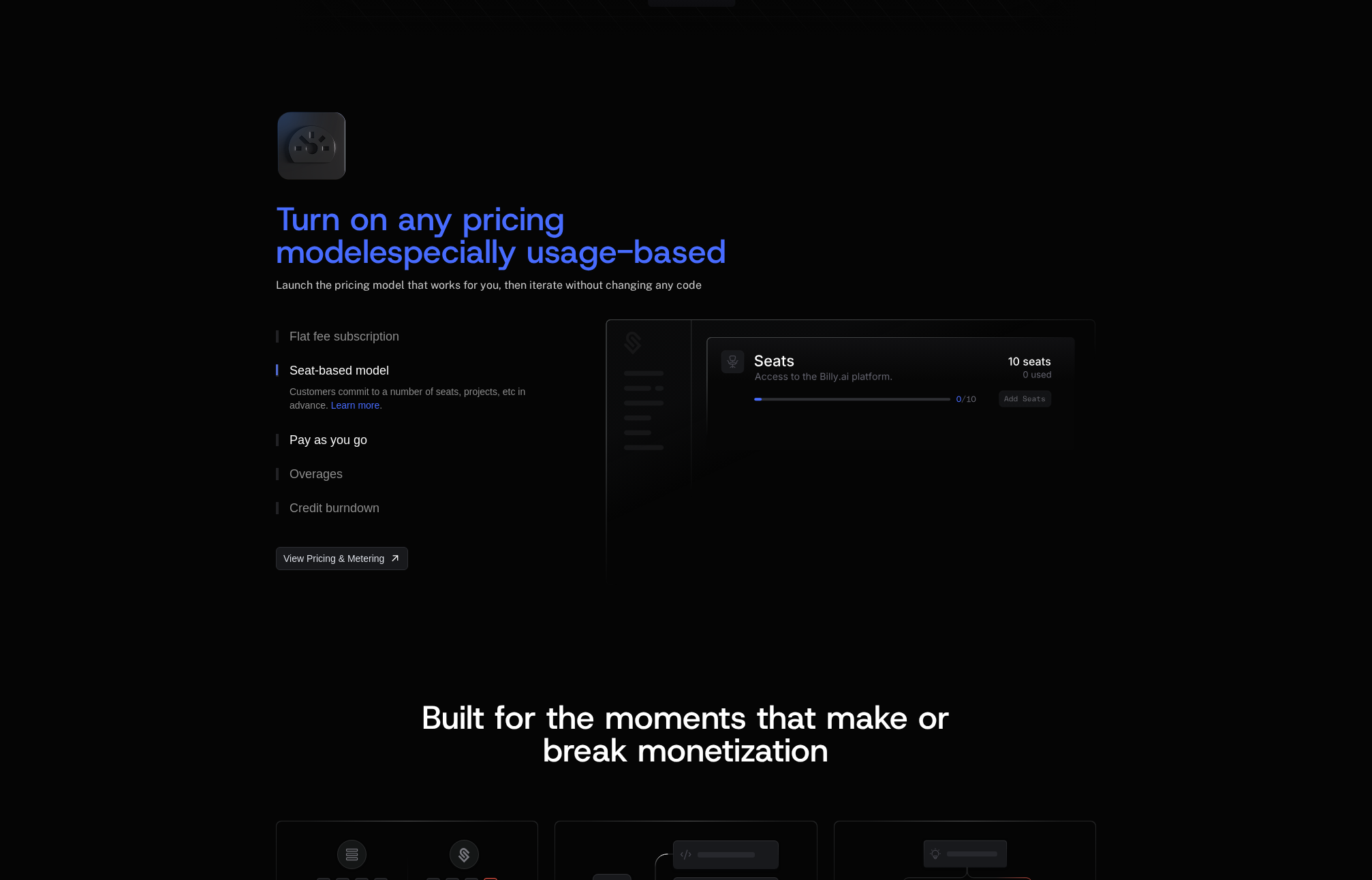
click at [321, 443] on div "Pay as you go" at bounding box center [328, 440] width 78 height 12
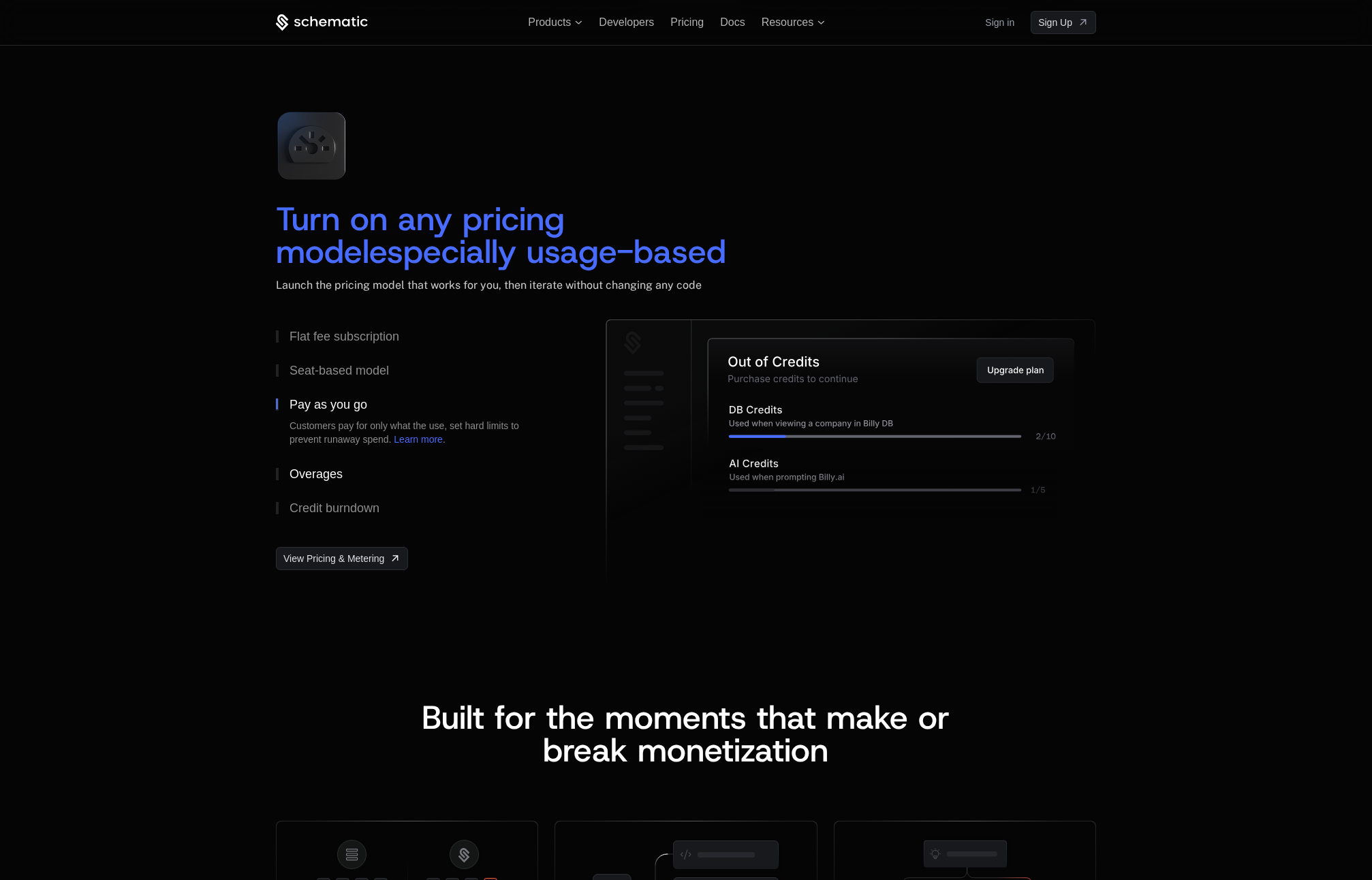
click at [316, 476] on div "Overages" at bounding box center [315, 474] width 53 height 12
